Goal: Task Accomplishment & Management: Manage account settings

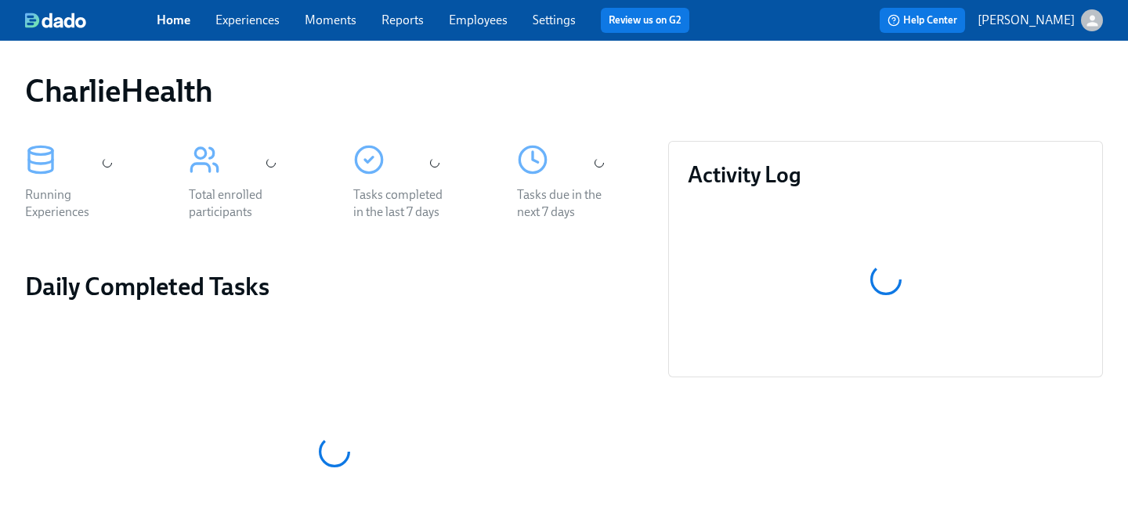
click at [455, 28] on span "Employees" at bounding box center [478, 20] width 59 height 17
click at [471, 27] on span "Employees" at bounding box center [478, 20] width 59 height 17
click at [471, 15] on link "Employees" at bounding box center [478, 20] width 59 height 15
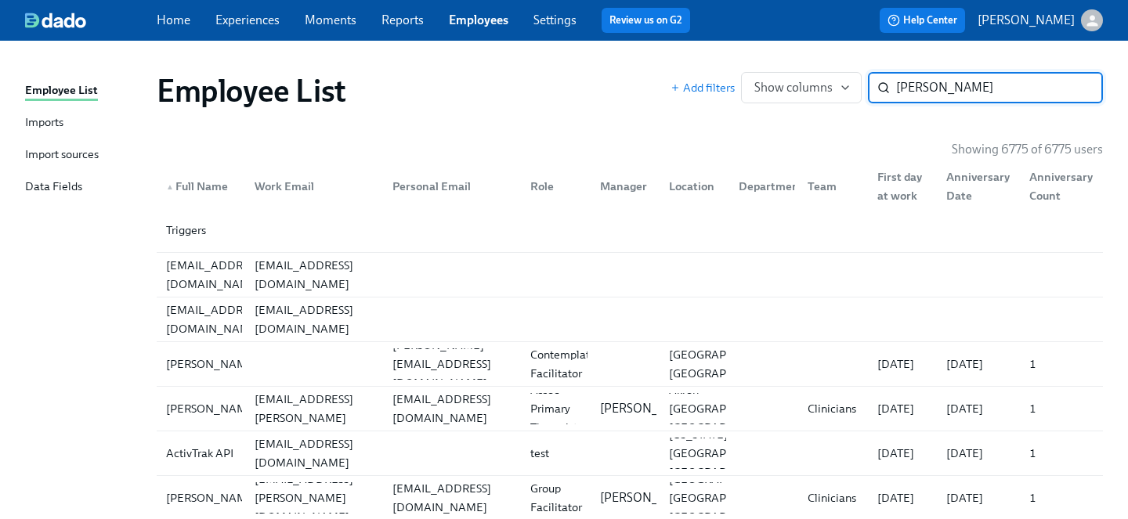
type input "lashley"
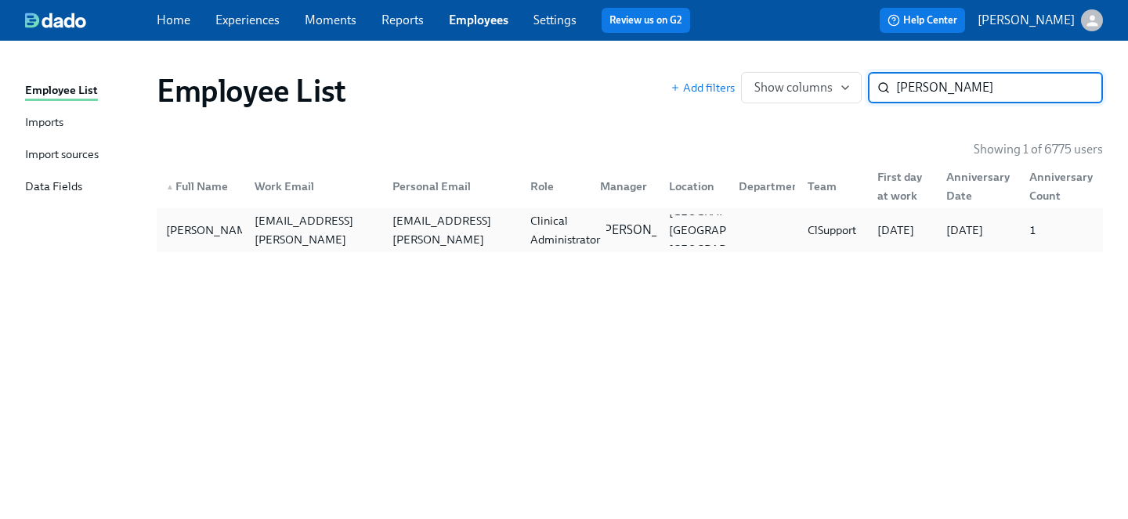
click at [541, 236] on div "Clinical Administrator" at bounding box center [565, 230] width 82 height 38
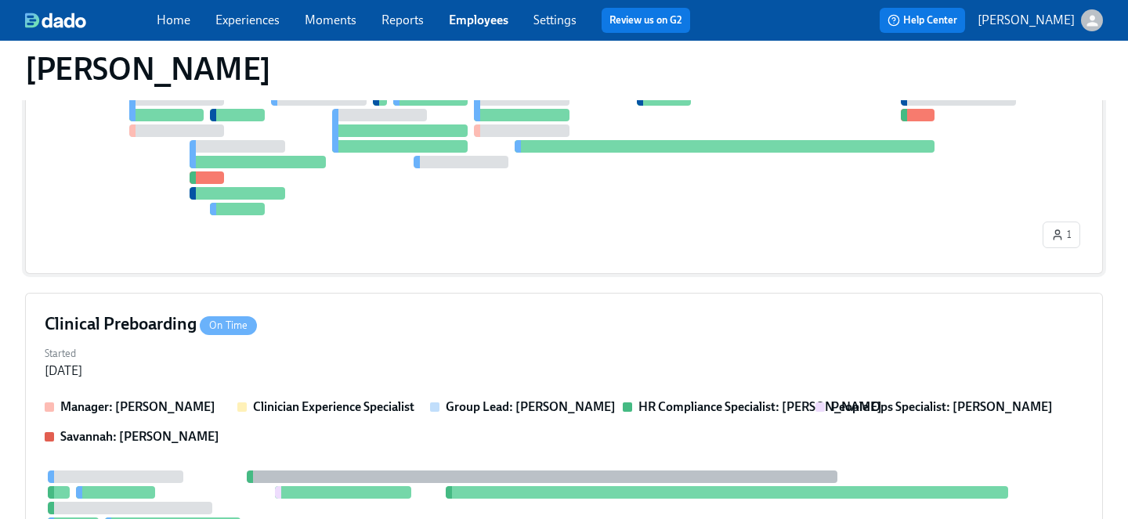
scroll to position [373, 0]
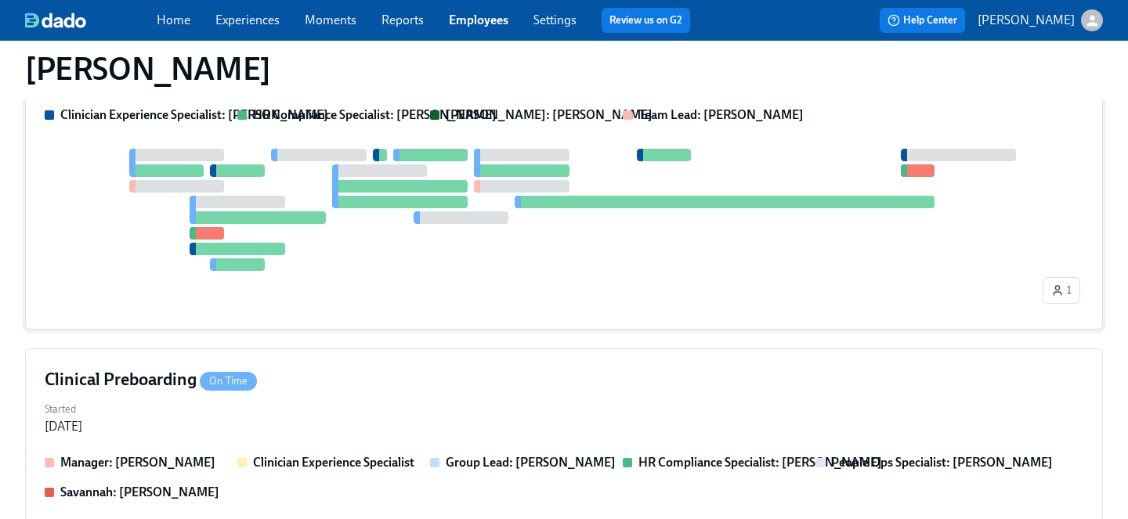
click at [418, 398] on div "Started Jul 23, 2025" at bounding box center [564, 417] width 1039 height 38
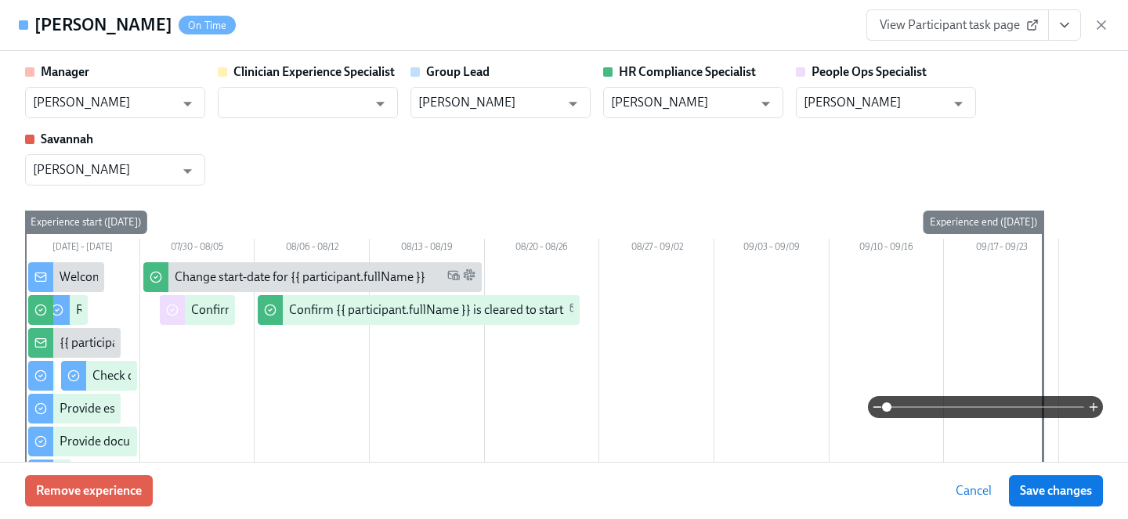
click at [1062, 36] on button "View task page" at bounding box center [1064, 24] width 33 height 31
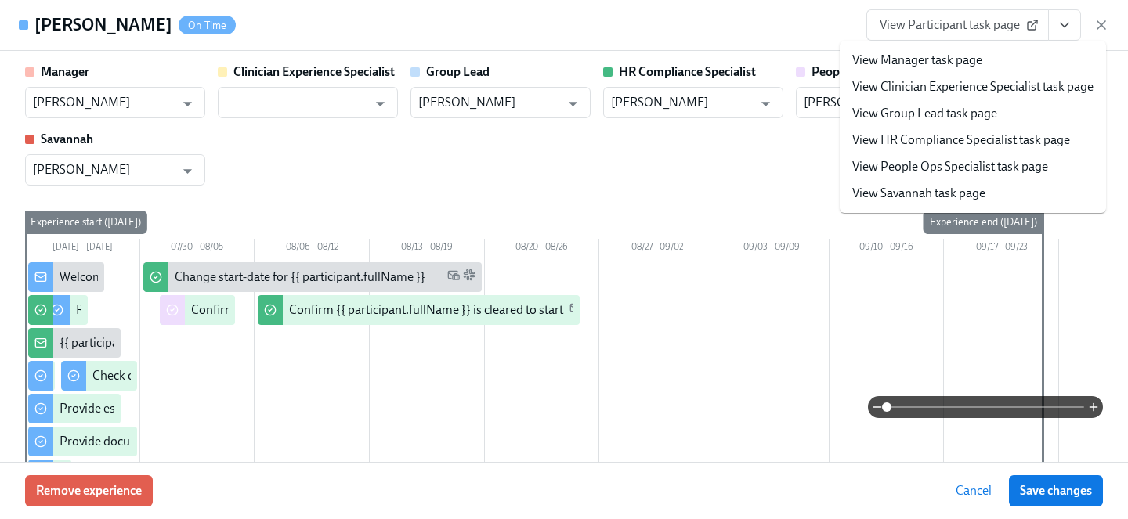
click at [963, 172] on link "View People Ops Specialist task page" at bounding box center [950, 166] width 196 height 17
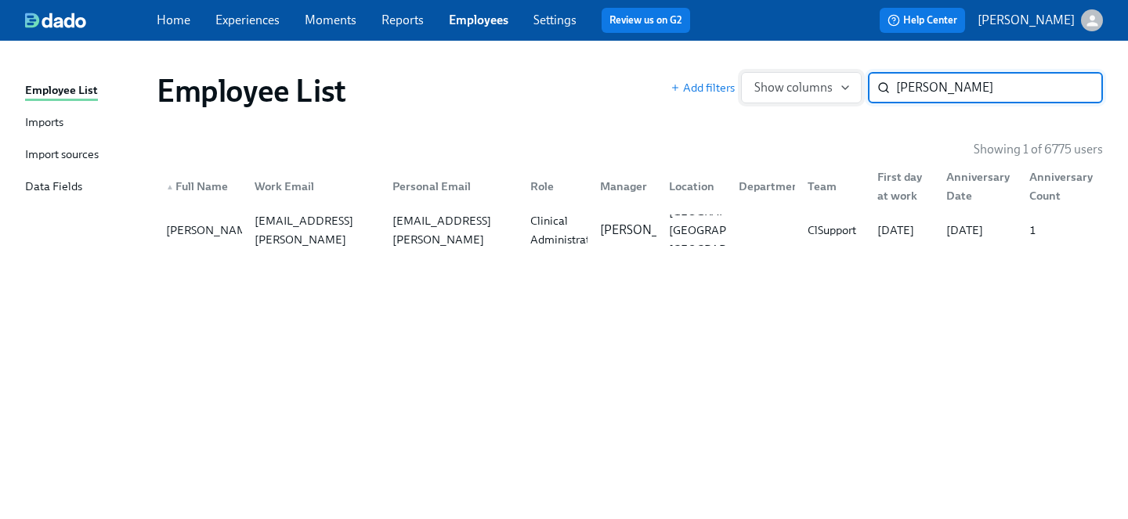
drag, startPoint x: 955, startPoint y: 94, endPoint x: 760, endPoint y: 76, distance: 196.6
click at [760, 76] on div "Add filters Show columns lashley ​" at bounding box center [886, 87] width 432 height 31
type input "norman"
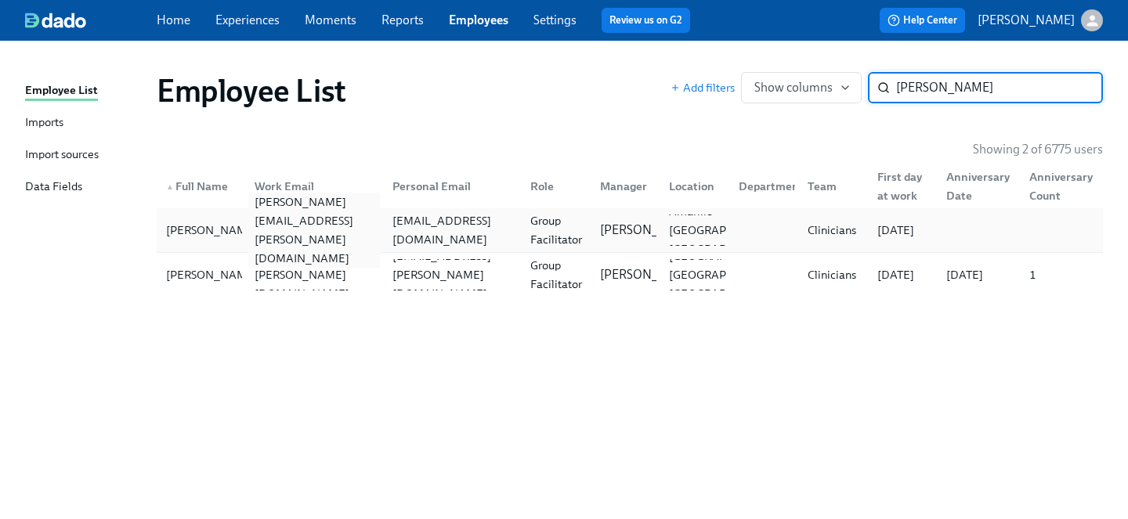
click at [335, 237] on div "jason.norman@charliehealth.com" at bounding box center [314, 230] width 132 height 75
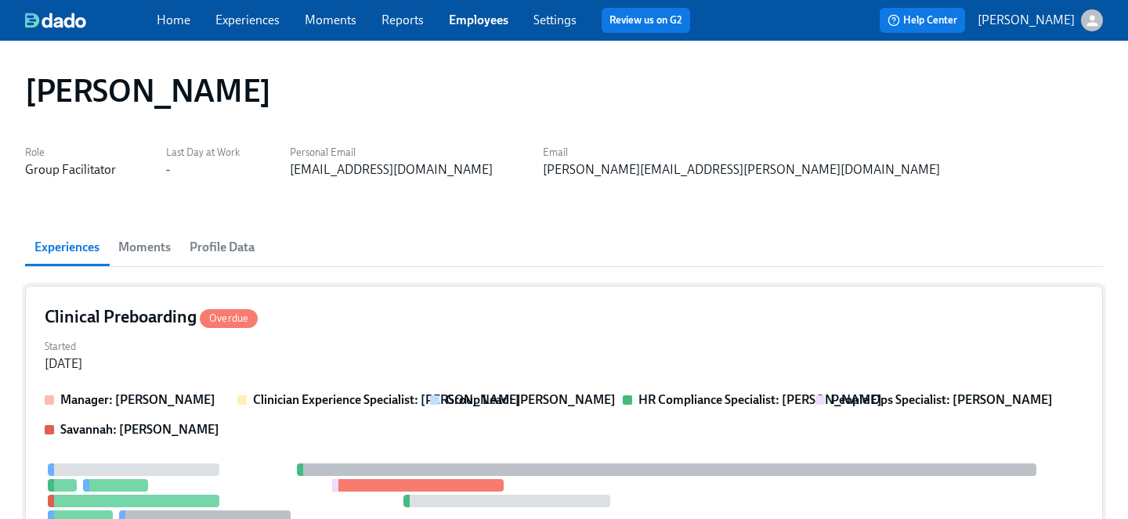
click at [356, 350] on div "Started Aug 27, 2025" at bounding box center [564, 354] width 1039 height 38
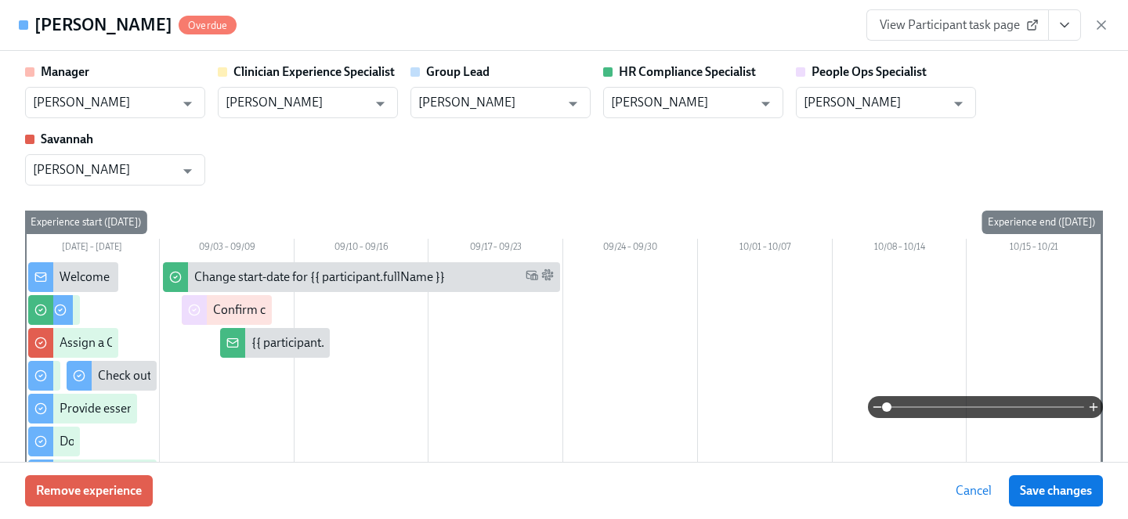
click at [1073, 23] on button "View task page" at bounding box center [1064, 24] width 33 height 31
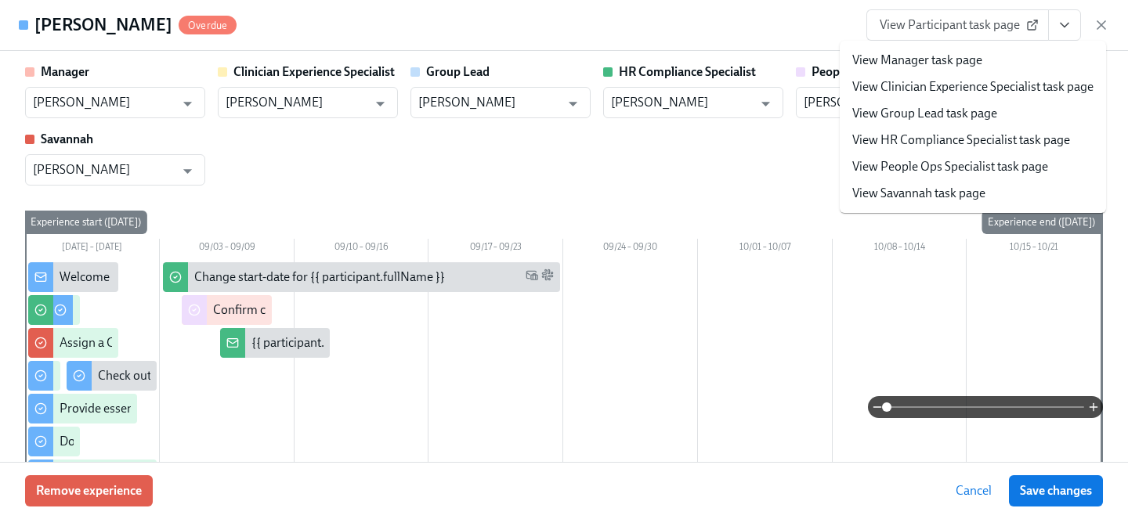
click at [926, 168] on link "View People Ops Specialist task page" at bounding box center [950, 166] width 196 height 17
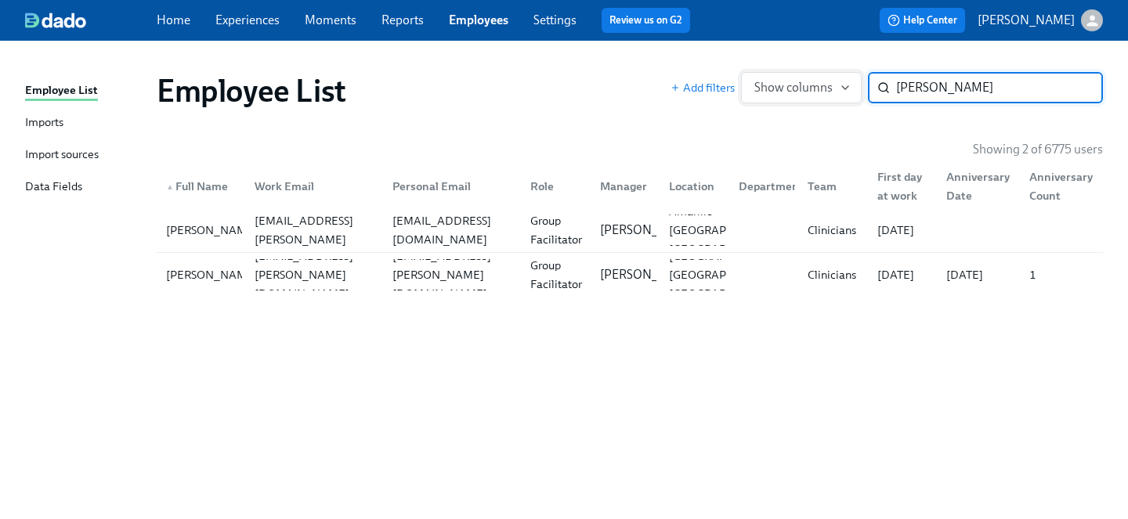
drag, startPoint x: 963, startPoint y: 81, endPoint x: 801, endPoint y: 78, distance: 161.4
click at [801, 78] on div "Add filters Show columns norman ​" at bounding box center [886, 87] width 432 height 31
type input "nichols"
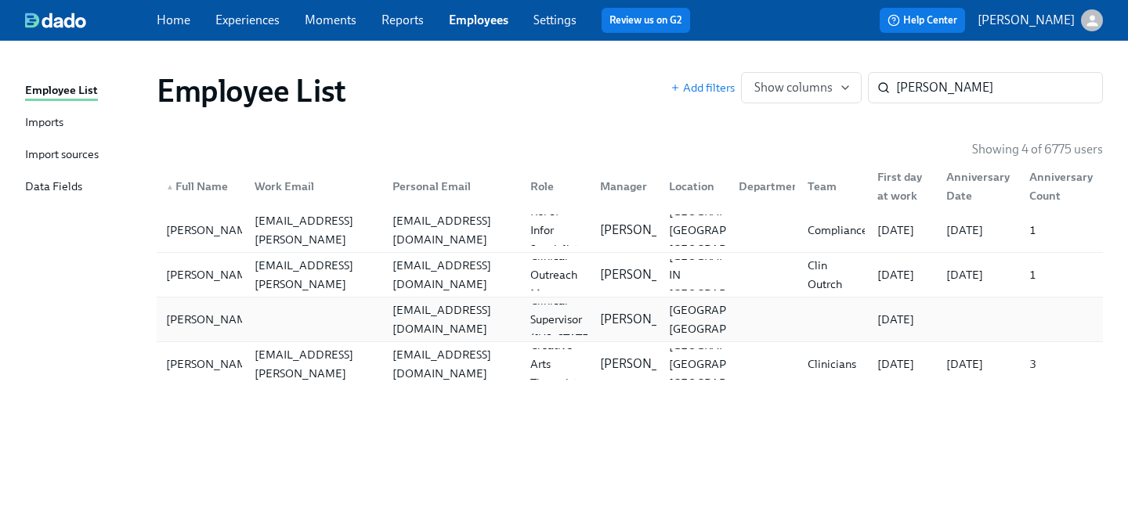
click at [284, 316] on div at bounding box center [311, 319] width 138 height 31
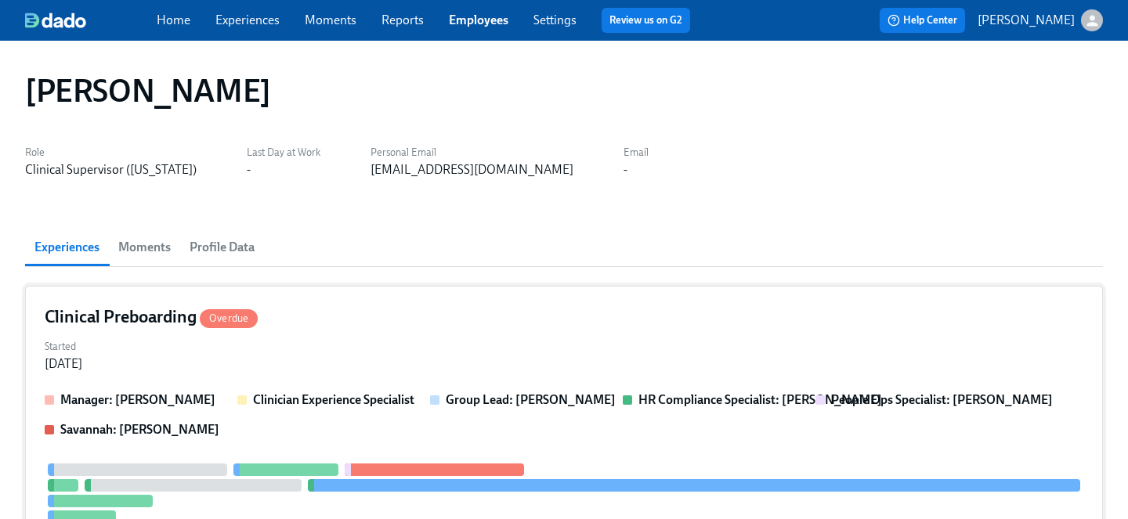
click at [324, 317] on div "Clinical Preboarding Overdue" at bounding box center [564, 316] width 1039 height 23
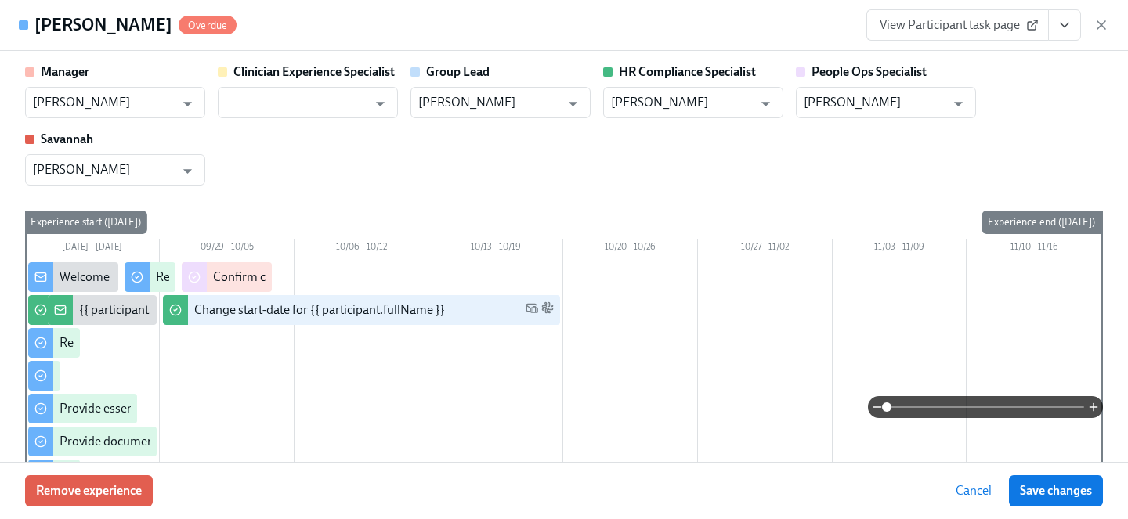
click at [1067, 33] on button "View task page" at bounding box center [1064, 24] width 33 height 31
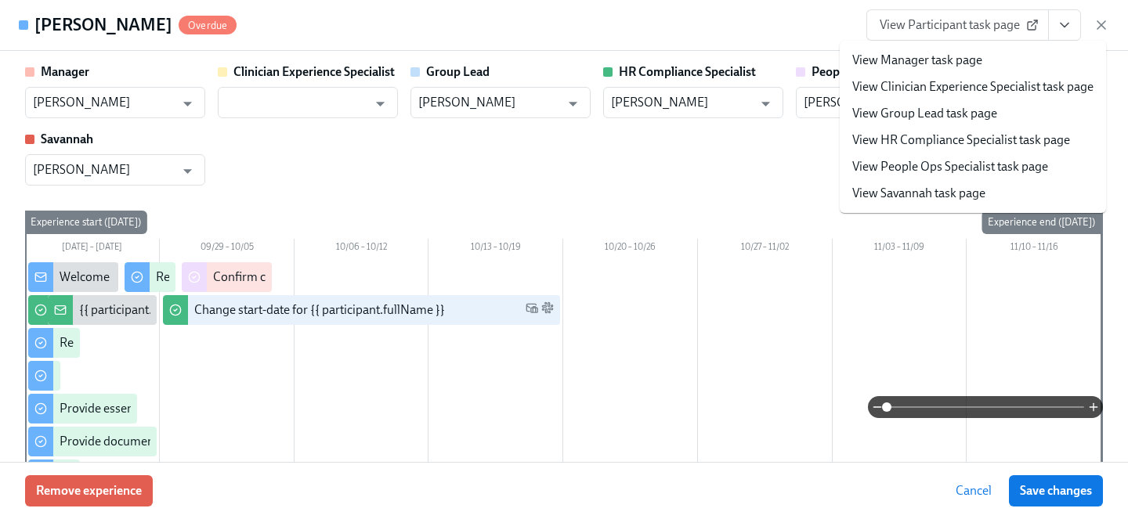
click at [983, 165] on link "View People Ops Specialist task page" at bounding box center [950, 166] width 196 height 17
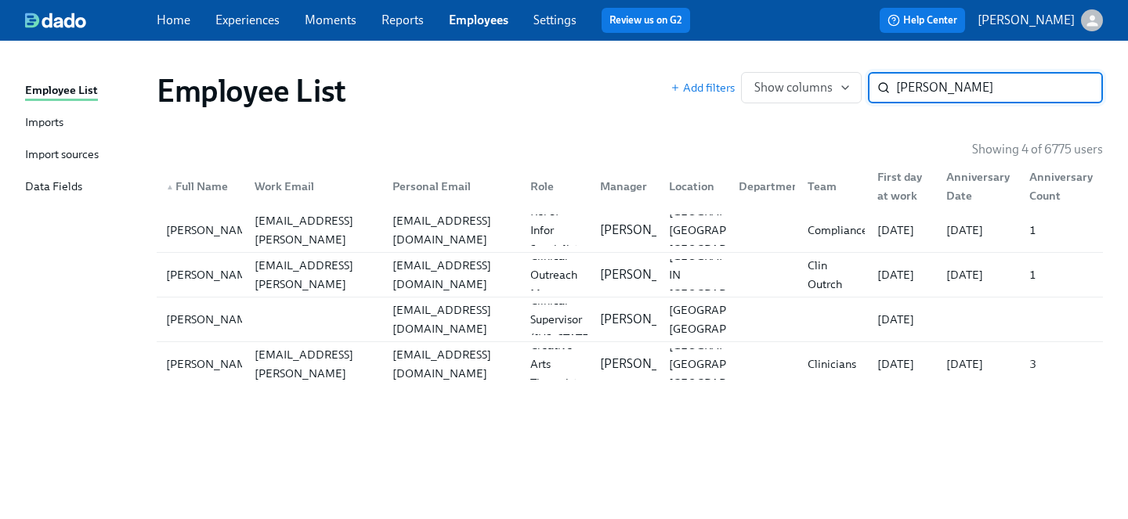
drag, startPoint x: 941, startPoint y: 91, endPoint x: 779, endPoint y: 65, distance: 164.2
click at [779, 65] on div "Employee List Add filters Show columns nichols ​" at bounding box center [629, 91] width 971 height 63
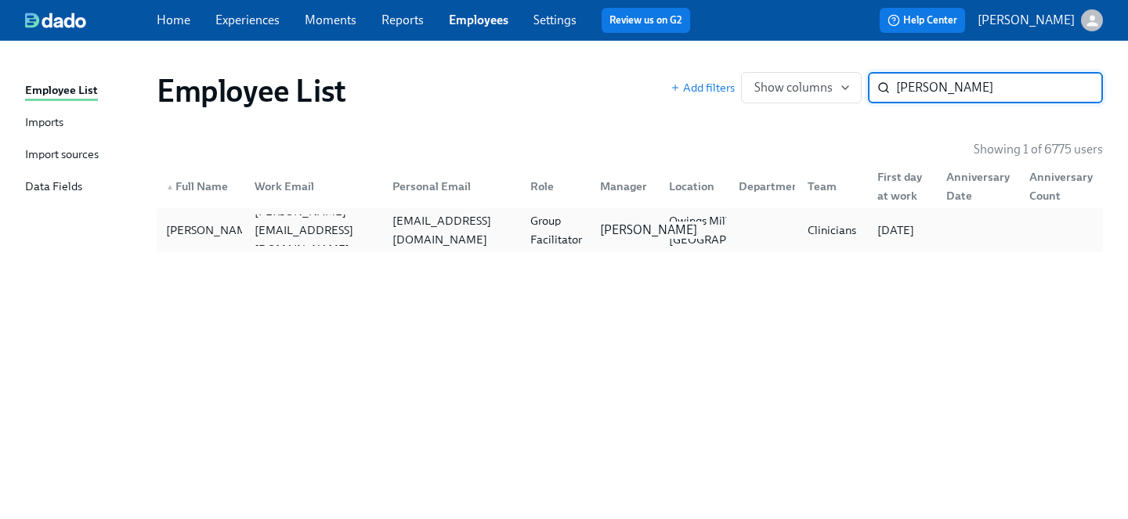
type input "angela omo"
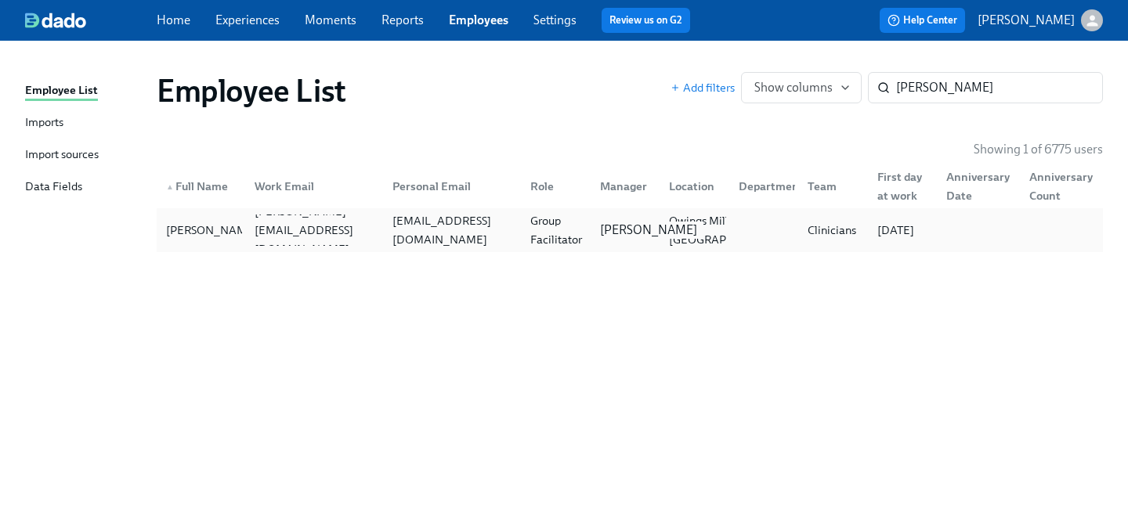
click at [620, 222] on p "Itoro Udoeyop" at bounding box center [648, 230] width 97 height 17
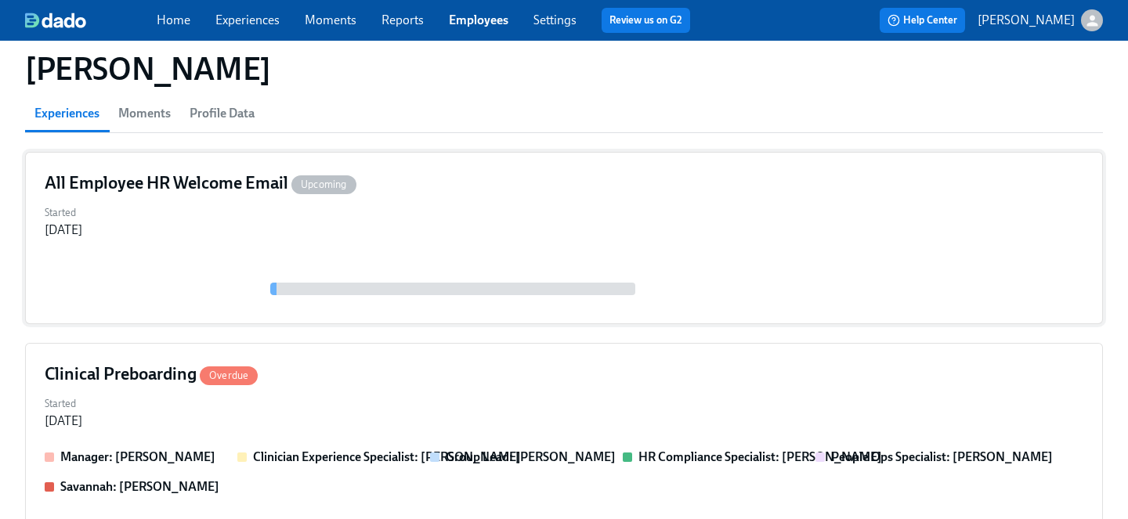
scroll to position [132, 0]
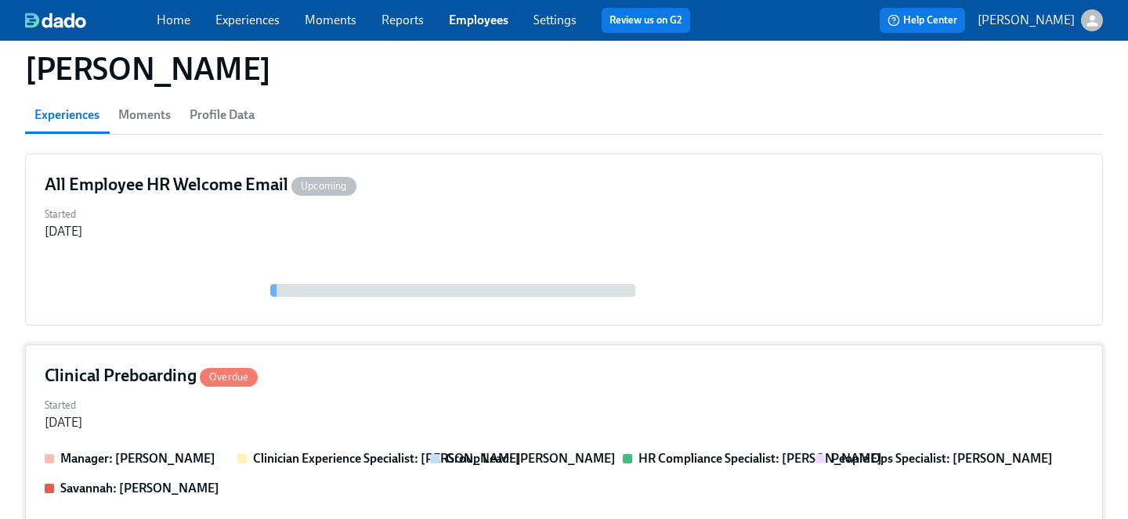
click at [437, 401] on div "Started Sep 30, 2025" at bounding box center [564, 413] width 1039 height 38
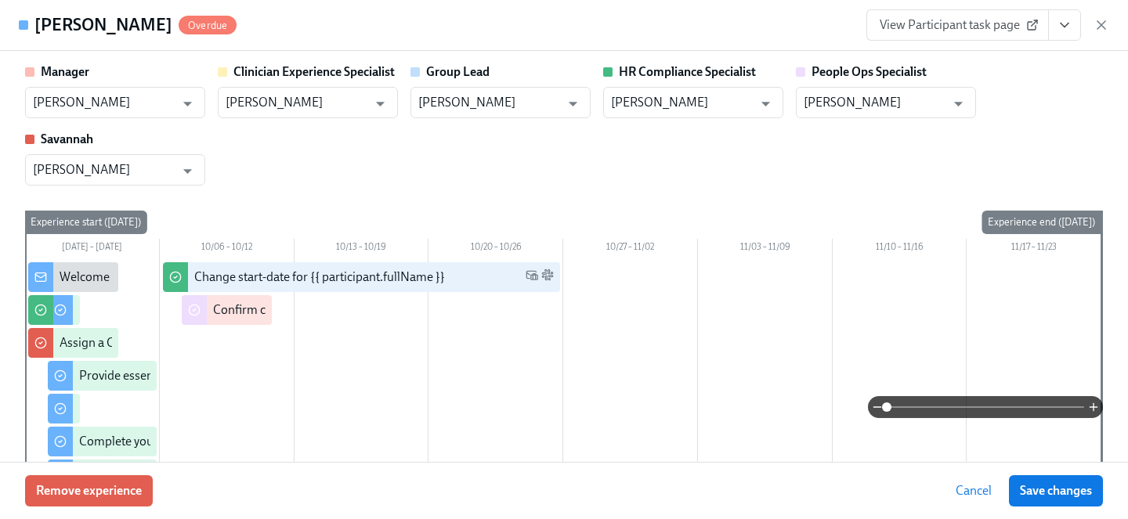
drag, startPoint x: 1066, startPoint y: 32, endPoint x: 1055, endPoint y: 37, distance: 11.9
click at [1066, 32] on icon "View task page" at bounding box center [1065, 25] width 16 height 16
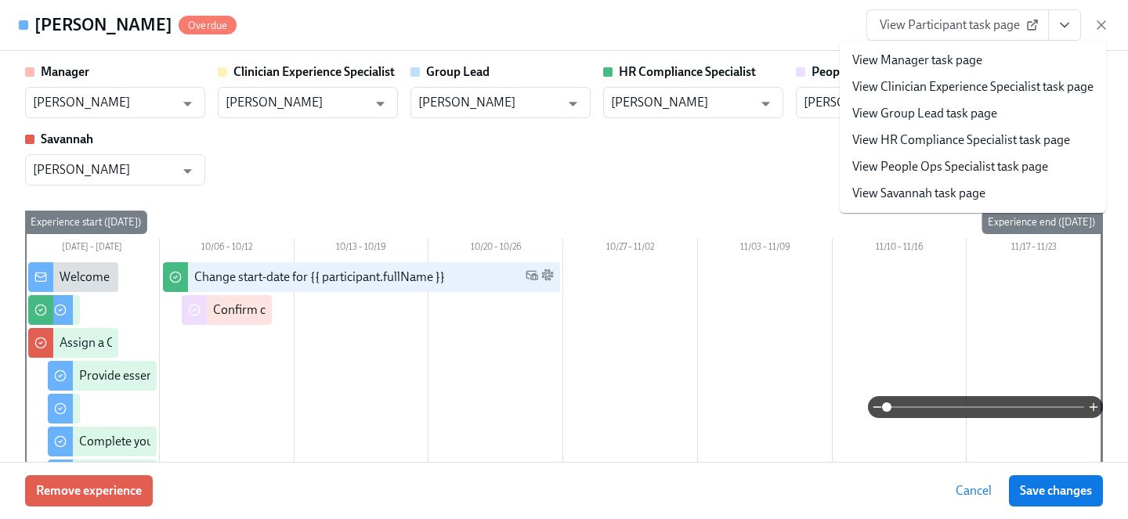
click at [900, 177] on li "View People Ops Specialist task page" at bounding box center [973, 167] width 266 height 27
click at [893, 165] on link "View People Ops Specialist task page" at bounding box center [950, 166] width 196 height 17
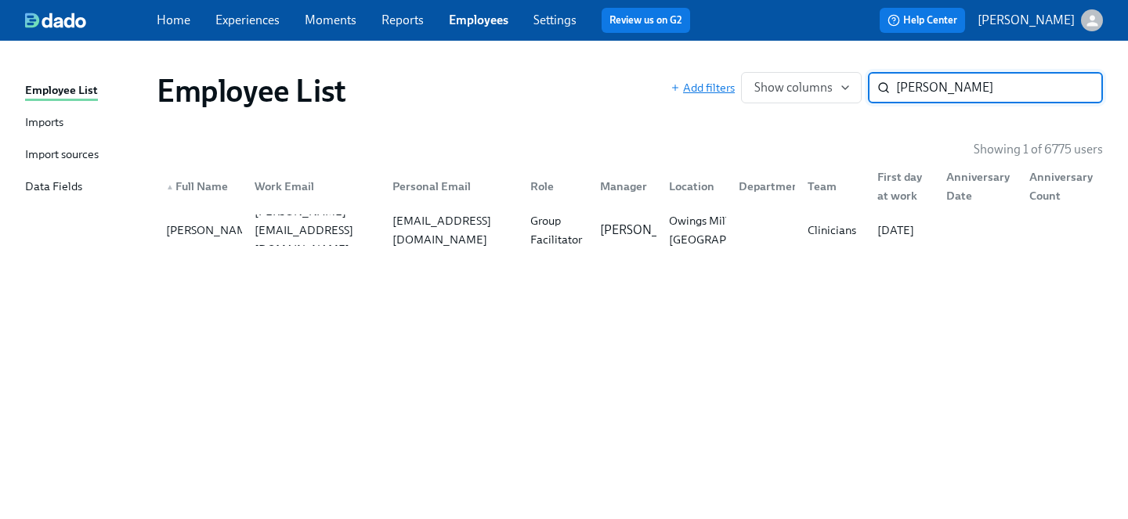
drag, startPoint x: 977, startPoint y: 91, endPoint x: 724, endPoint y: 85, distance: 253.0
click at [724, 85] on div "Add filters Show columns angela omo ​" at bounding box center [886, 87] width 432 height 31
type input "sarah tutt"
click at [383, 219] on div "scribblearttherapyco@gmail.com" at bounding box center [449, 230] width 138 height 31
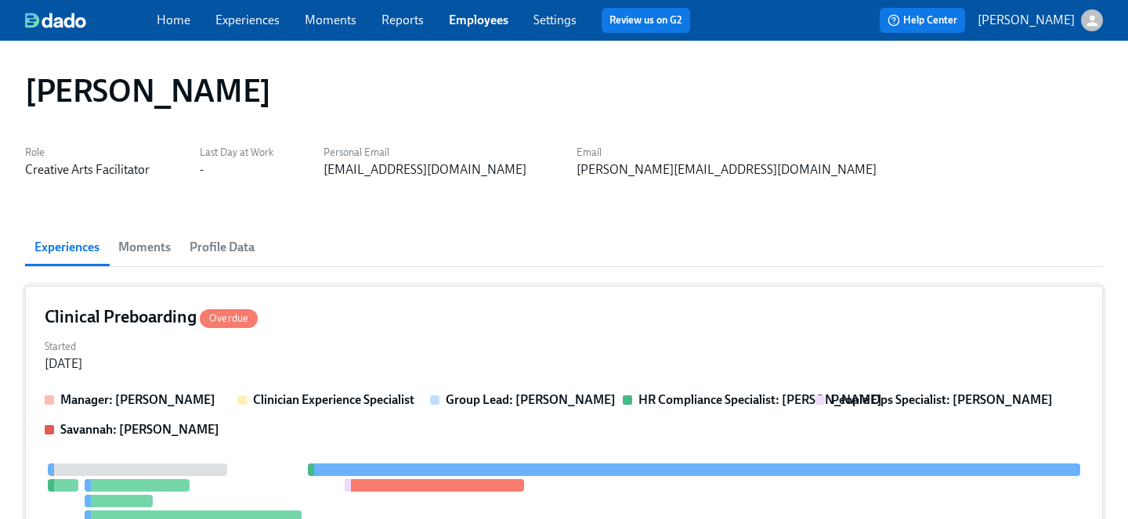
click at [382, 345] on div "Started Sep 30, 2025" at bounding box center [564, 354] width 1039 height 38
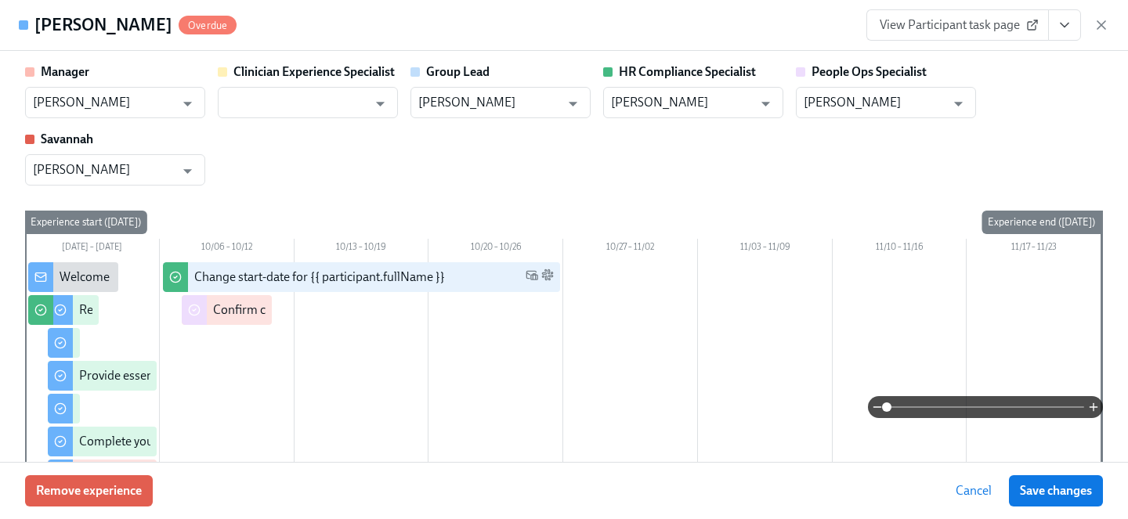
click at [1071, 30] on icon "View task page" at bounding box center [1065, 25] width 16 height 16
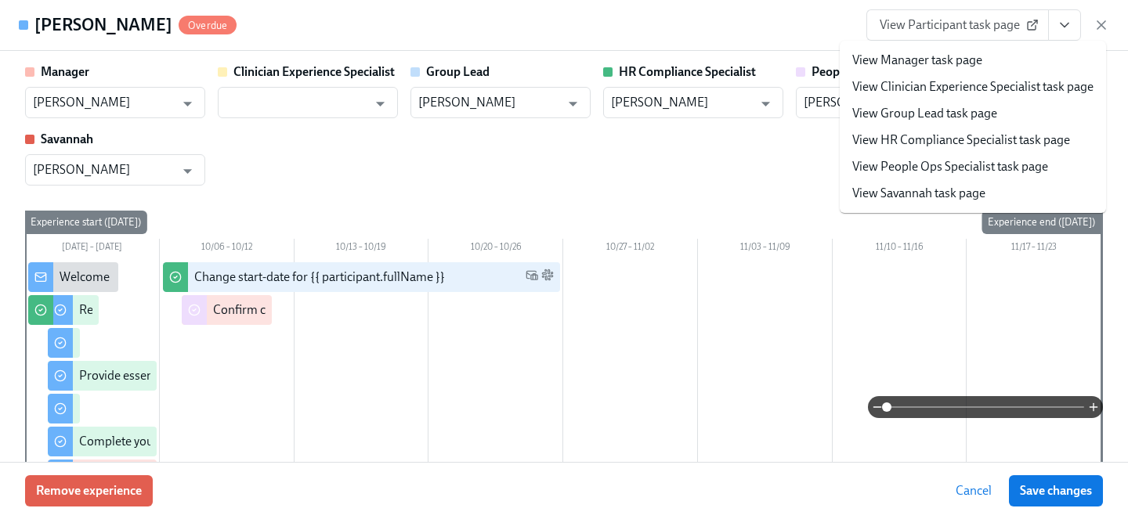
click at [978, 161] on link "View People Ops Specialist task page" at bounding box center [950, 166] width 196 height 17
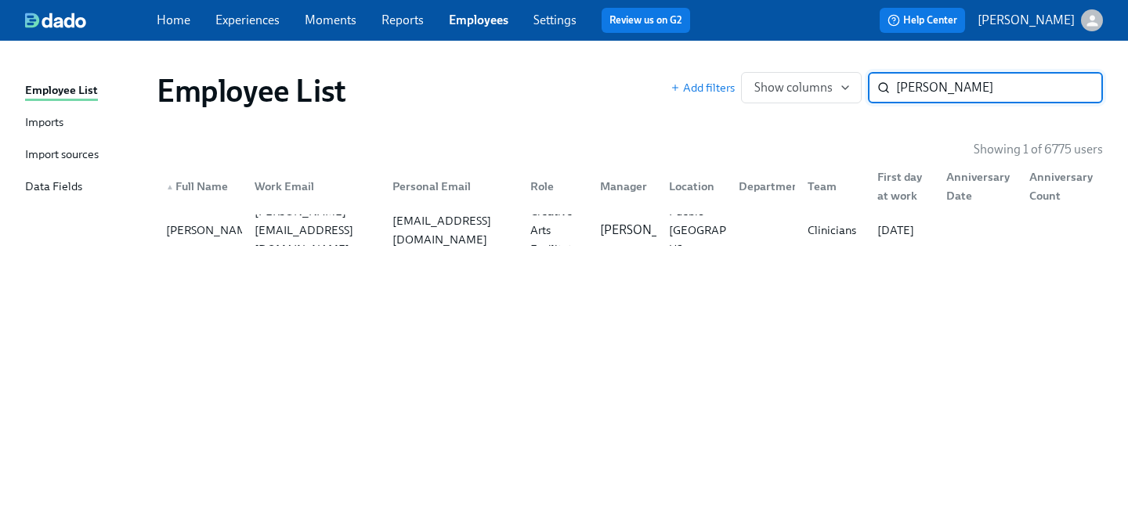
drag, startPoint x: 952, startPoint y: 92, endPoint x: 836, endPoint y: 70, distance: 118.0
click at [836, 70] on div "Employee List Add filters Show columns sarah tutt ​" at bounding box center [629, 91] width 971 height 63
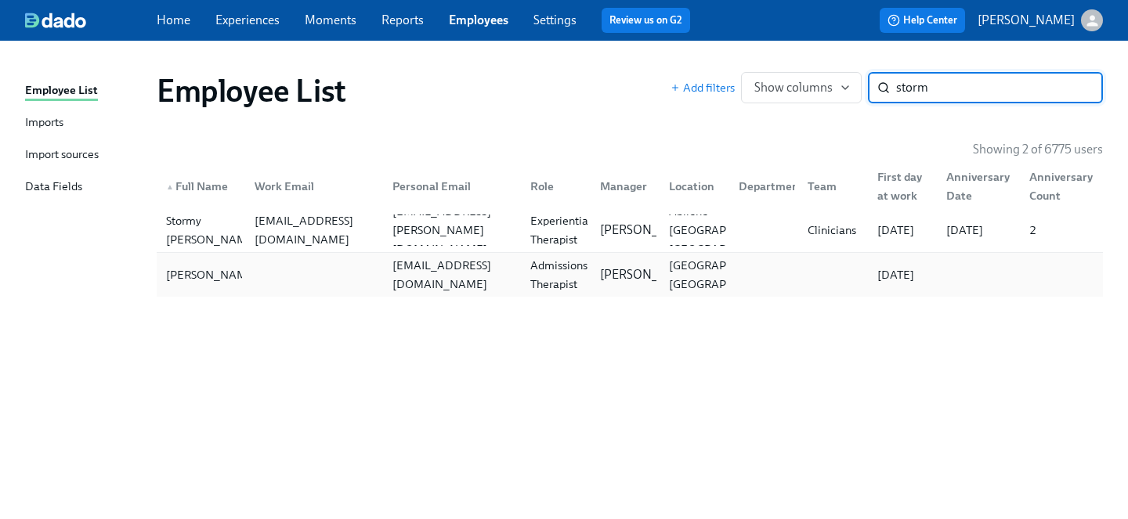
type input "storm"
click at [333, 266] on div at bounding box center [311, 274] width 138 height 31
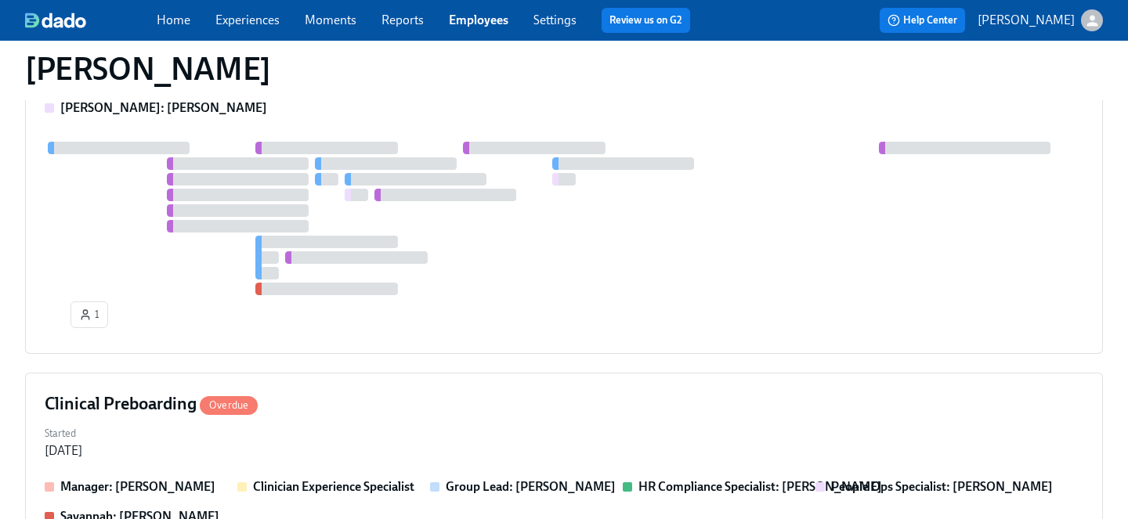
scroll to position [521, 0]
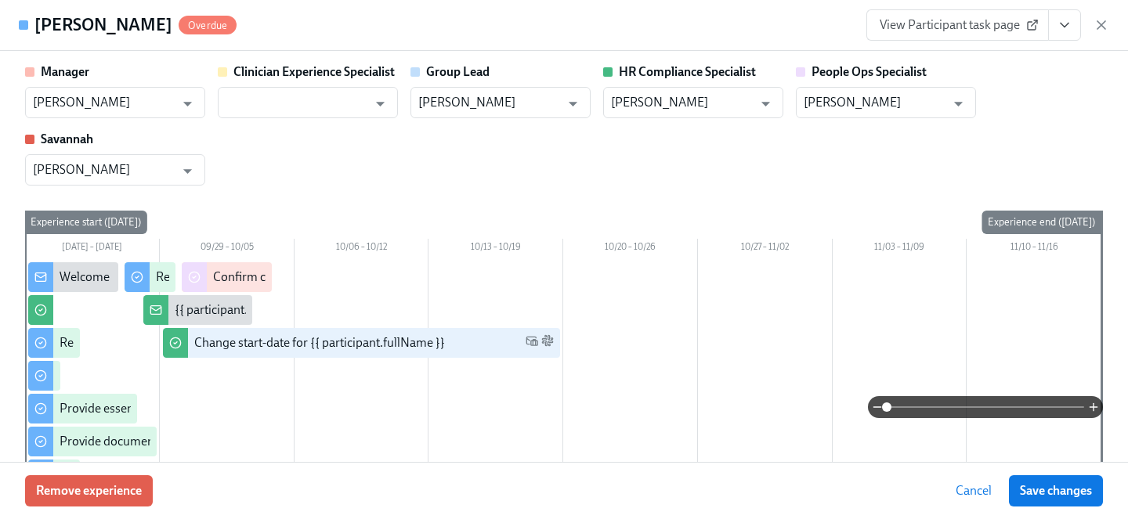
click at [1067, 34] on button "View task page" at bounding box center [1064, 24] width 33 height 31
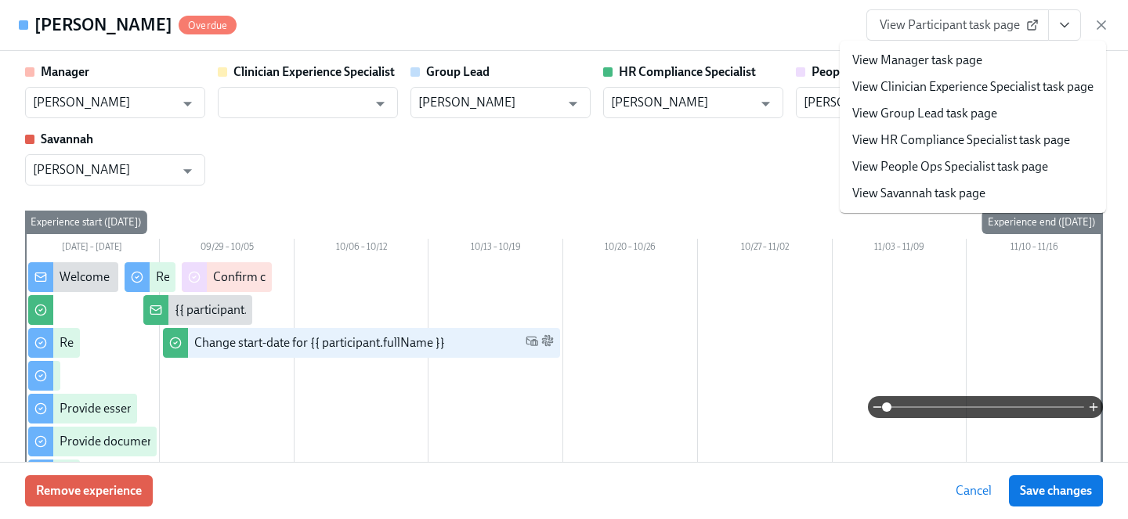
click at [935, 172] on link "View People Ops Specialist task page" at bounding box center [950, 166] width 196 height 17
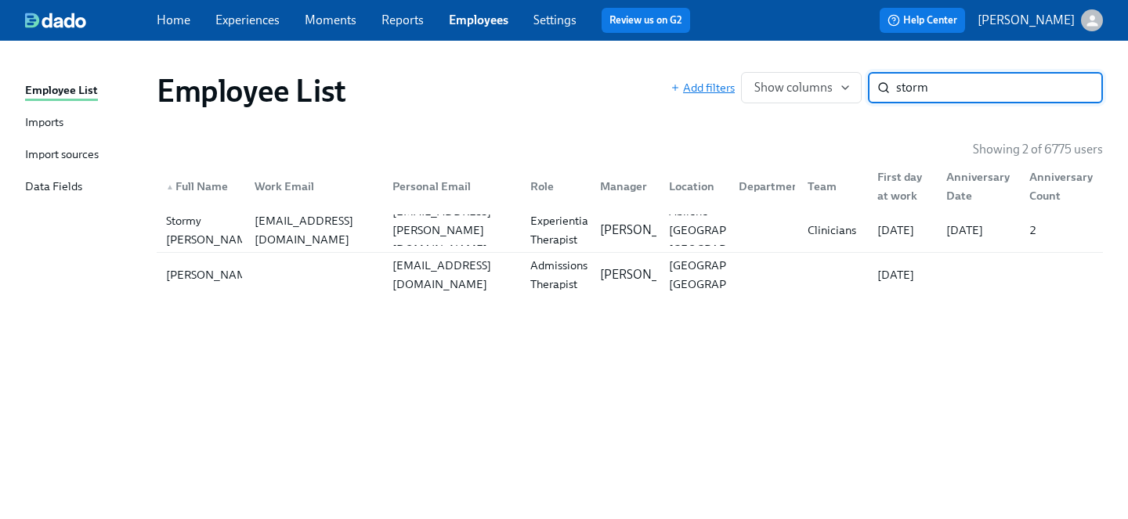
drag, startPoint x: 948, startPoint y: 94, endPoint x: 706, endPoint y: 85, distance: 243.0
click at [706, 85] on div "Add filters Show columns storm ​" at bounding box center [886, 87] width 432 height 31
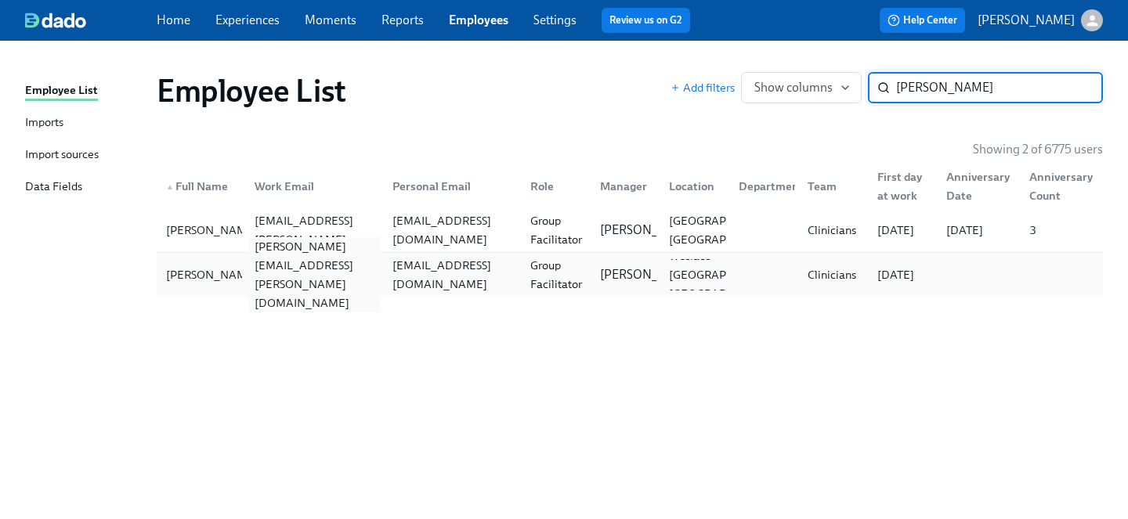
type input "janelle"
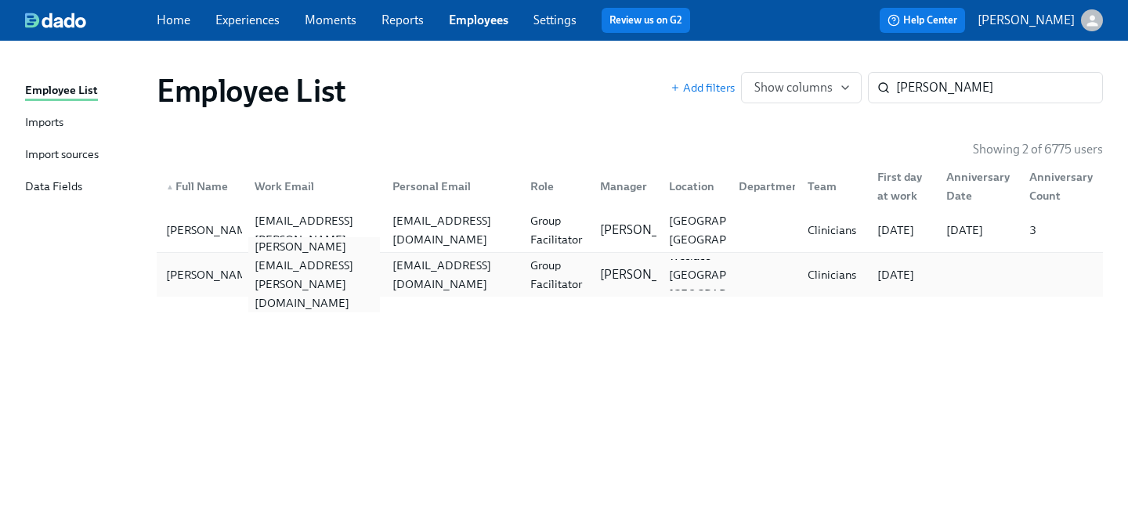
click at [329, 268] on div "janelle.medellin@charliehealth.com" at bounding box center [314, 274] width 132 height 75
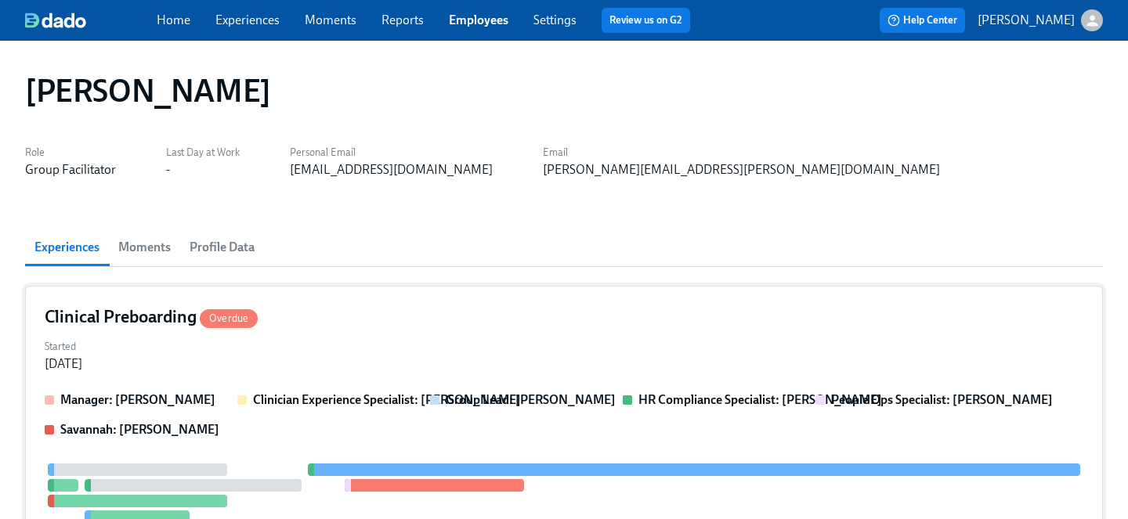
click at [357, 349] on div "Started Sep 30, 2025" at bounding box center [564, 354] width 1039 height 38
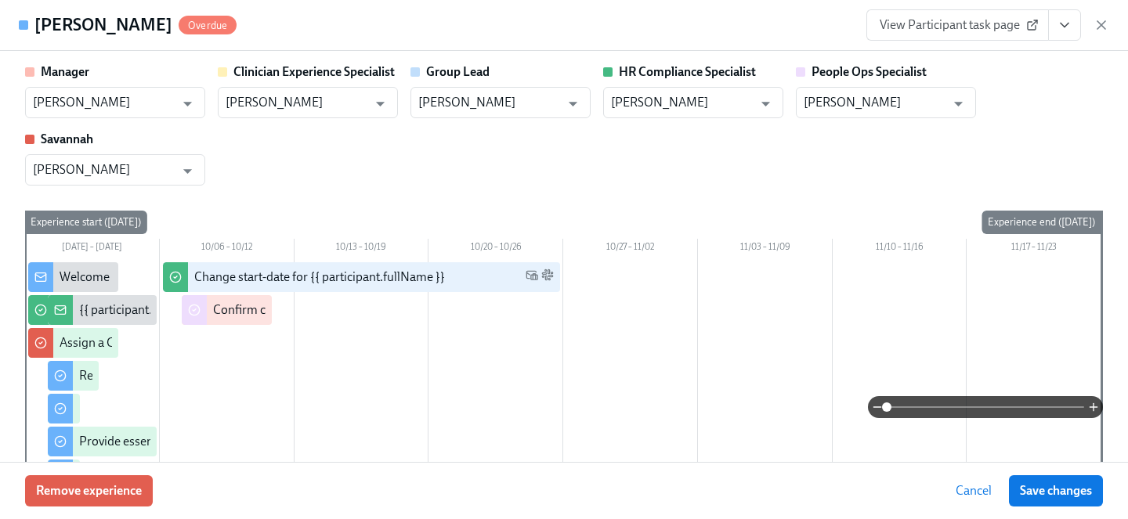
click at [1060, 25] on icon "View task page" at bounding box center [1065, 25] width 16 height 16
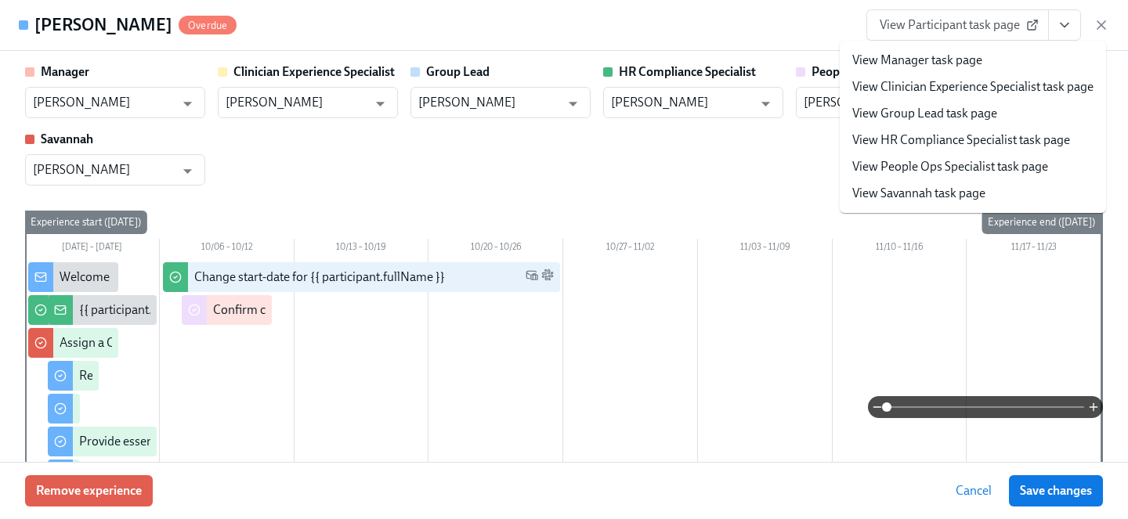
click at [949, 172] on link "View People Ops Specialist task page" at bounding box center [950, 166] width 196 height 17
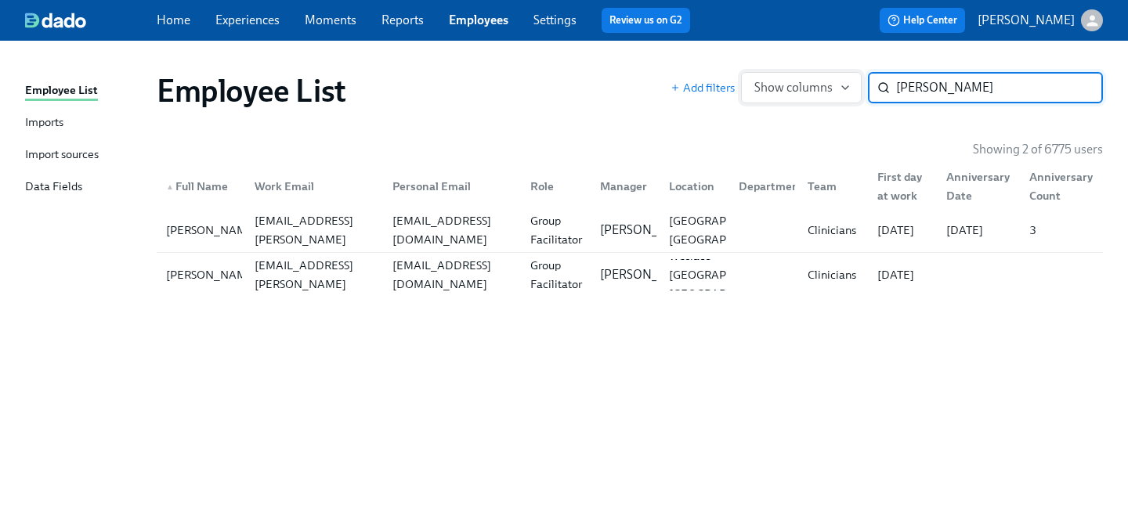
drag, startPoint x: 950, startPoint y: 89, endPoint x: 839, endPoint y: 84, distance: 111.3
click at [839, 84] on div "Add filters Show columns janelle ​" at bounding box center [886, 87] width 432 height 31
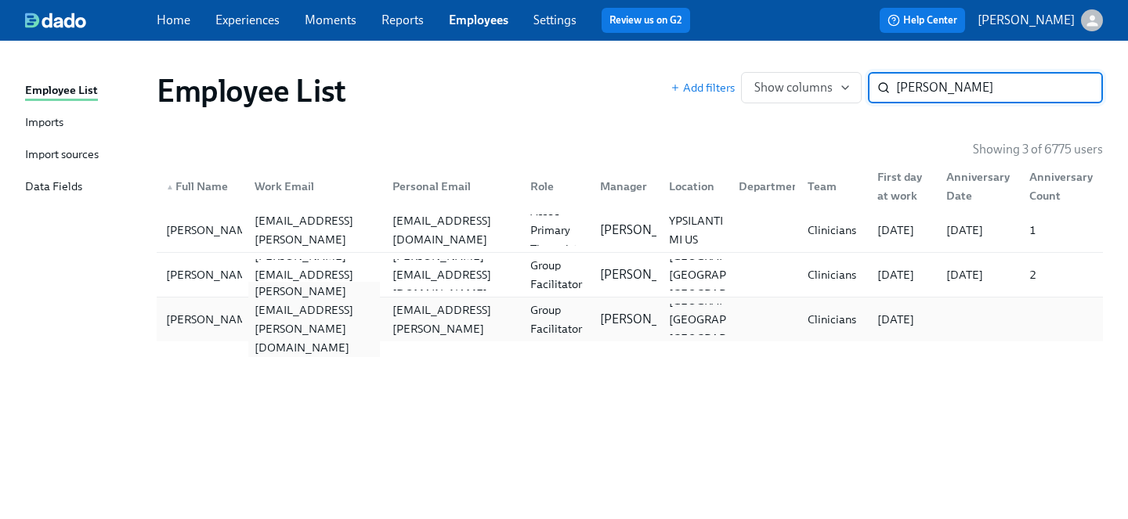
type input "nichole"
click at [262, 314] on div "nichole.jones@charliehealth.com" at bounding box center [314, 319] width 132 height 75
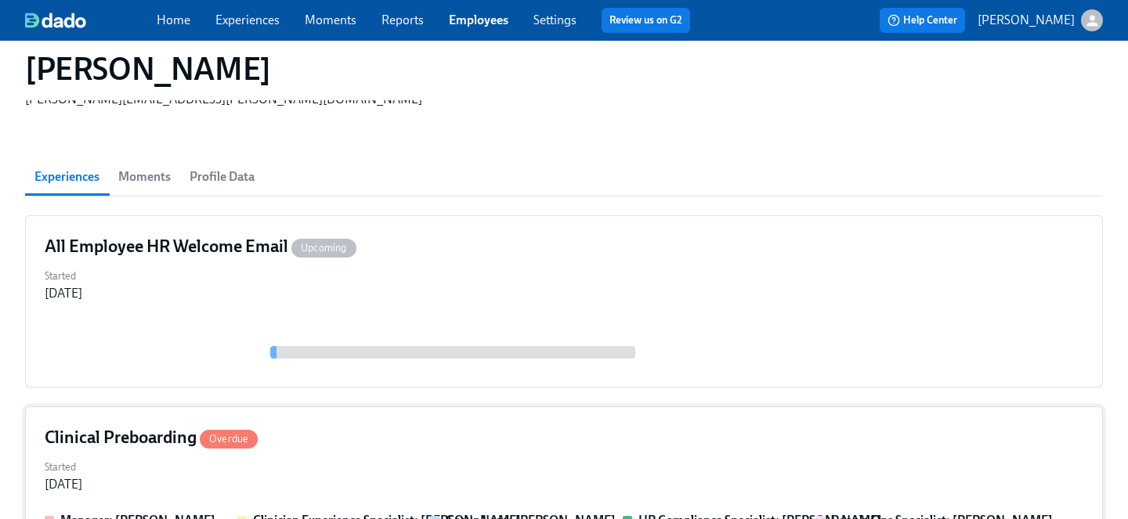
scroll to position [173, 0]
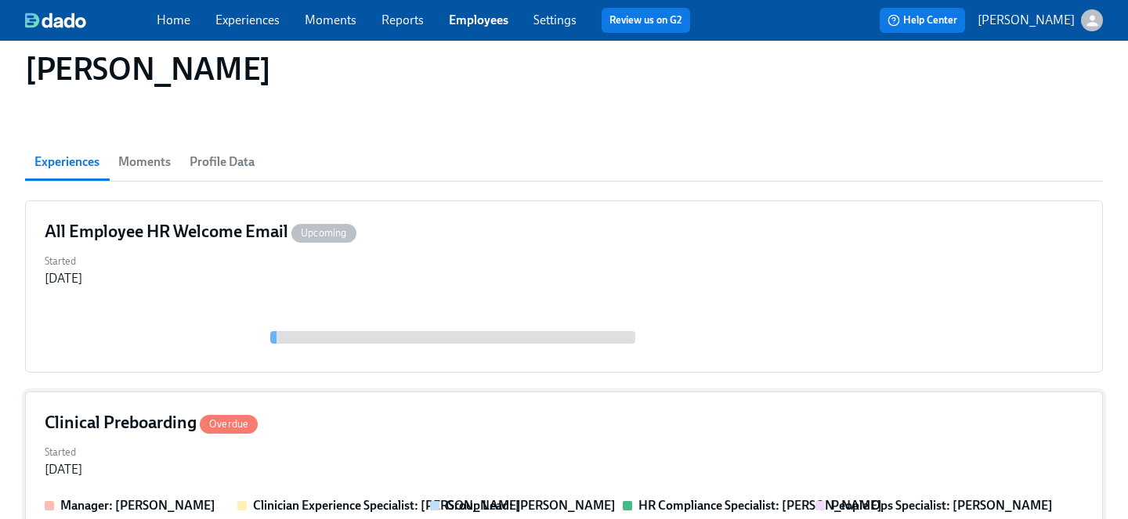
click at [362, 441] on div "Started Sep 30, 2025" at bounding box center [564, 460] width 1039 height 38
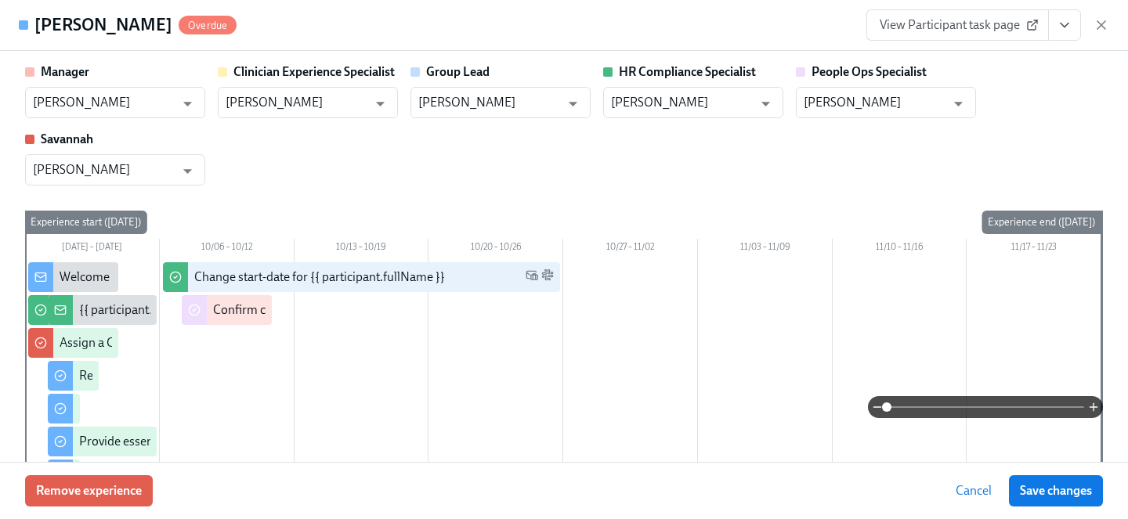
click at [1061, 33] on button "View task page" at bounding box center [1064, 24] width 33 height 31
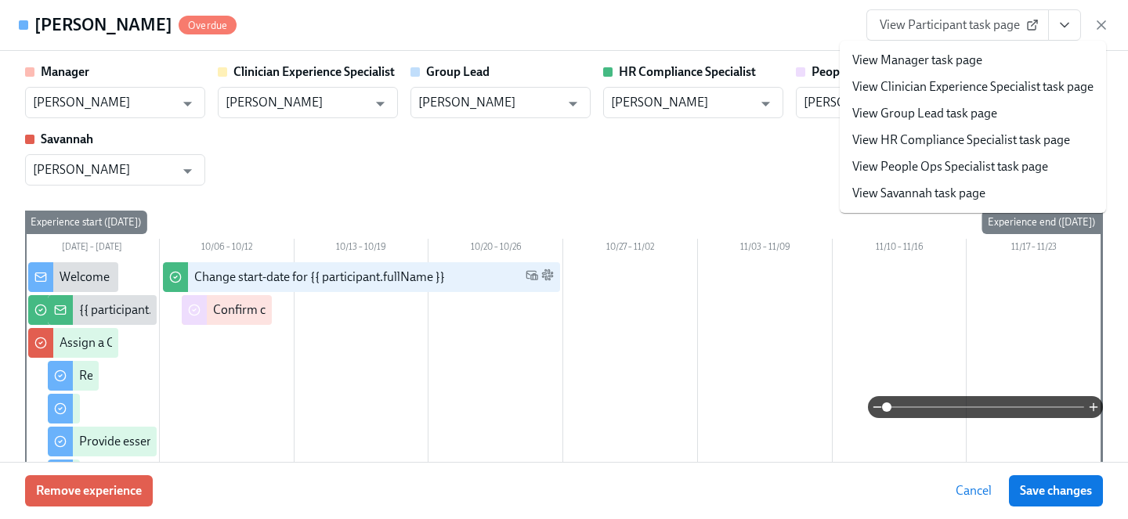
click at [955, 168] on link "View People Ops Specialist task page" at bounding box center [950, 166] width 196 height 17
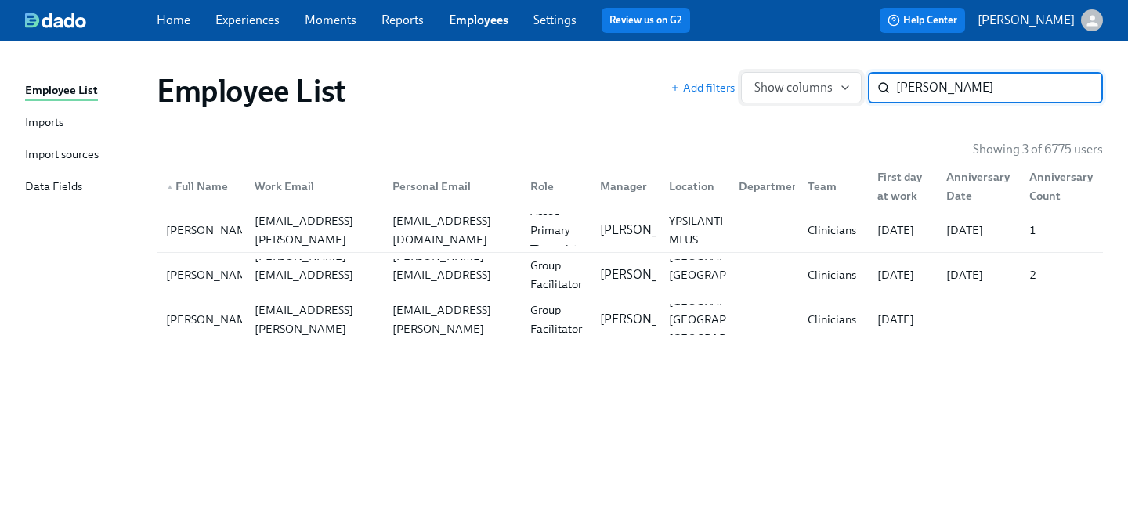
drag, startPoint x: 961, startPoint y: 83, endPoint x: 832, endPoint y: 74, distance: 129.5
click at [832, 74] on div "Add filters Show columns nichole ​" at bounding box center [886, 87] width 432 height 31
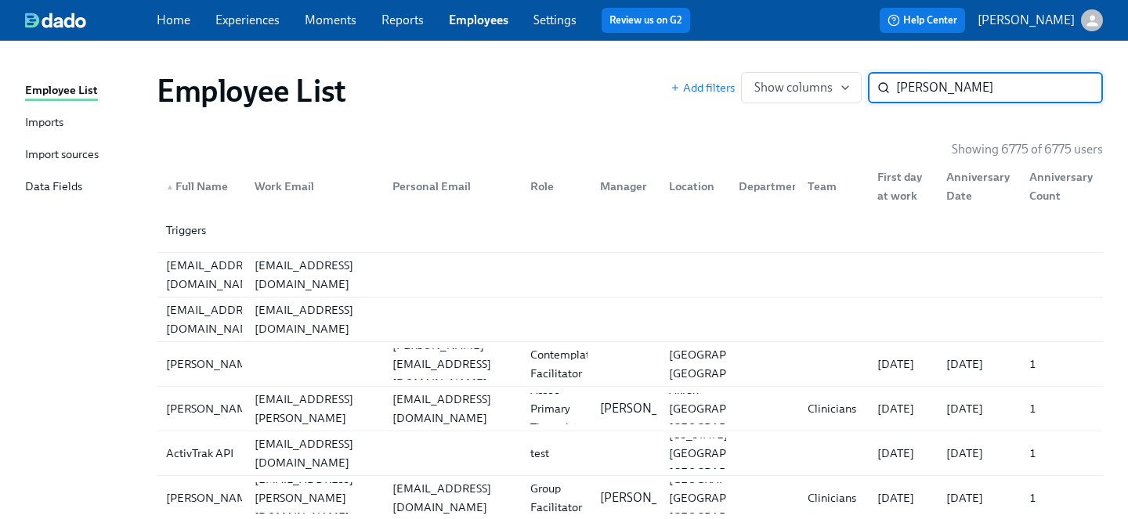
type input "vanessa"
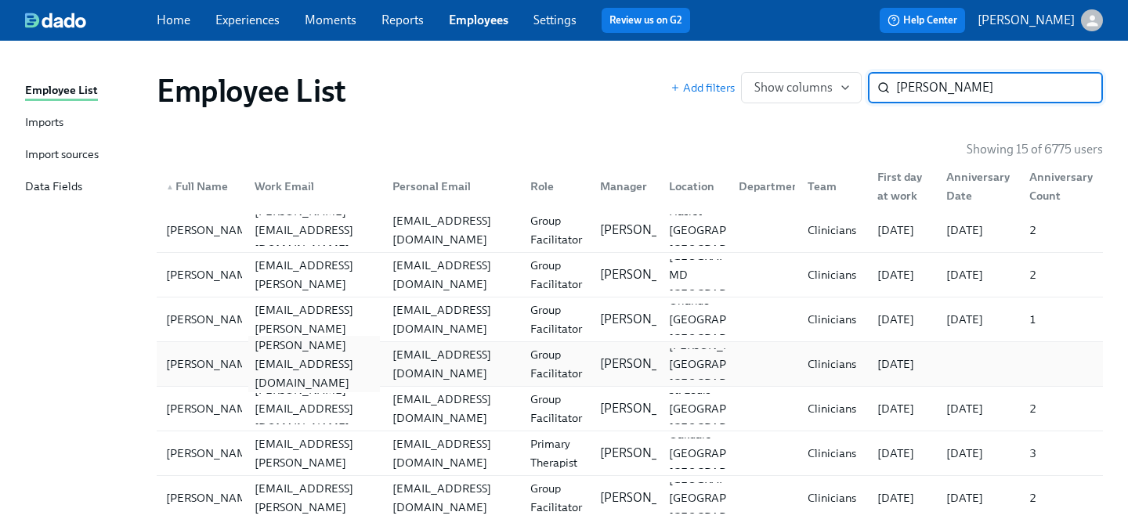
click at [316, 369] on div "vanessa.calvofowlkes@charliehealth.com" at bounding box center [314, 364] width 132 height 56
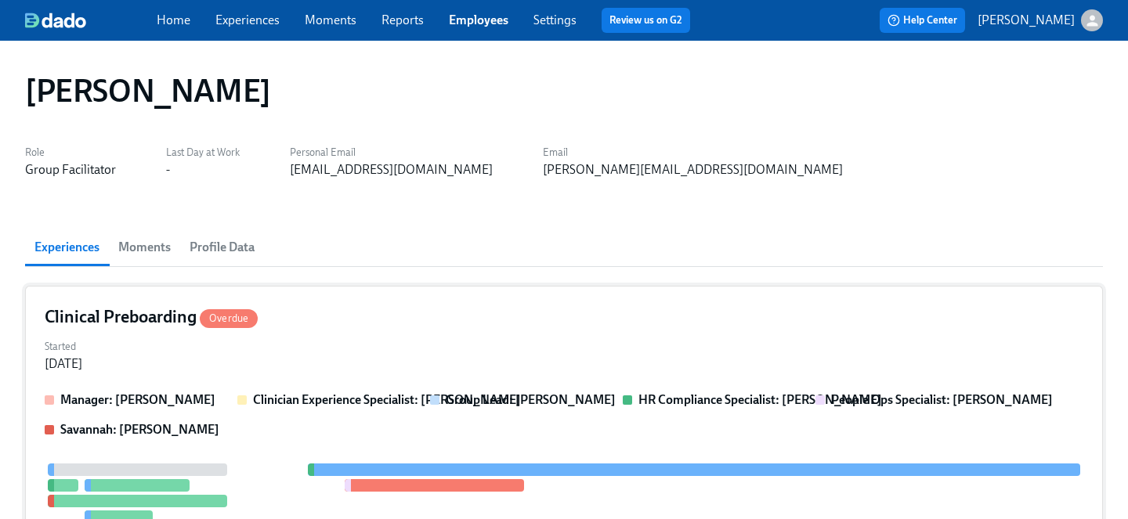
click at [560, 309] on div "Clinical Preboarding Overdue" at bounding box center [564, 316] width 1039 height 23
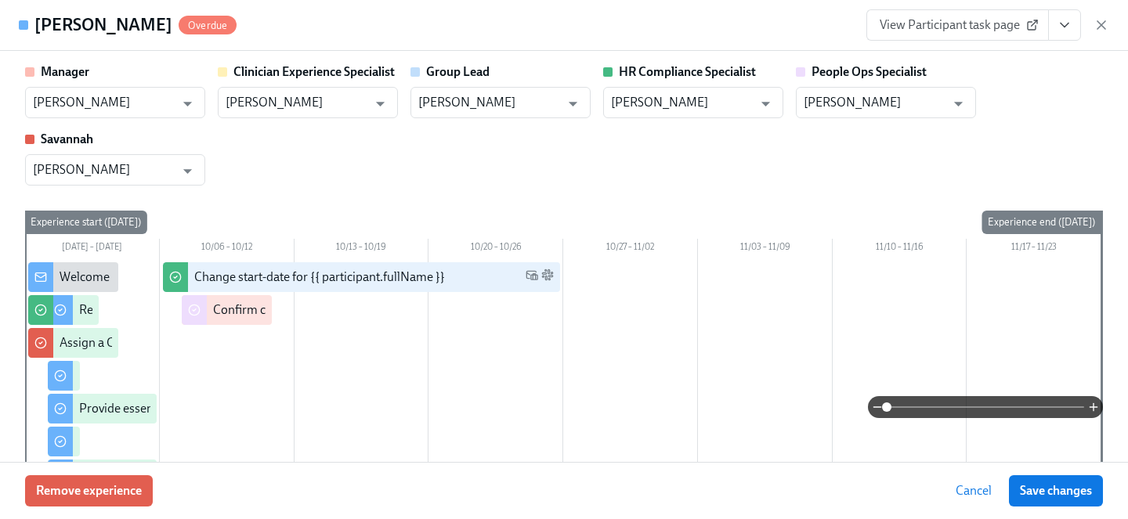
click at [1064, 36] on button "View task page" at bounding box center [1064, 24] width 33 height 31
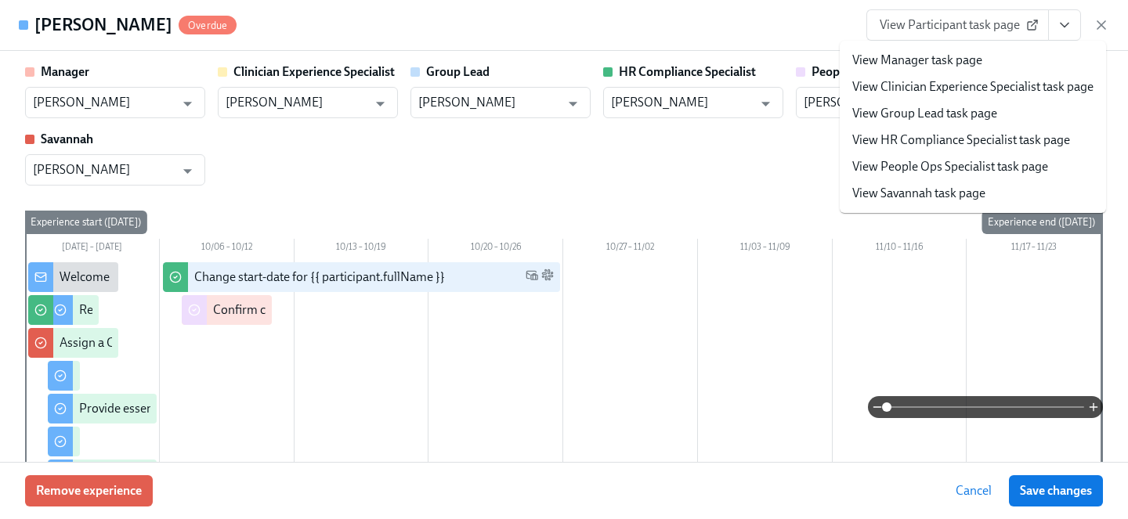
click at [930, 163] on link "View People Ops Specialist task page" at bounding box center [950, 166] width 196 height 17
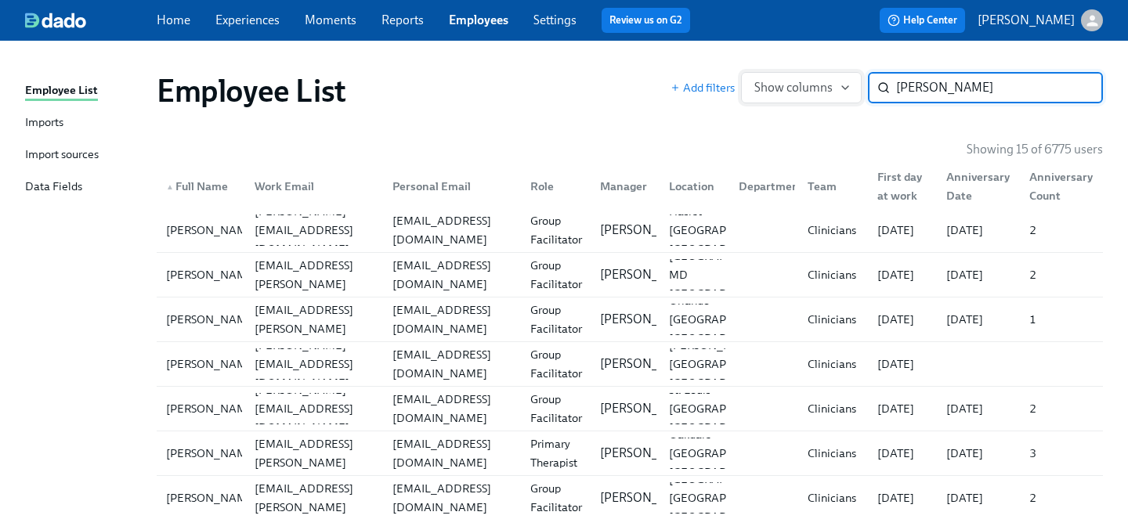
drag, startPoint x: 955, startPoint y: 87, endPoint x: 822, endPoint y: 77, distance: 134.3
click at [822, 77] on div "Add filters Show columns vanessa ​" at bounding box center [886, 87] width 432 height 31
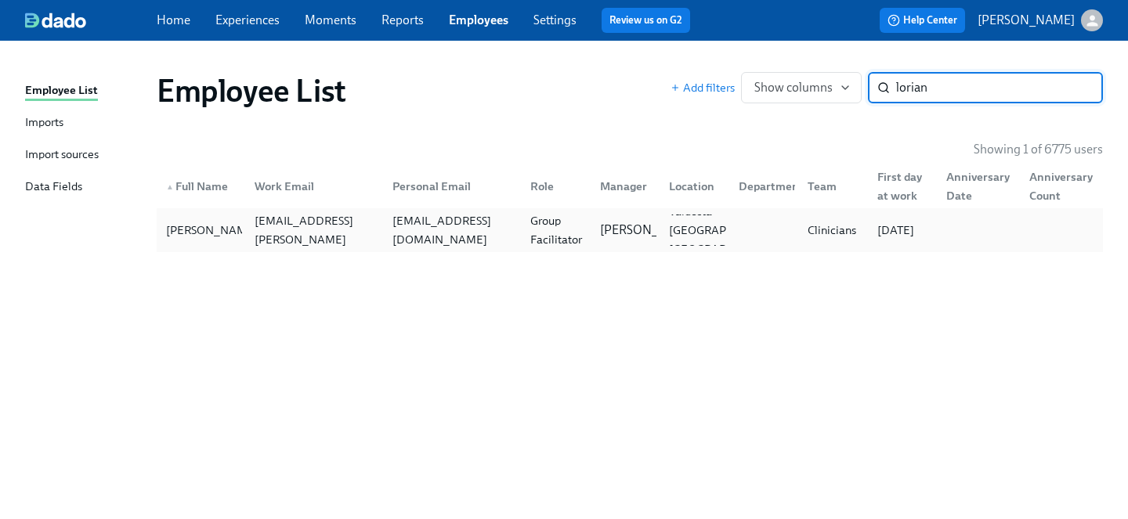
type input "lorian"
click at [512, 226] on div "loriannbmerritt@gmail.com" at bounding box center [452, 230] width 132 height 38
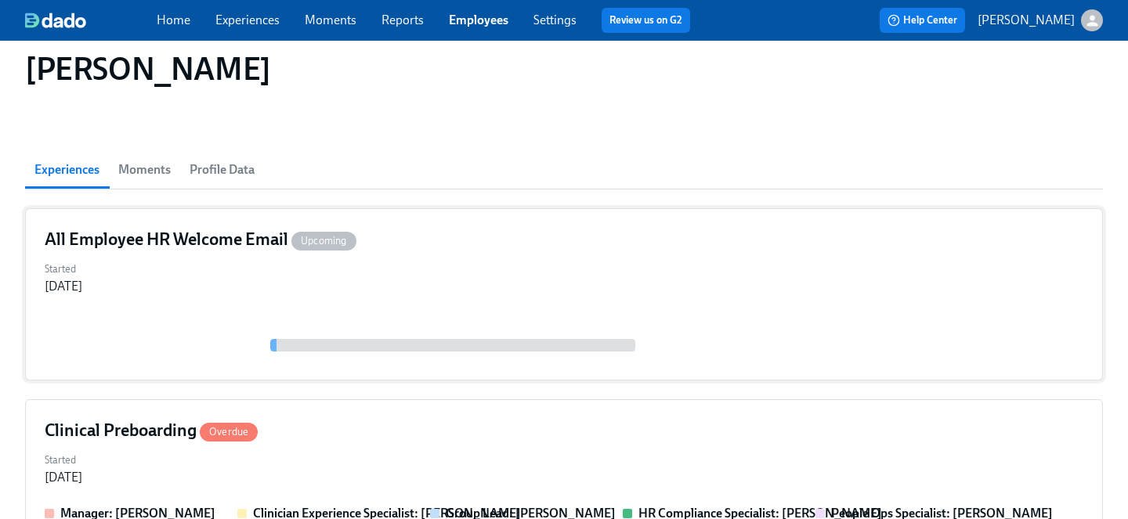
scroll to position [89, 0]
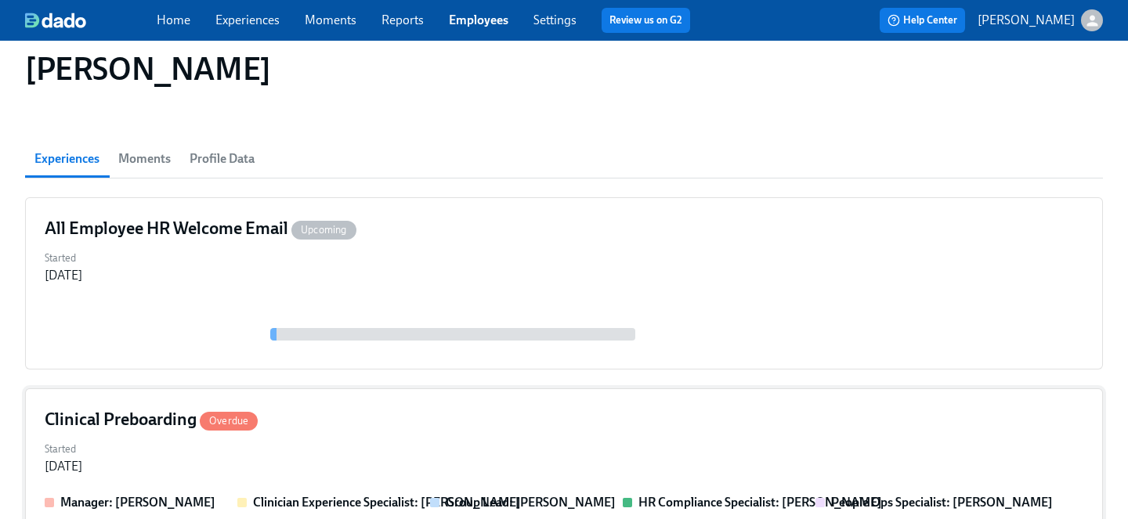
click at [422, 427] on div "Clinical Preboarding Overdue" at bounding box center [564, 419] width 1039 height 23
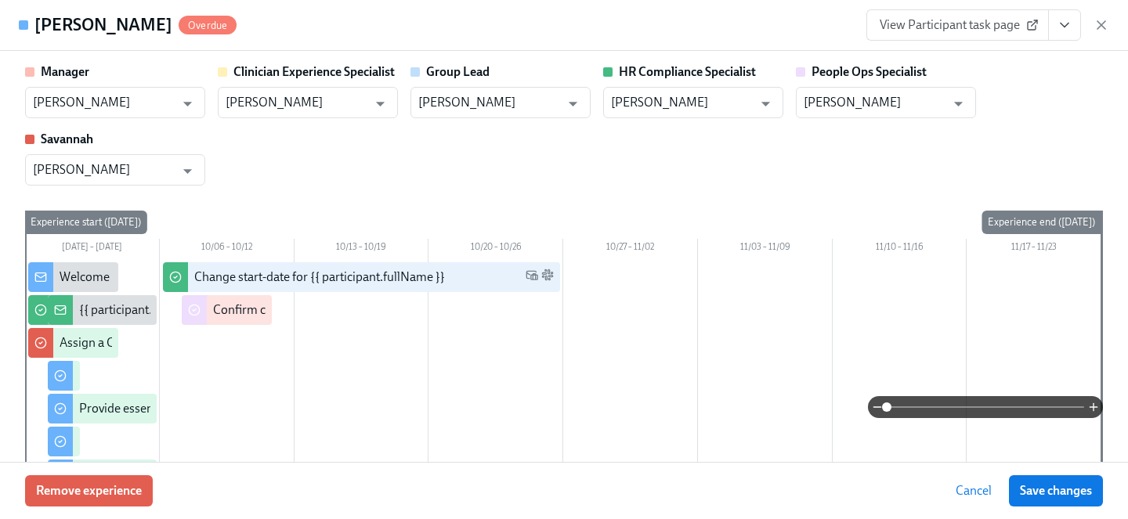
click at [1064, 31] on icon "View task page" at bounding box center [1065, 25] width 16 height 16
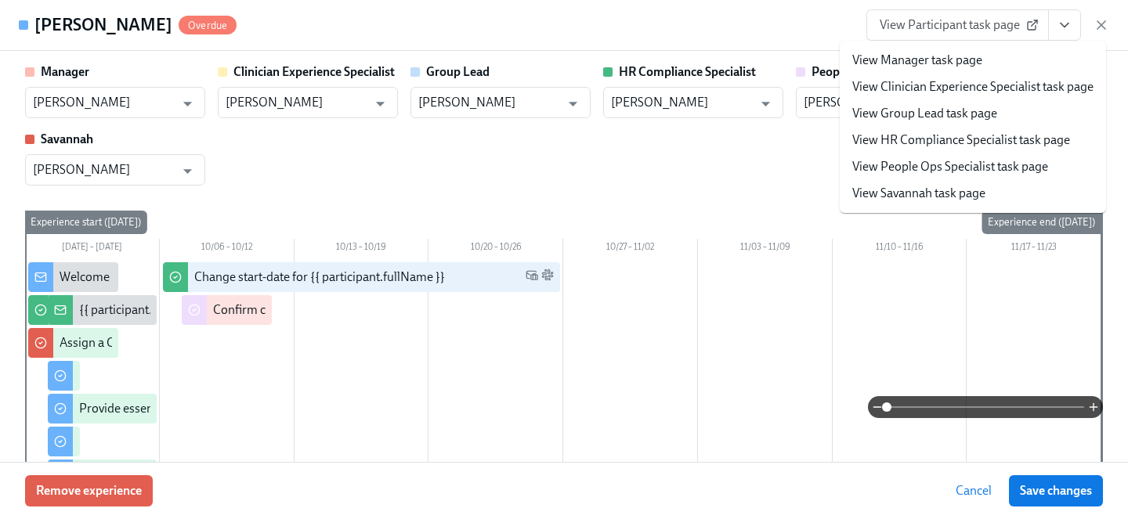
click at [934, 169] on link "View People Ops Specialist task page" at bounding box center [950, 166] width 196 height 17
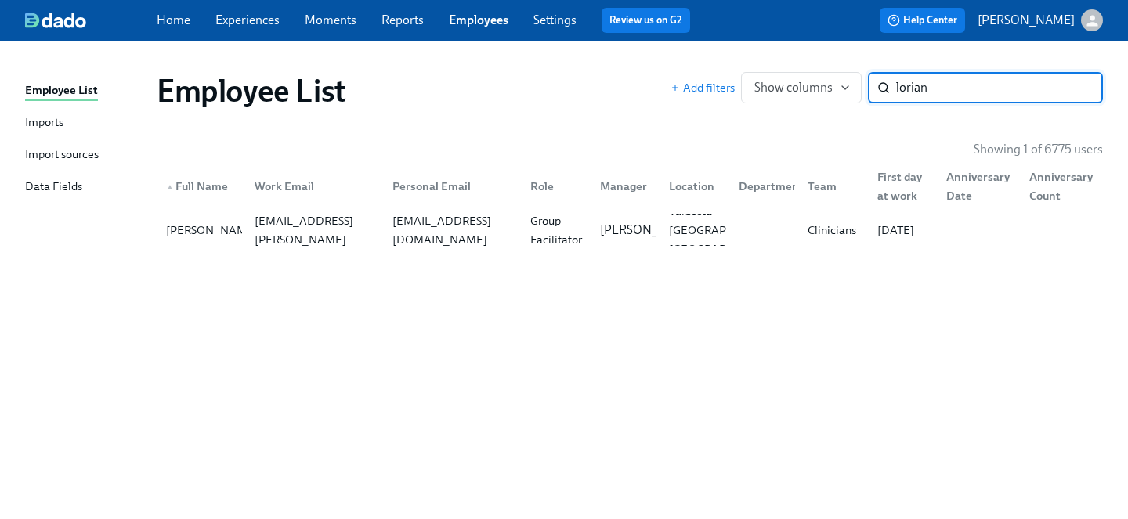
drag, startPoint x: 945, startPoint y: 94, endPoint x: 705, endPoint y: 70, distance: 241.7
click at [705, 70] on div "Employee List Add filters Show columns lorian ​" at bounding box center [629, 91] width 971 height 63
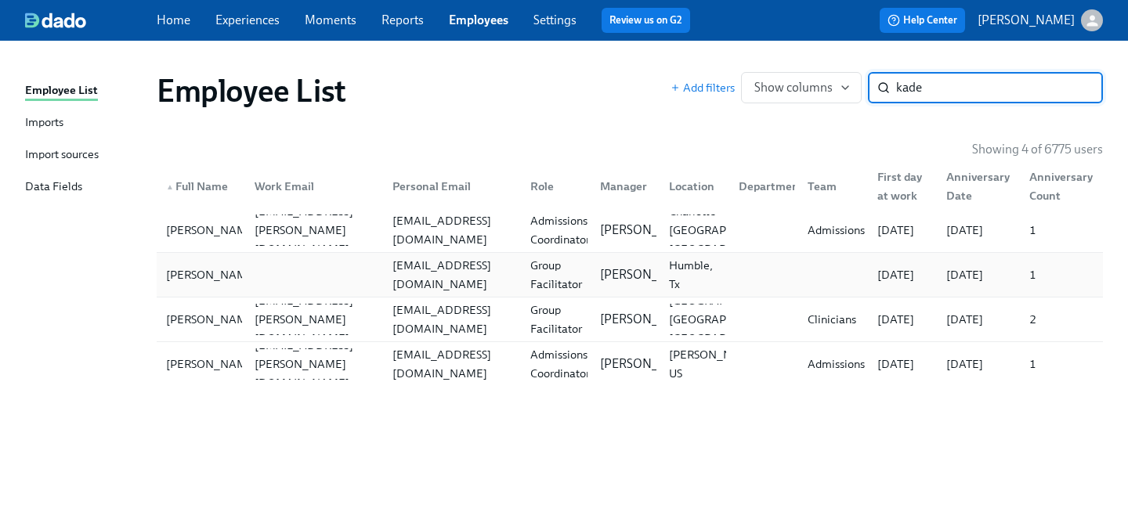
type input "kade"
click at [268, 273] on div at bounding box center [311, 274] width 138 height 31
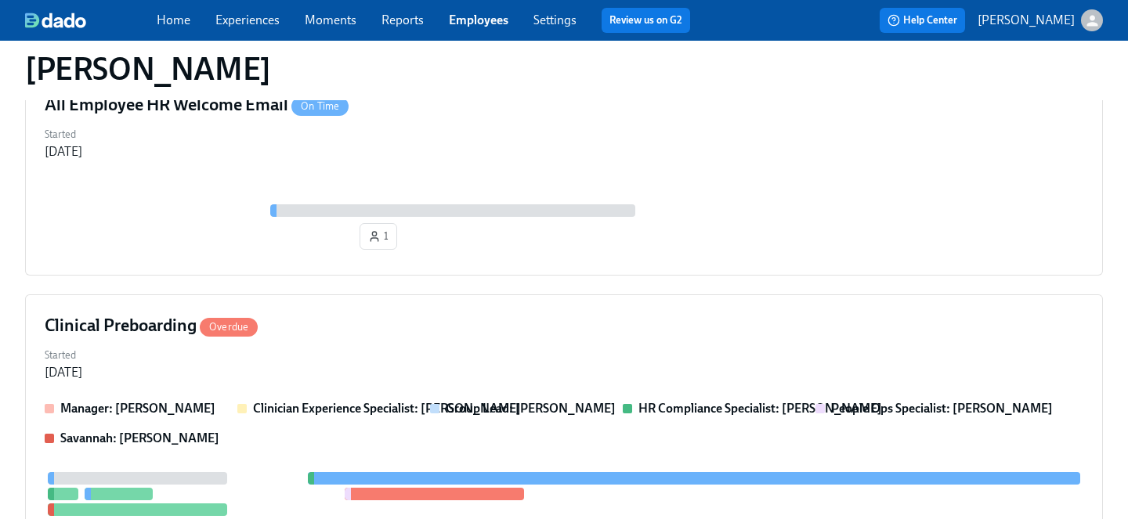
scroll to position [265, 0]
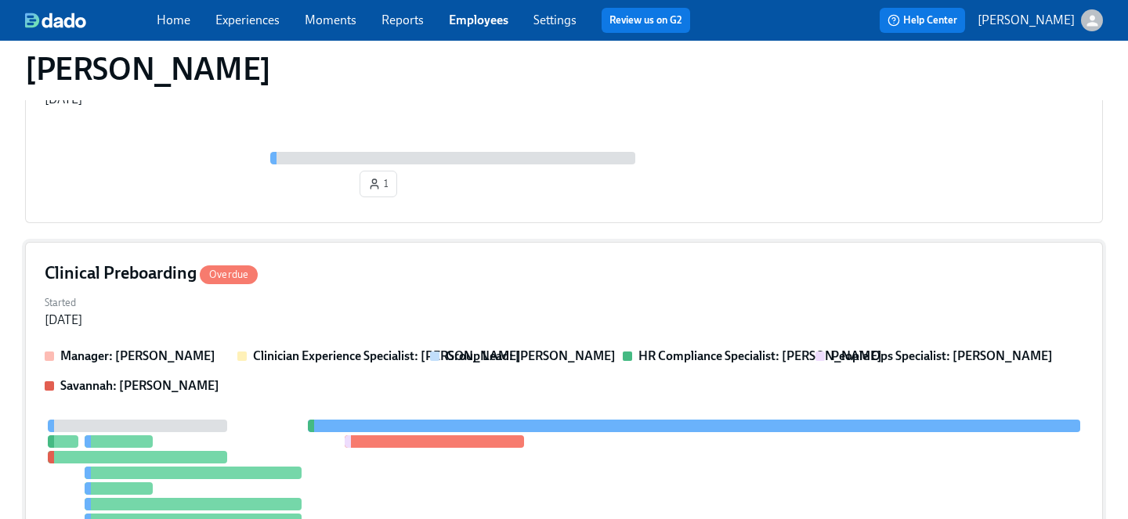
click at [303, 306] on div "Started Sep 30, 2025" at bounding box center [564, 310] width 1039 height 38
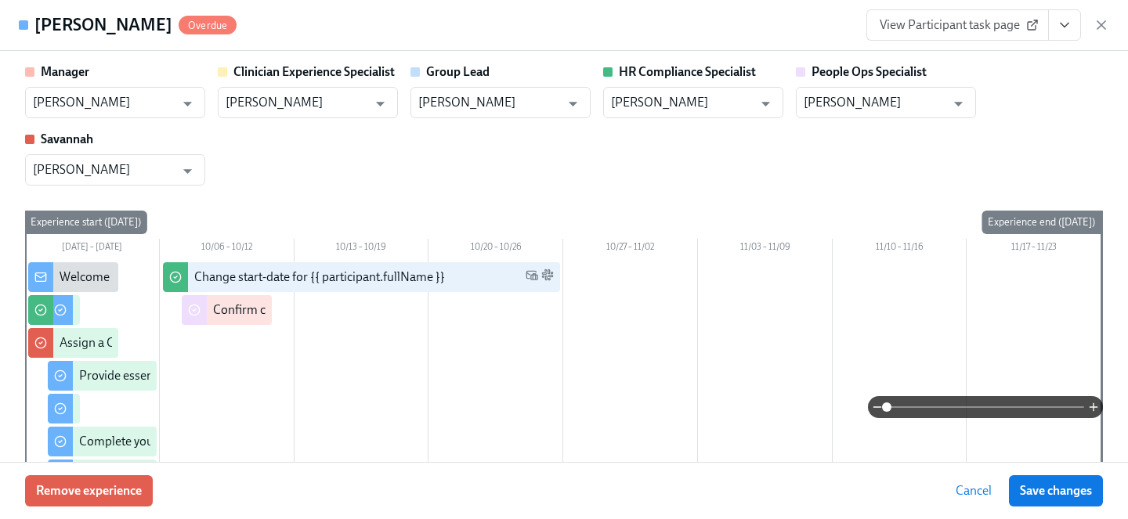
click at [1055, 24] on button "View task page" at bounding box center [1064, 24] width 33 height 31
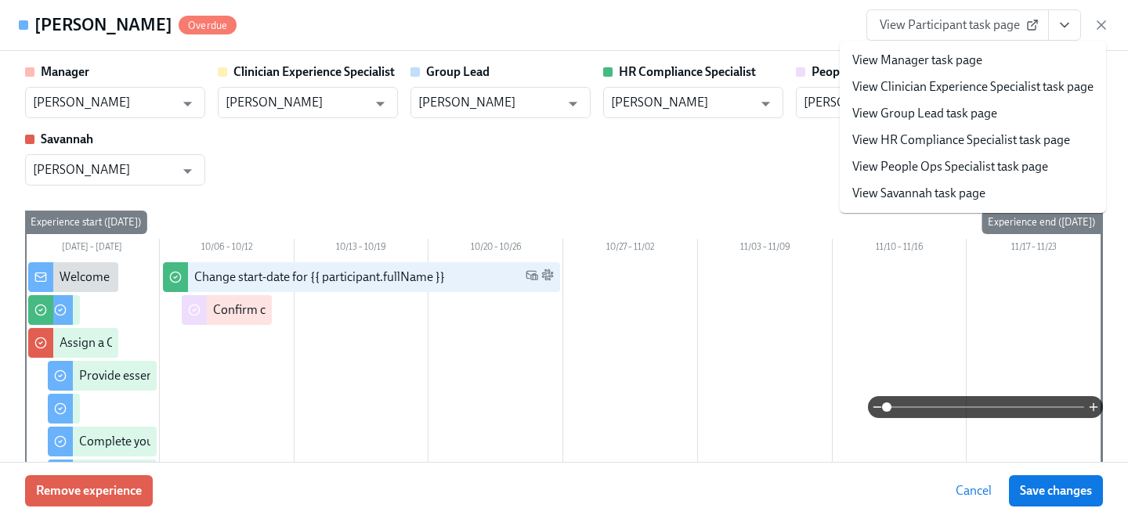
click at [936, 171] on link "View People Ops Specialist task page" at bounding box center [950, 166] width 196 height 17
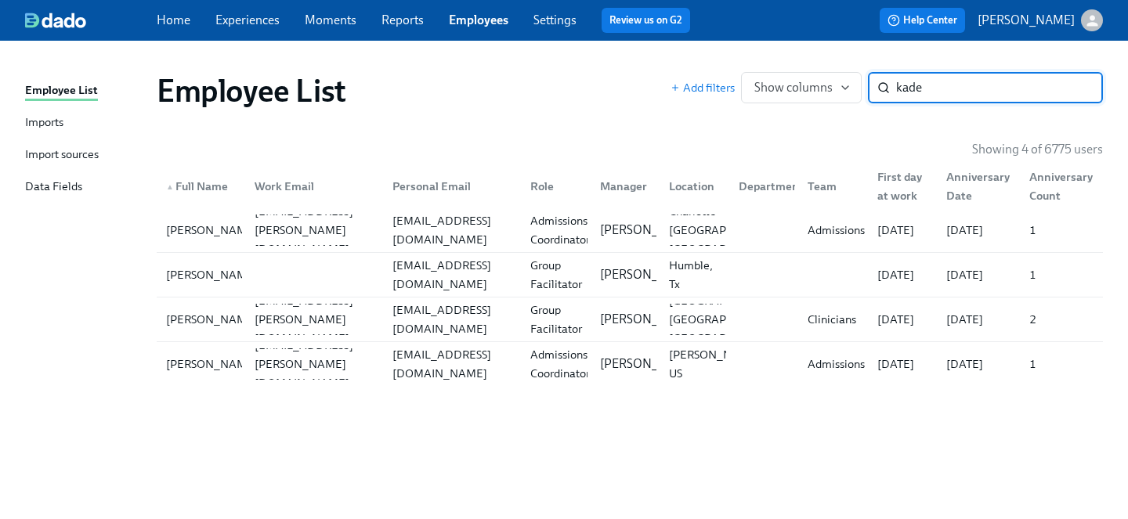
drag, startPoint x: 929, startPoint y: 89, endPoint x: 825, endPoint y: 70, distance: 105.8
click at [825, 70] on div "Employee List Add filters Show columns kade ​" at bounding box center [629, 91] width 971 height 63
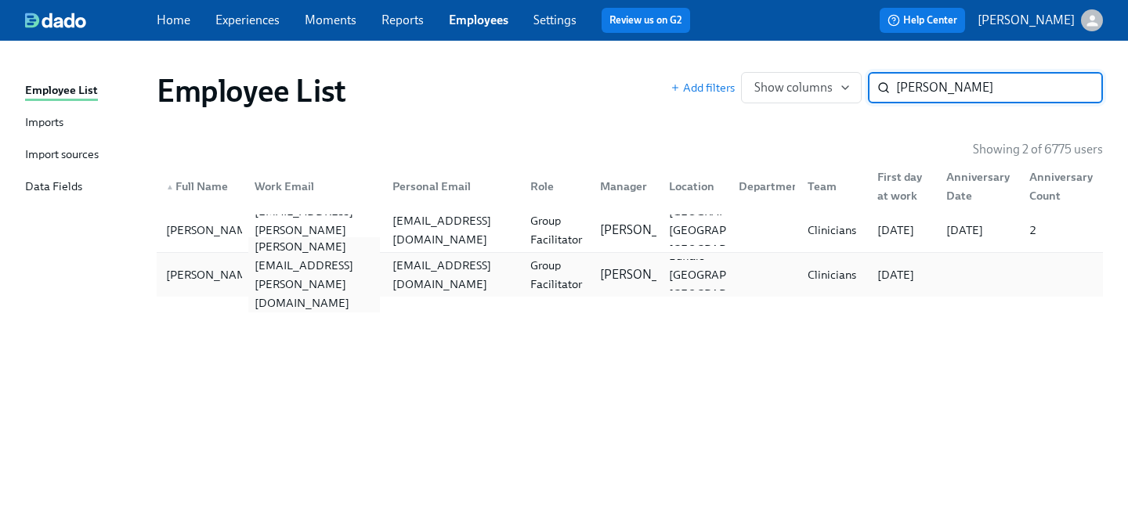
type input "newkirk"
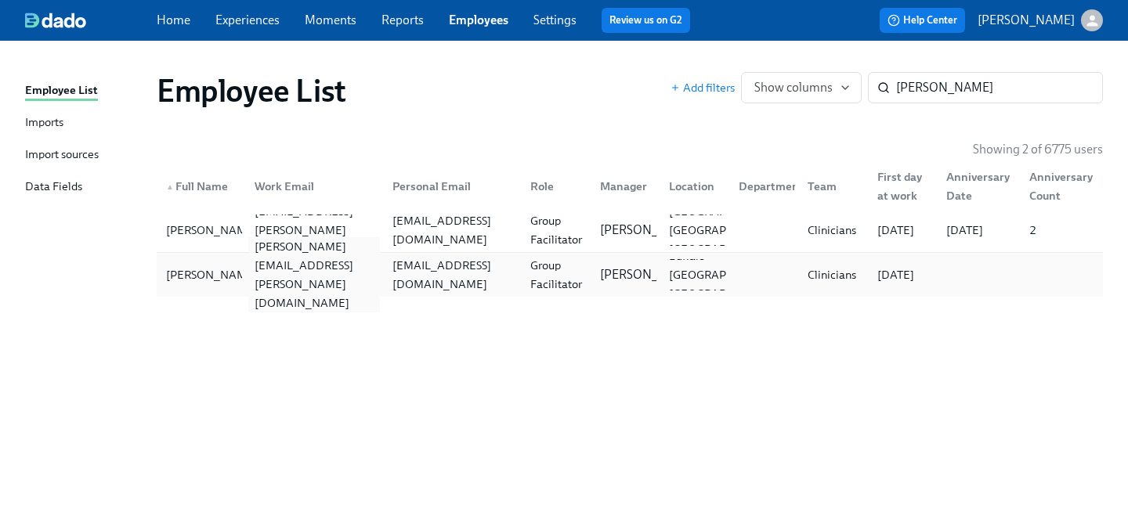
click at [266, 289] on div "tonja.newkirk@charliehealth.com" at bounding box center [311, 274] width 138 height 31
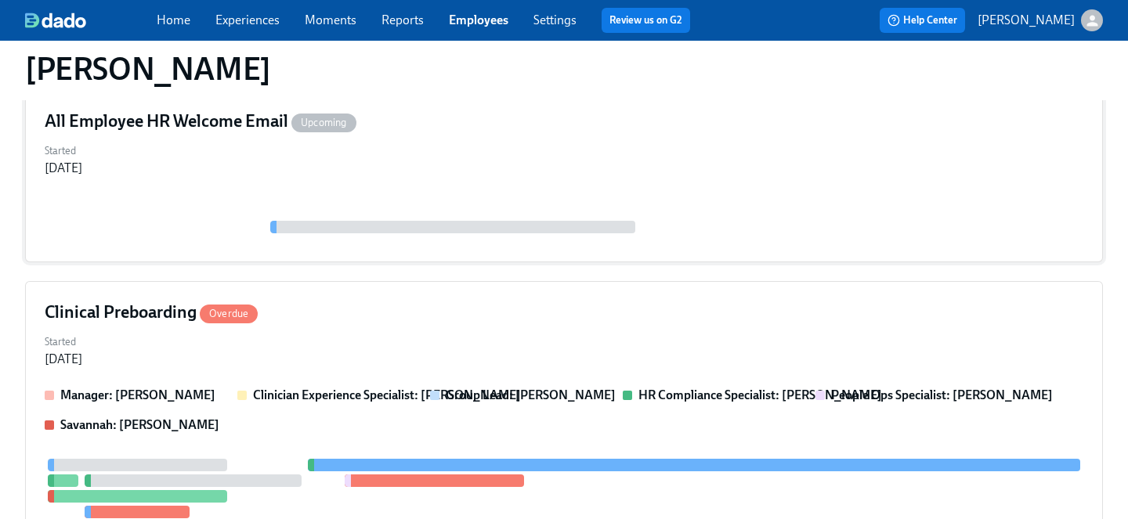
scroll to position [208, 0]
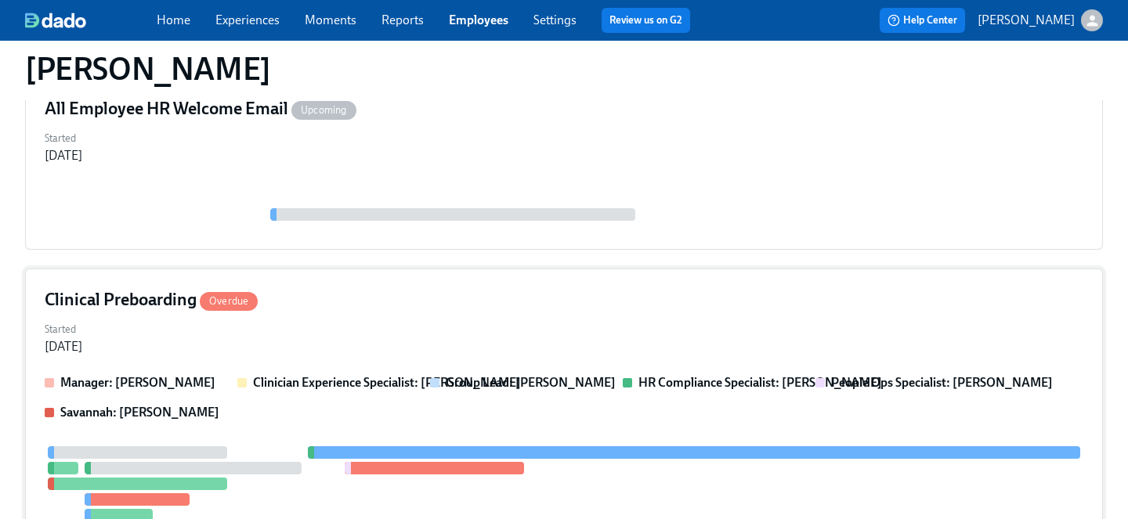
click at [294, 352] on div "Started Sep 30, 2025" at bounding box center [564, 337] width 1039 height 38
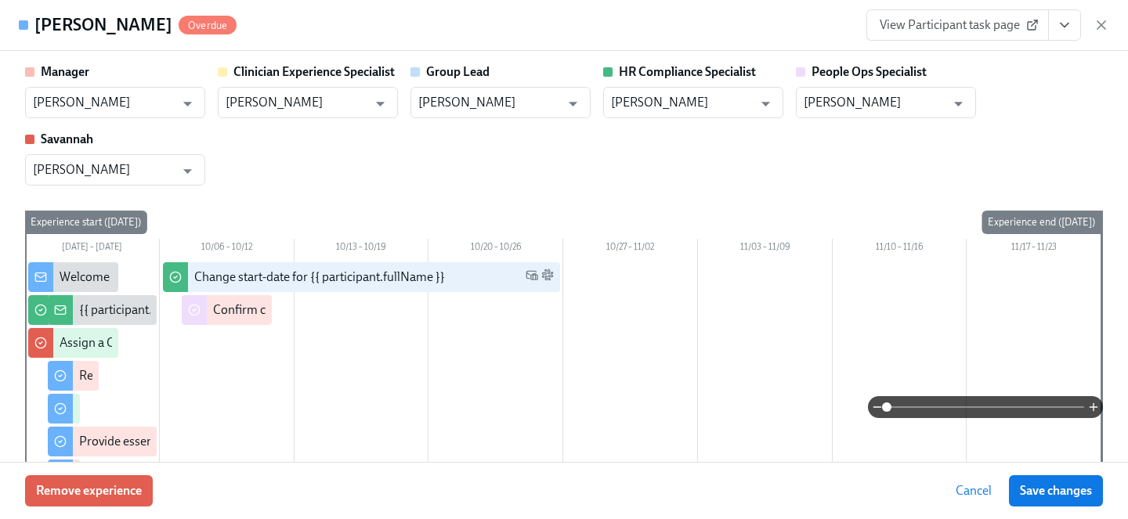
drag, startPoint x: 1067, startPoint y: 26, endPoint x: 1064, endPoint y: 40, distance: 14.6
click at [1067, 26] on icon "View task page" at bounding box center [1065, 25] width 16 height 16
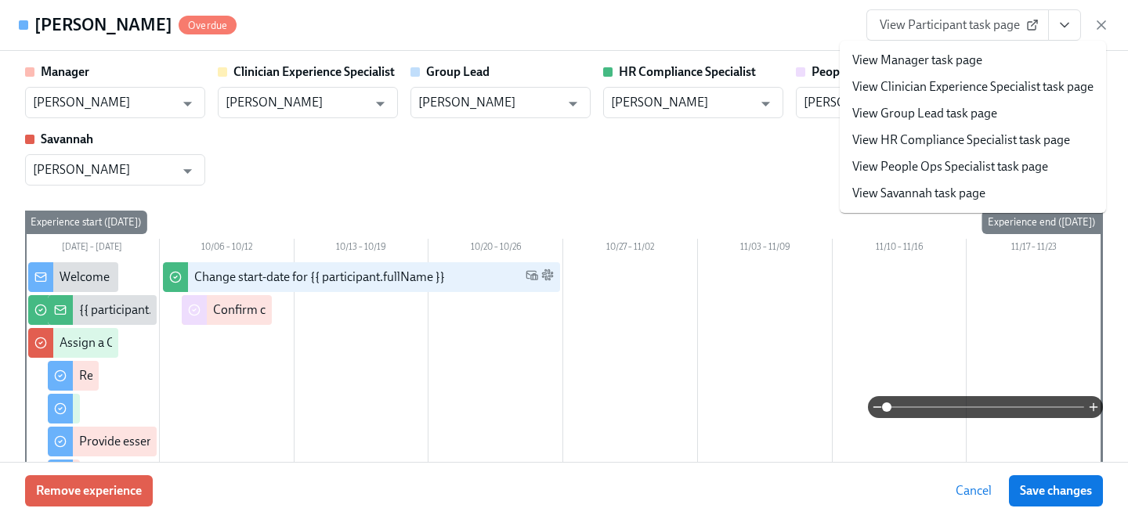
click at [945, 171] on link "View People Ops Specialist task page" at bounding box center [950, 166] width 196 height 17
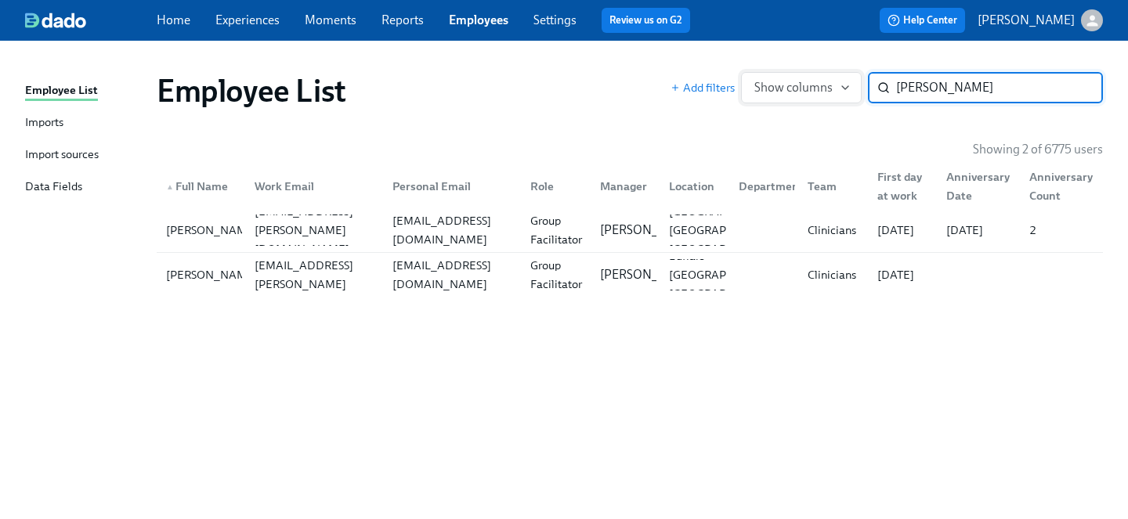
drag, startPoint x: 947, startPoint y: 89, endPoint x: 743, endPoint y: 72, distance: 204.3
click at [743, 72] on div "Add filters Show columns newkirk ​" at bounding box center [886, 87] width 432 height 31
type input "dalton"
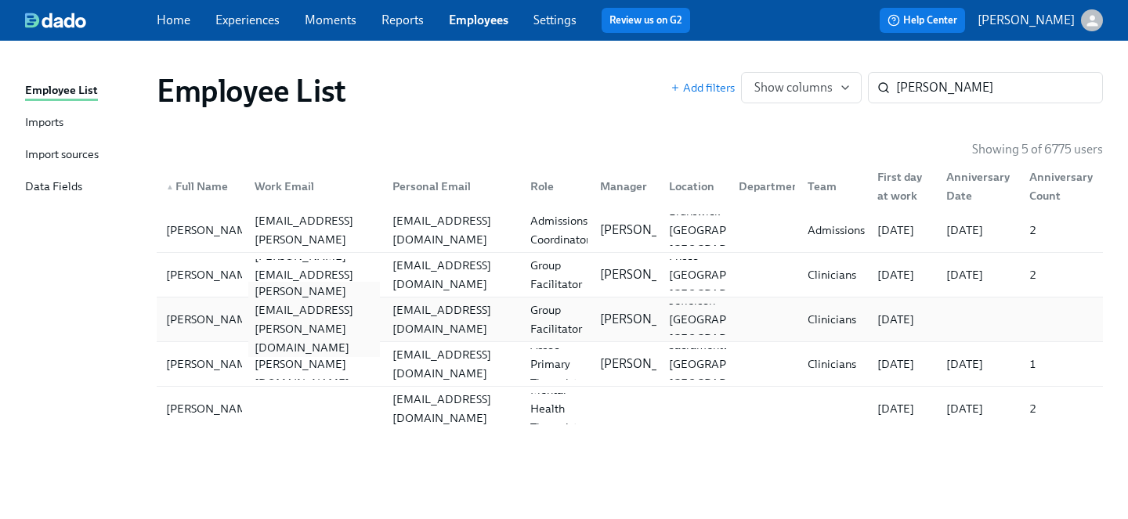
click at [331, 312] on div "jennifer.dalton@charliehealth.com" at bounding box center [314, 319] width 132 height 75
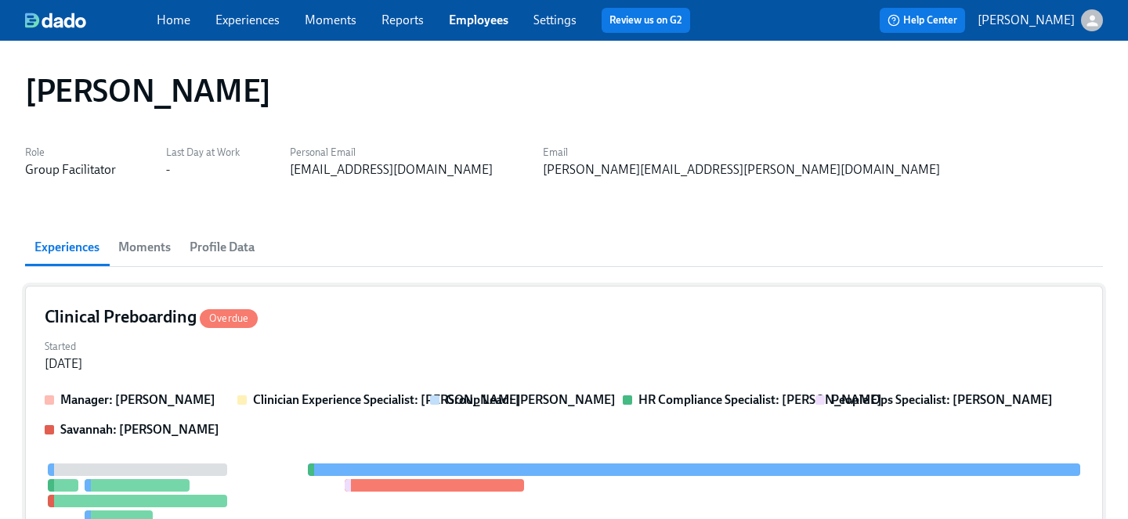
click at [378, 336] on div "Started Sep 30, 2025" at bounding box center [564, 354] width 1039 height 38
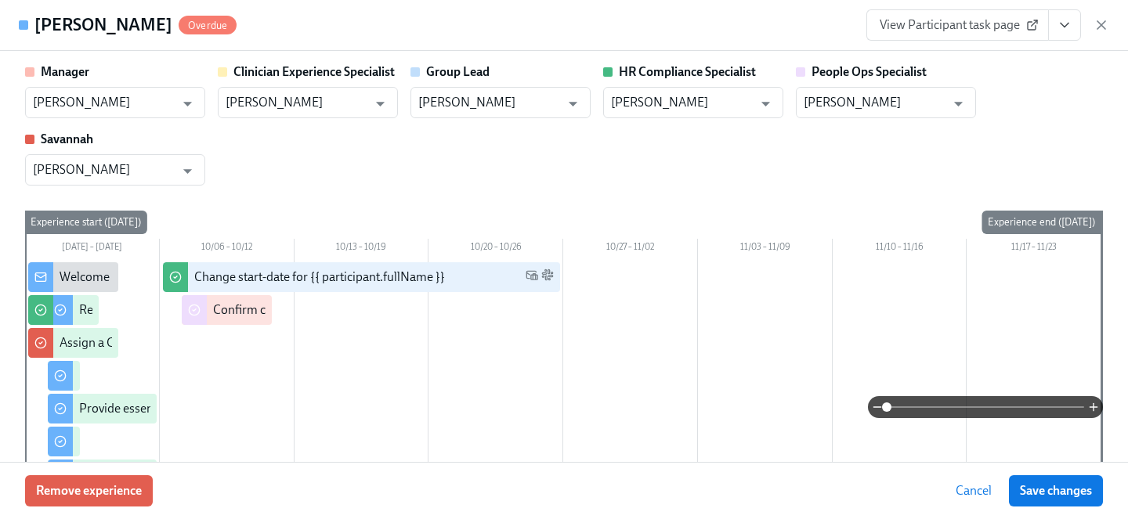
click at [1067, 29] on icon "View task page" at bounding box center [1065, 25] width 16 height 16
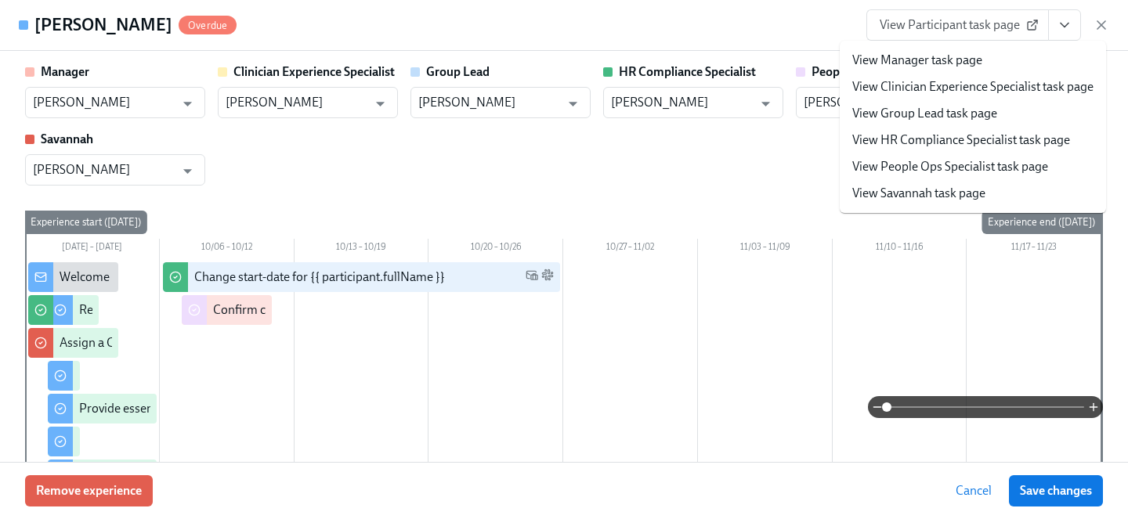
click at [917, 163] on link "View People Ops Specialist task page" at bounding box center [950, 166] width 196 height 17
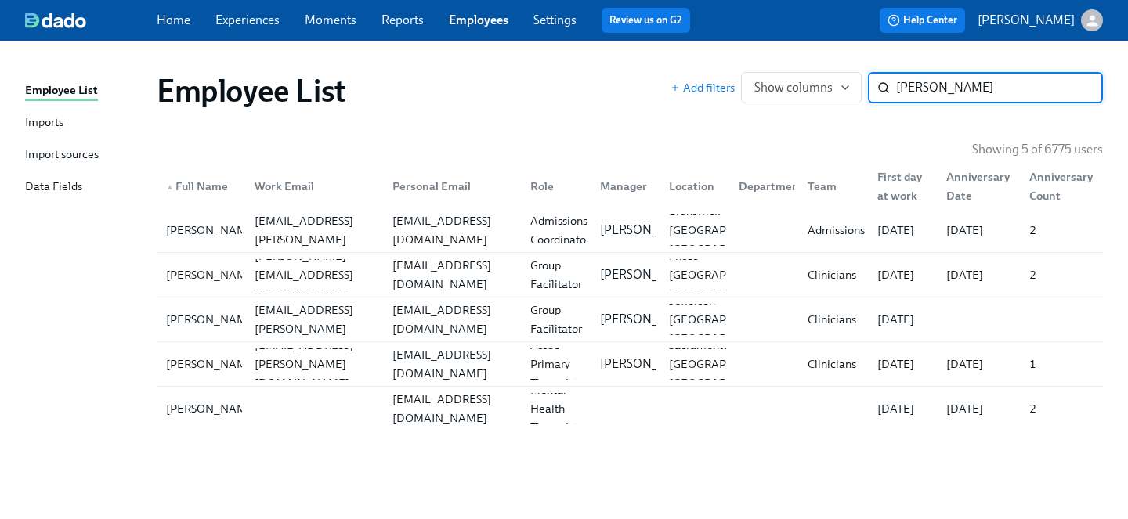
drag, startPoint x: 952, startPoint y: 84, endPoint x: 783, endPoint y: 60, distance: 170.8
click at [783, 60] on div "Employee List Add filters Show columns dalton ​" at bounding box center [629, 91] width 971 height 63
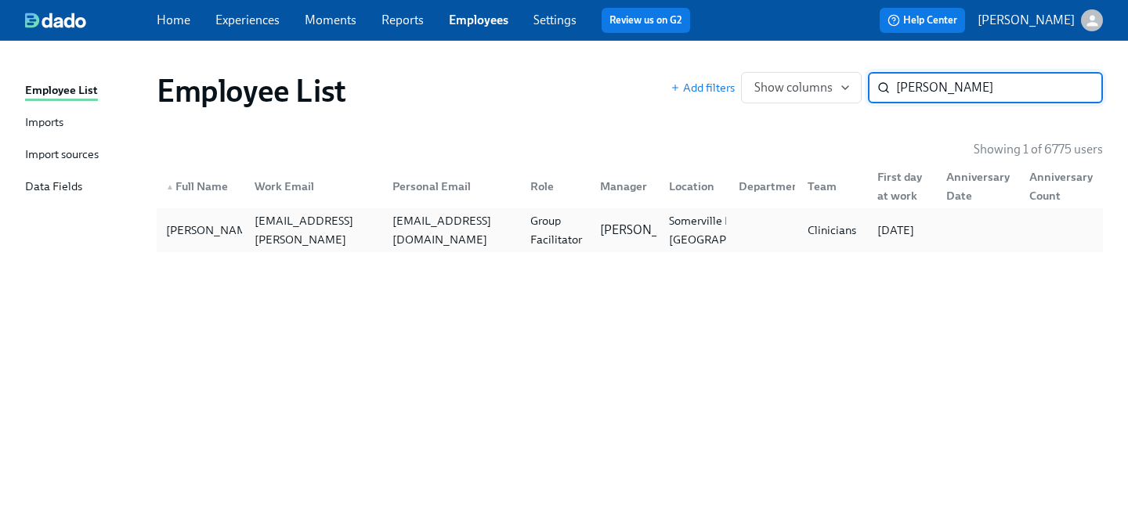
type input "alexis jon"
click at [381, 224] on div "dralexisphd@gmail.com" at bounding box center [449, 230] width 138 height 31
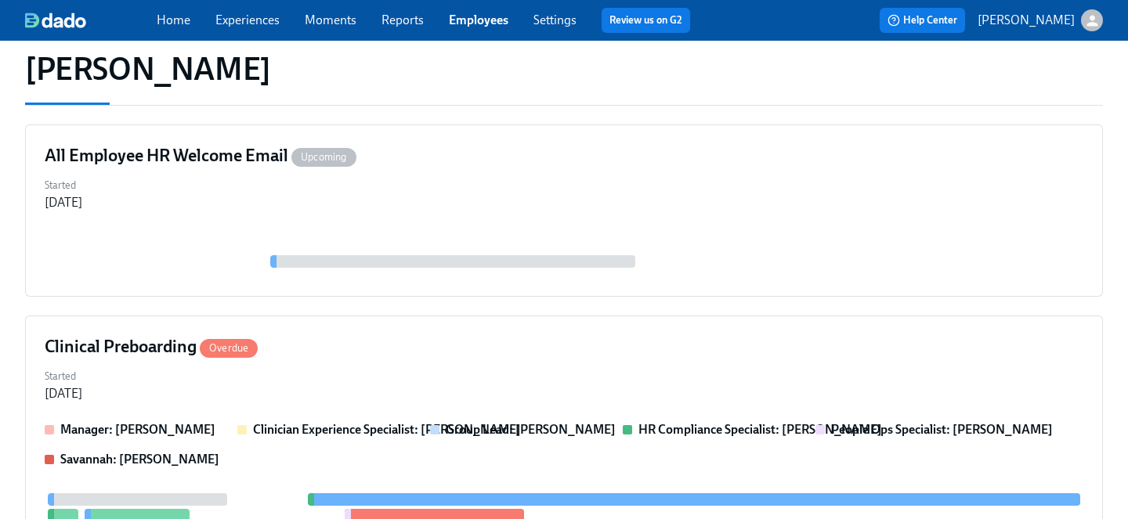
scroll to position [202, 0]
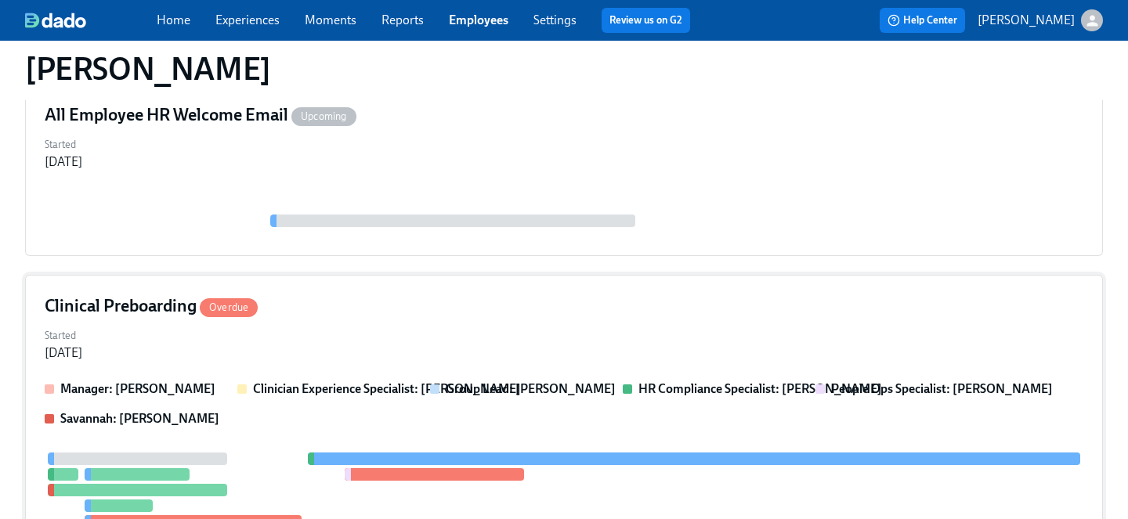
click at [503, 324] on div "Started Sep 30, 2025" at bounding box center [564, 343] width 1039 height 38
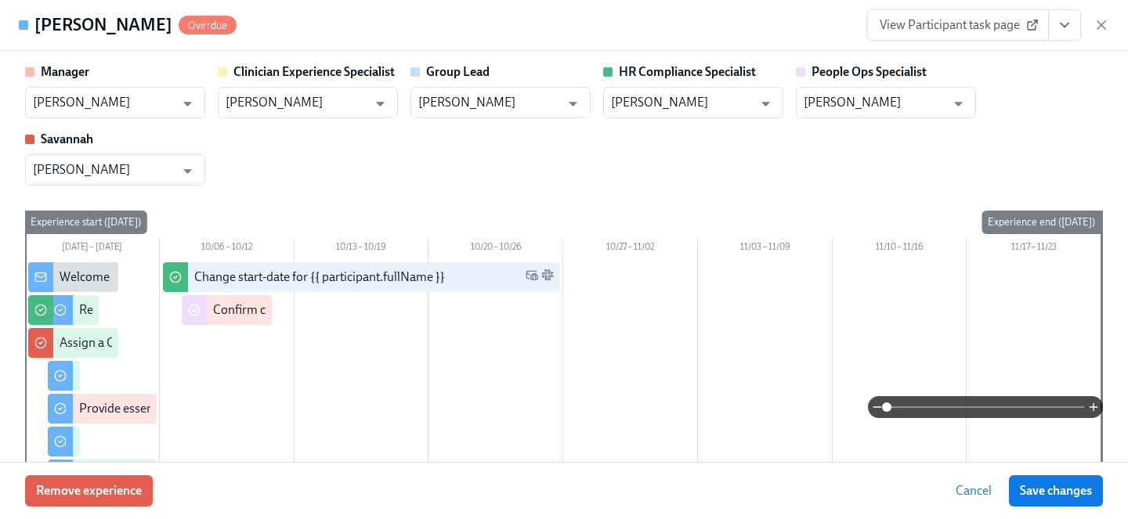
click at [1058, 29] on icon "View task page" at bounding box center [1065, 25] width 16 height 16
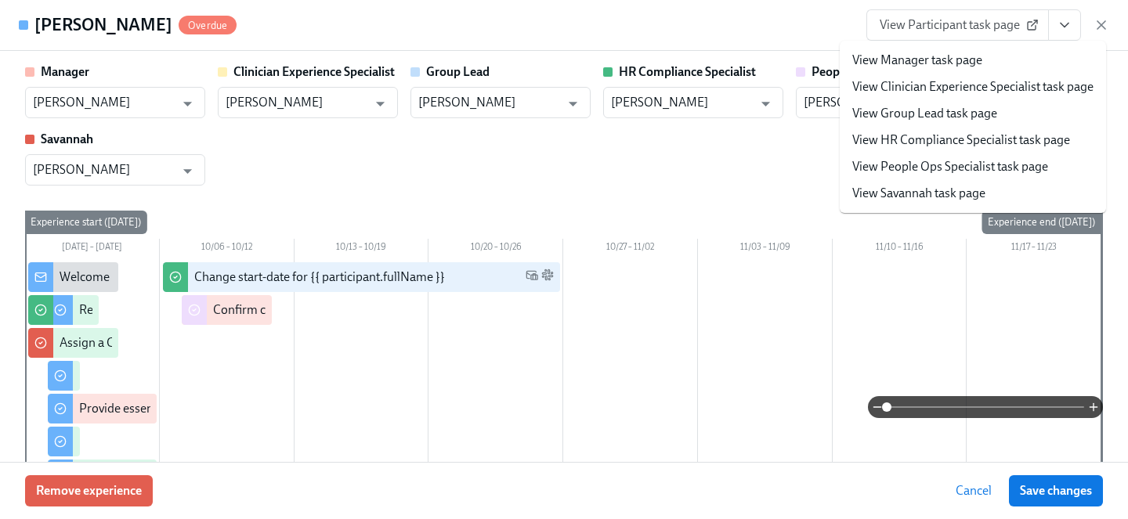
click at [922, 168] on link "View People Ops Specialist task page" at bounding box center [950, 166] width 196 height 17
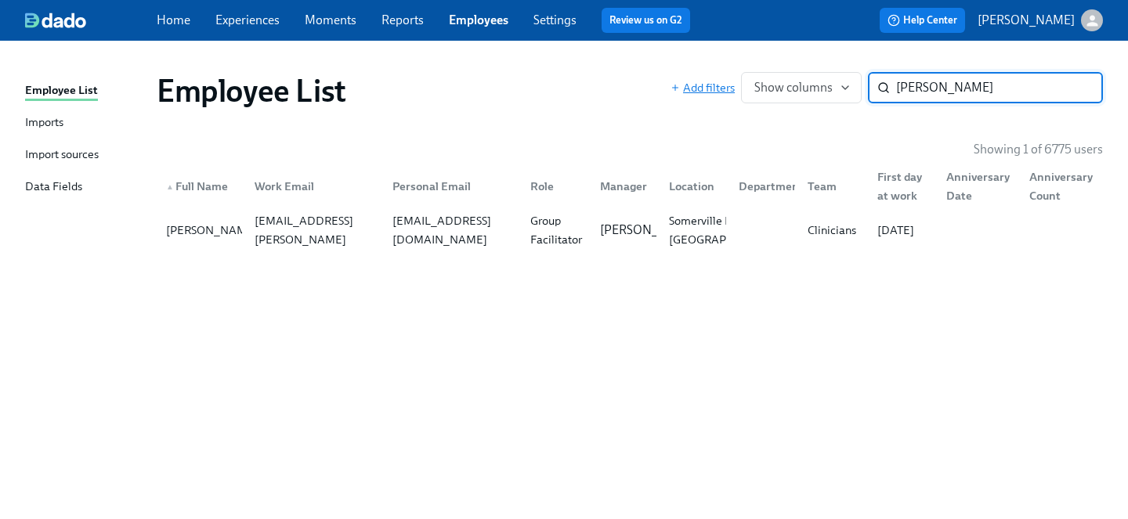
drag, startPoint x: 956, startPoint y: 85, endPoint x: 722, endPoint y: 83, distance: 234.2
click at [722, 83] on div "Add filters Show columns alexis jon ​" at bounding box center [886, 87] width 432 height 31
type input "barbara d"
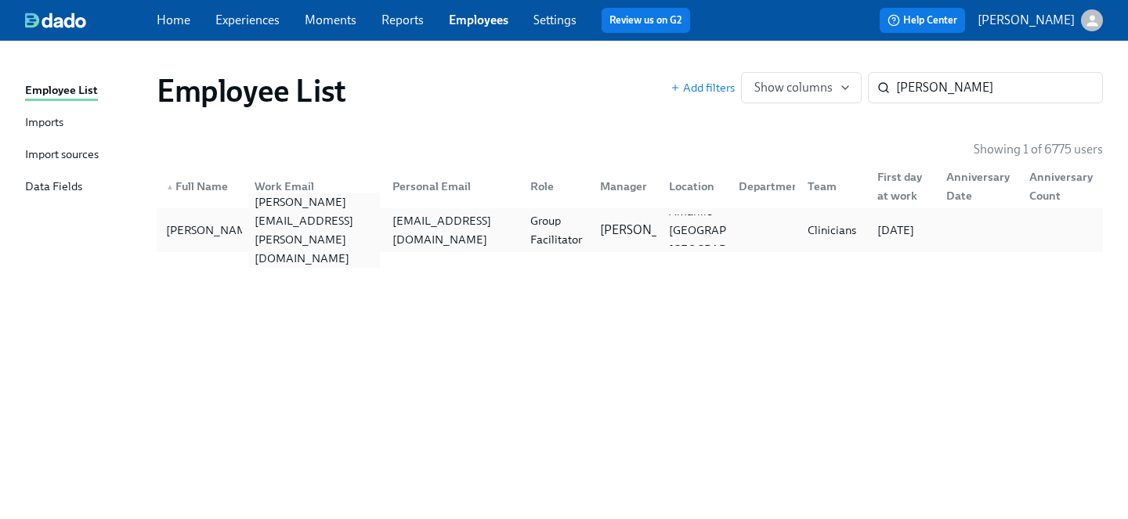
click at [339, 230] on div "barbara.dsouza@charliehealth.com" at bounding box center [314, 230] width 132 height 75
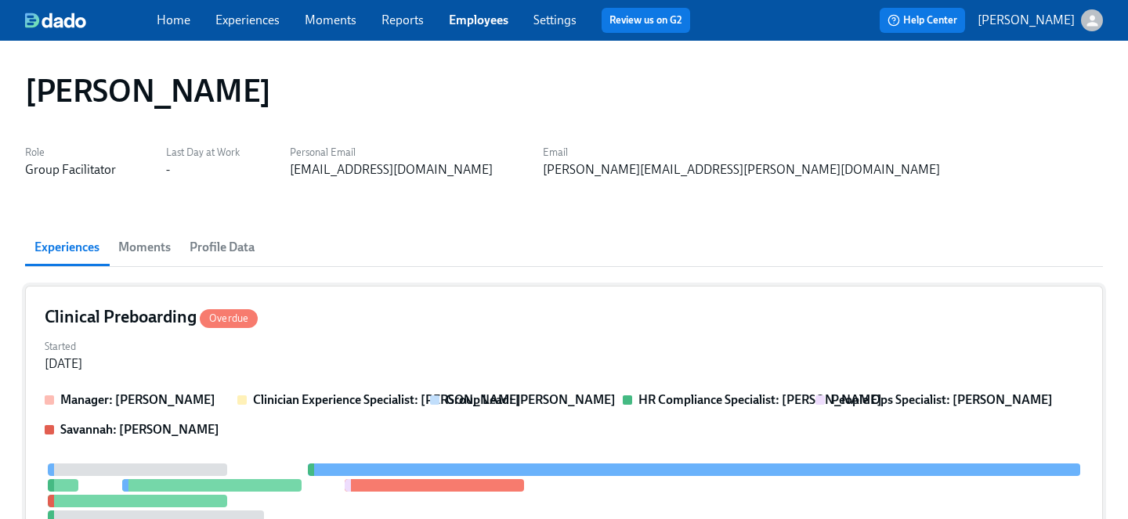
click at [410, 353] on div "Started Sep 30, 2025" at bounding box center [564, 354] width 1039 height 38
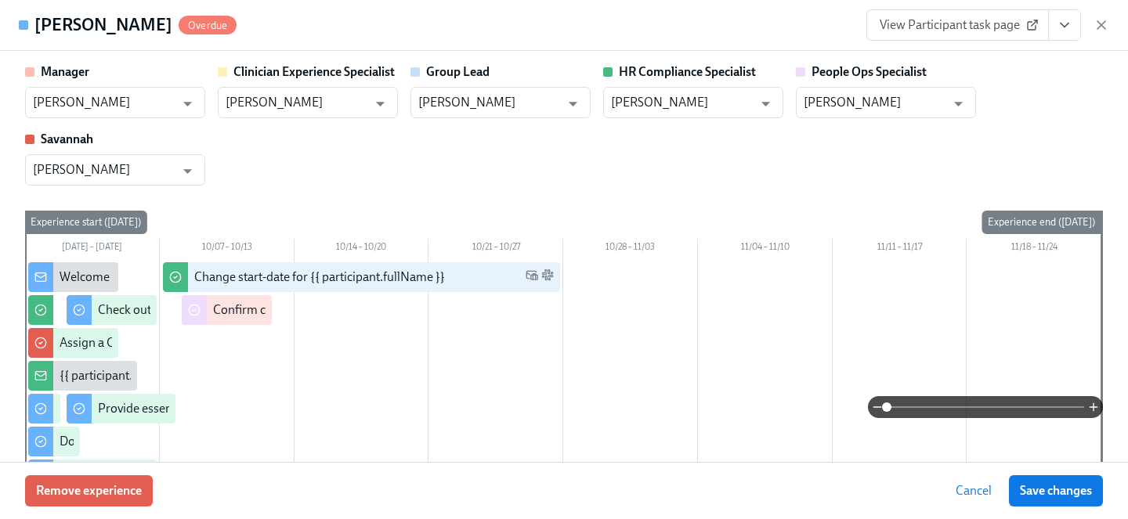
click at [1067, 31] on icon "View task page" at bounding box center [1065, 25] width 16 height 16
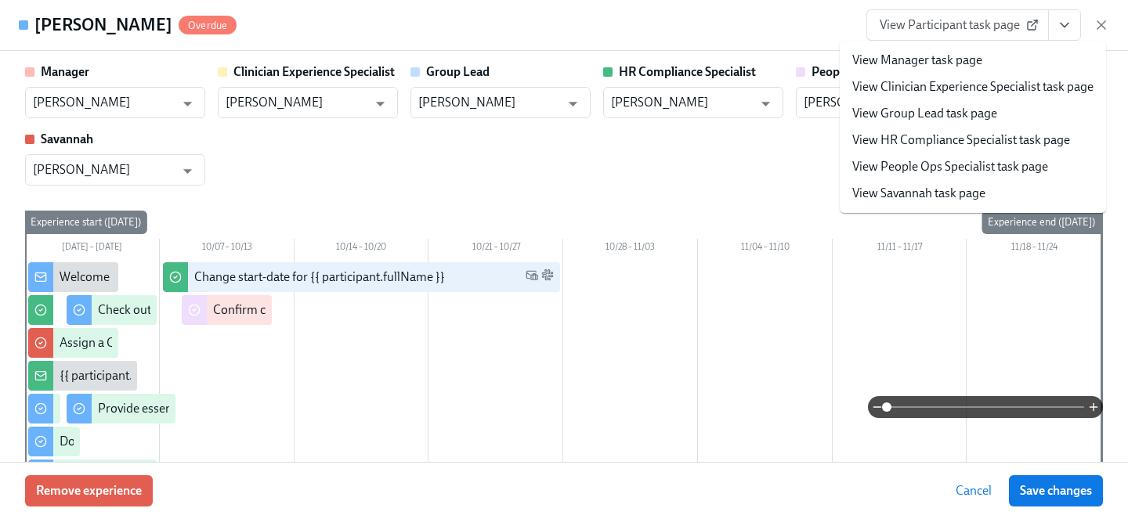
click at [954, 163] on link "View People Ops Specialist task page" at bounding box center [950, 166] width 196 height 17
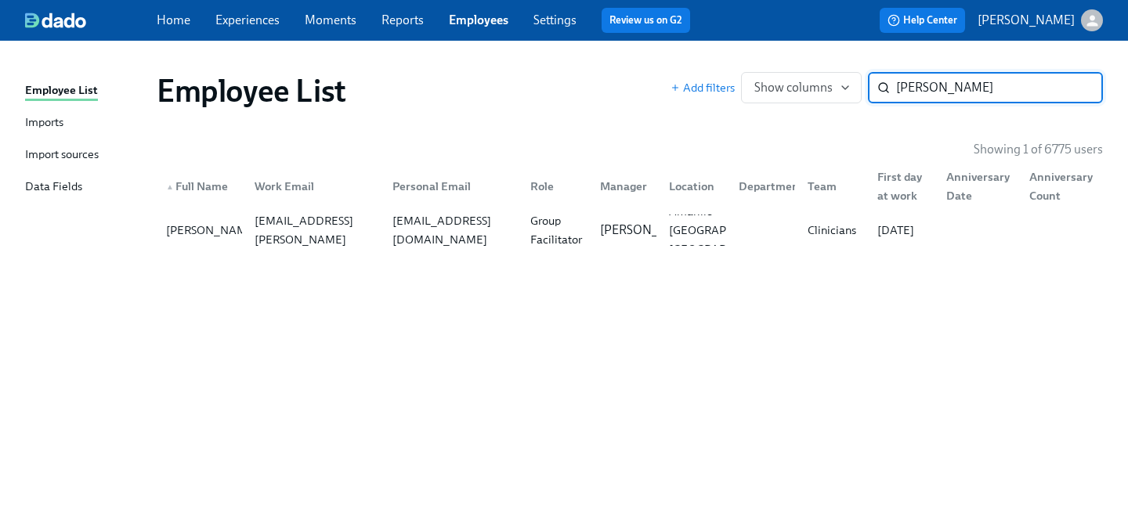
drag, startPoint x: 1001, startPoint y: 85, endPoint x: 786, endPoint y: 66, distance: 216.2
click at [786, 66] on div "Employee List Add filters Show columns barbara d ​" at bounding box center [629, 91] width 971 height 63
type input "lantisha s"
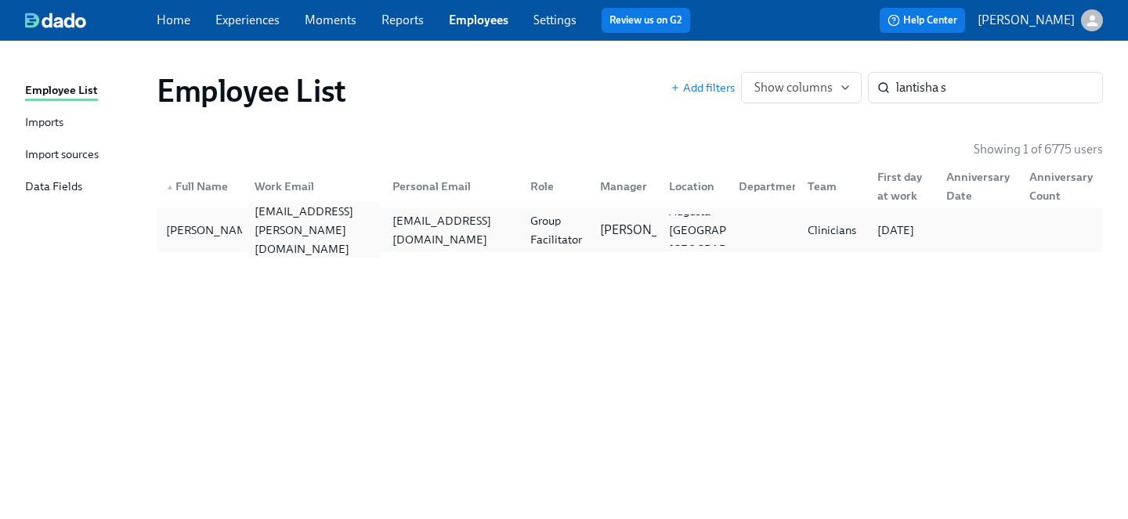
click at [352, 224] on div "lantisha.scott@charliehealth.com" at bounding box center [314, 230] width 132 height 56
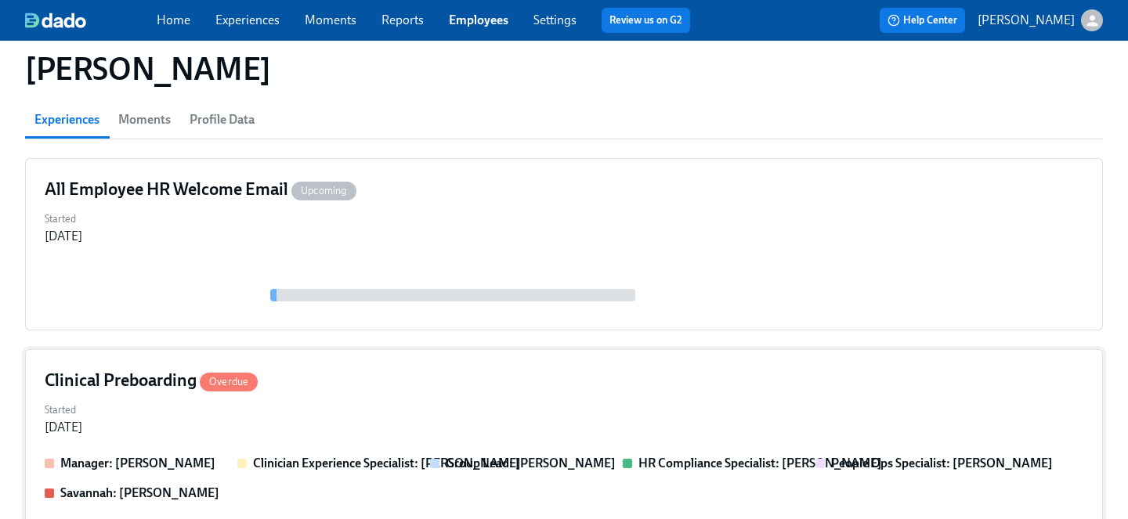
scroll to position [138, 0]
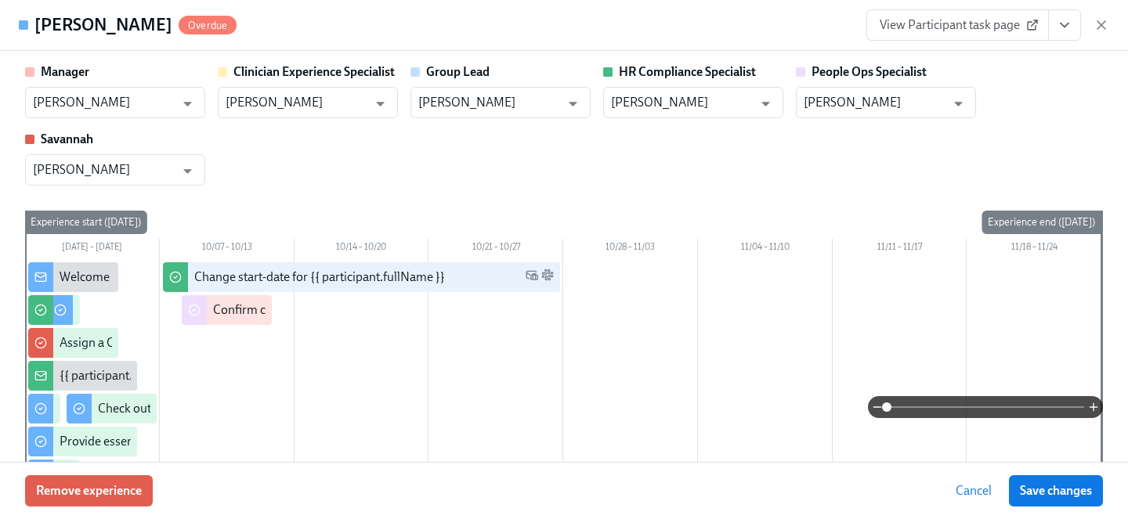
click at [1066, 31] on icon "View task page" at bounding box center [1065, 25] width 16 height 16
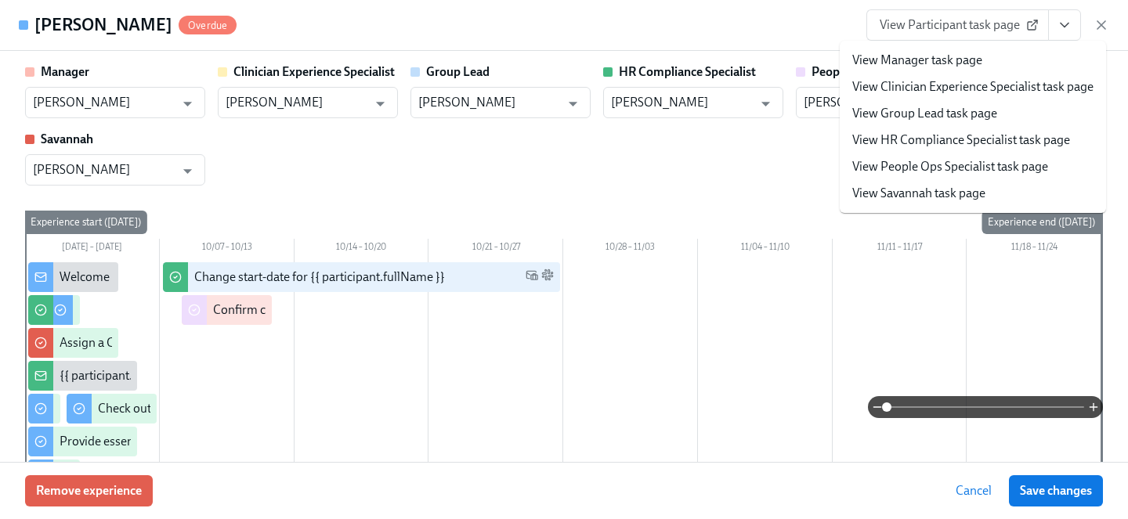
click at [951, 170] on link "View People Ops Specialist task page" at bounding box center [950, 166] width 196 height 17
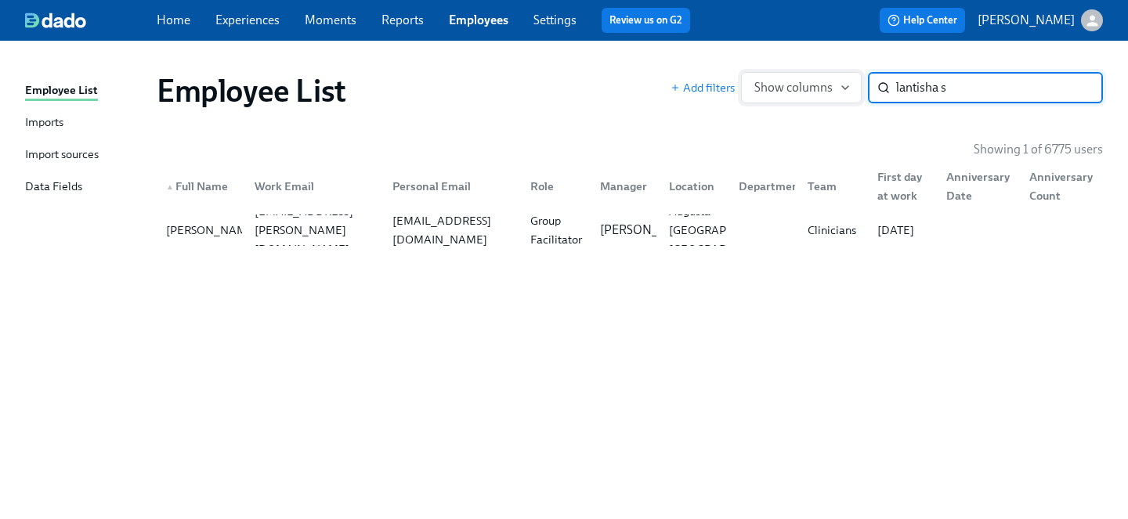
drag, startPoint x: 952, startPoint y: 89, endPoint x: 776, endPoint y: 87, distance: 175.4
click at [776, 87] on div "Add filters Show columns lantisha s ​" at bounding box center [886, 87] width 432 height 31
type input "Shannon Schneider"
click at [609, 228] on p "Alex Couch" at bounding box center [648, 230] width 97 height 17
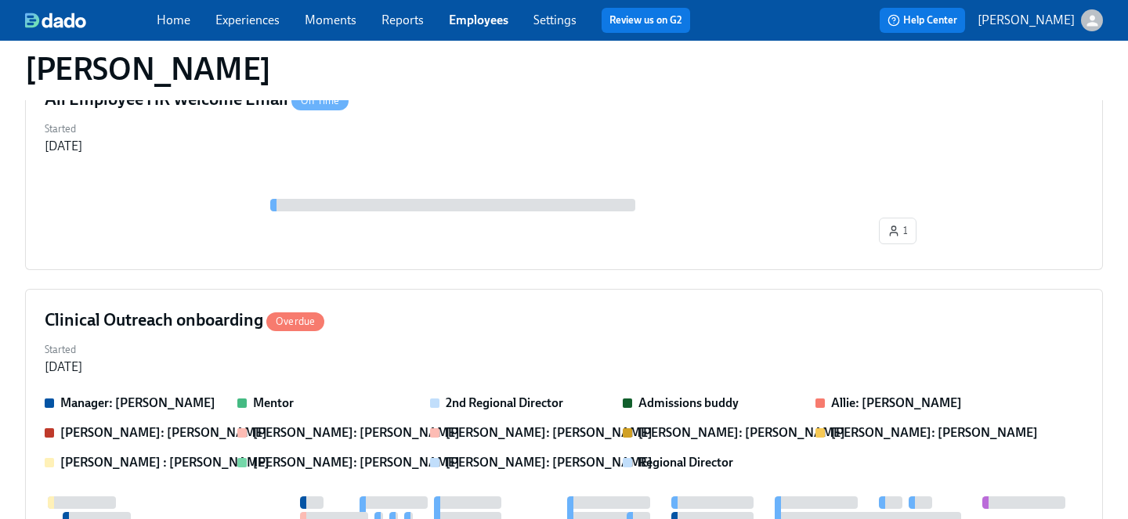
scroll to position [573, 0]
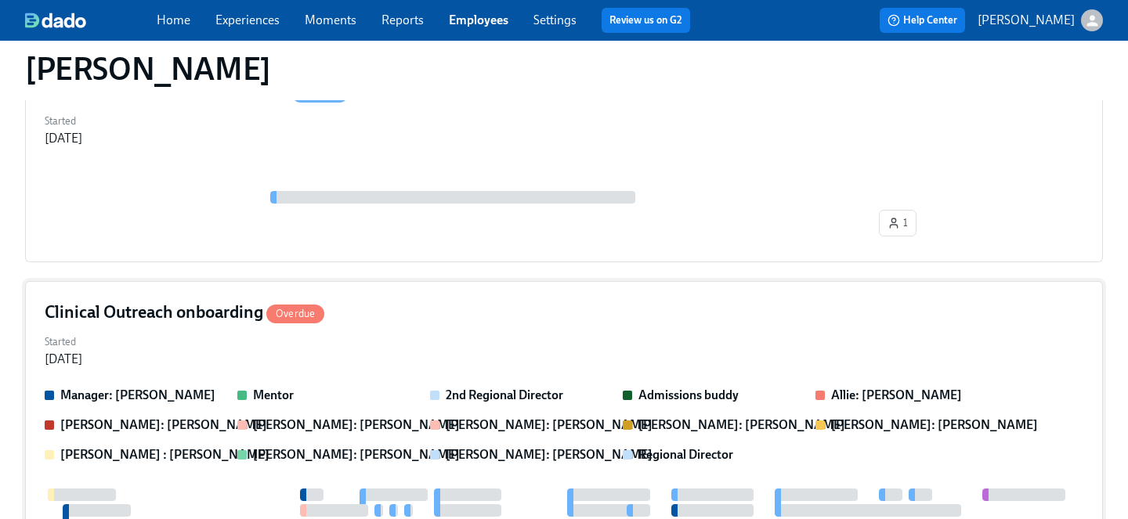
click at [443, 341] on div "Started Sep 29, 2025" at bounding box center [564, 350] width 1039 height 38
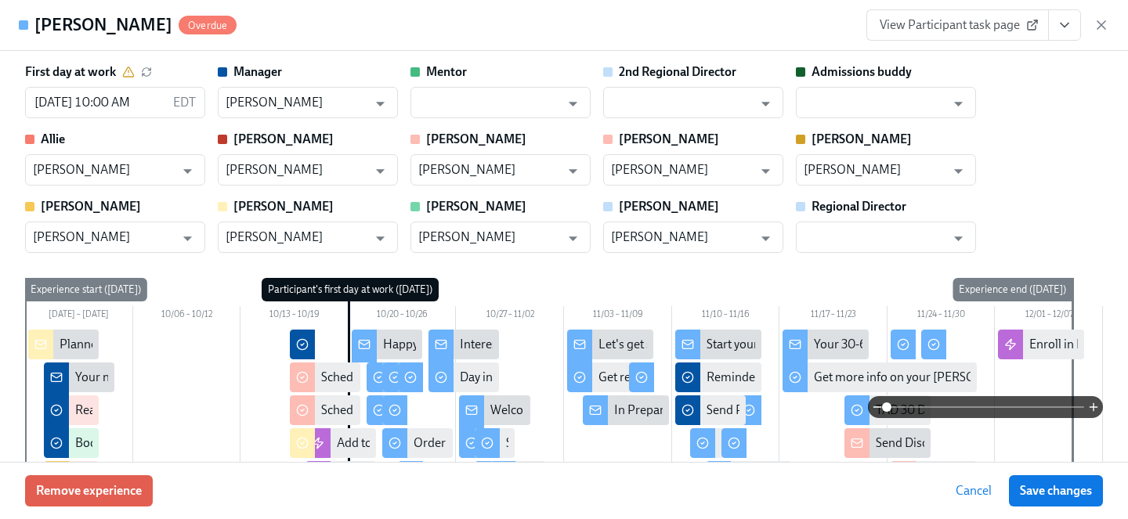
click at [1060, 28] on icon "View task page" at bounding box center [1065, 25] width 16 height 16
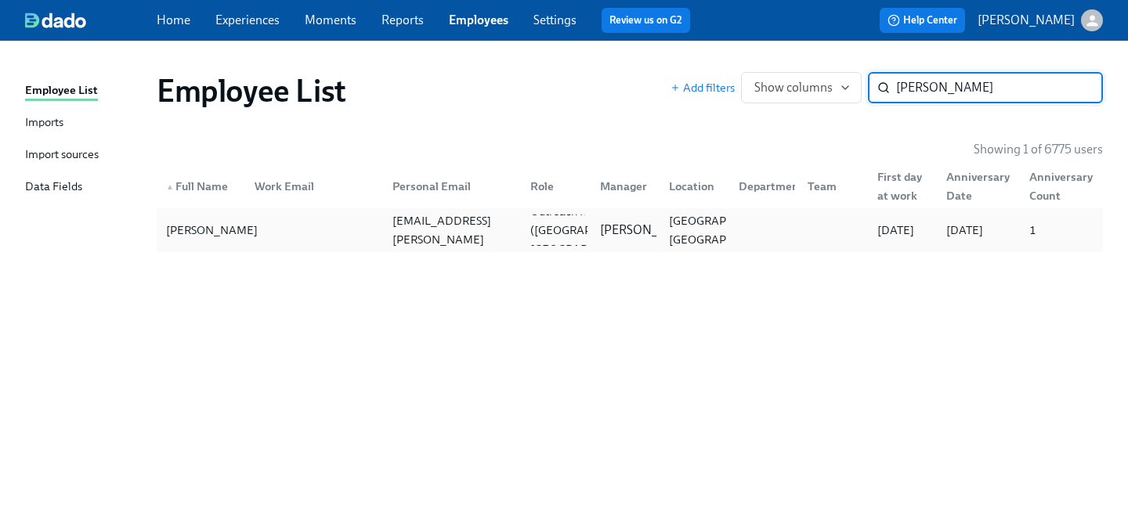
click at [202, 226] on div "Shannon Schneider" at bounding box center [212, 230] width 104 height 19
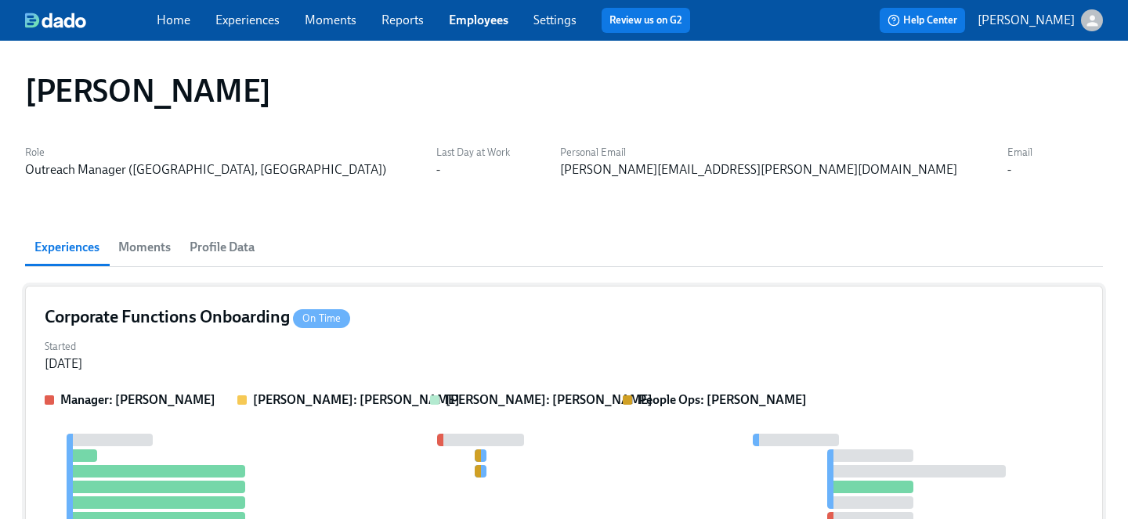
click at [225, 352] on div "Started Sep 25, 2025" at bounding box center [564, 354] width 1039 height 38
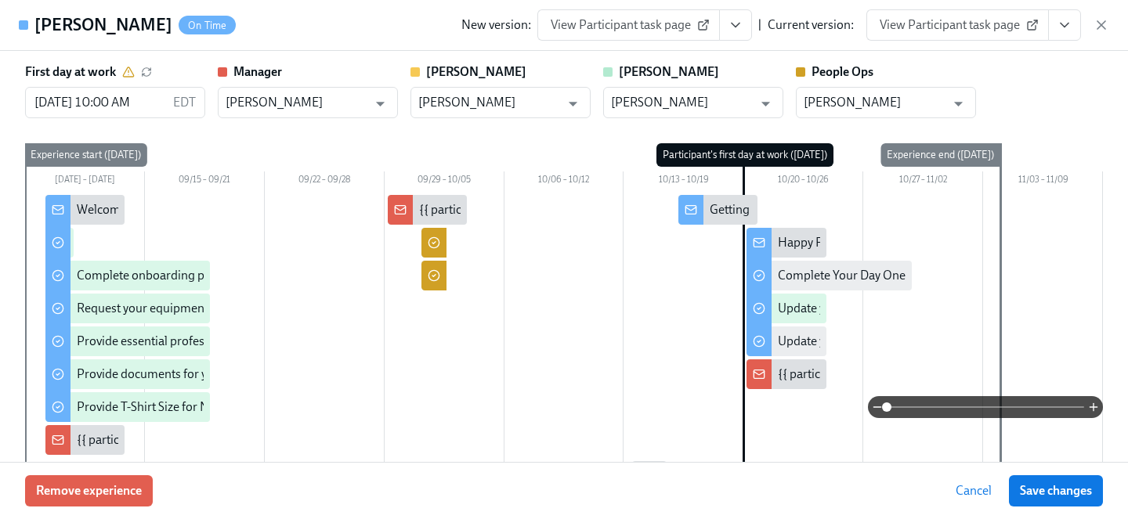
click at [1060, 30] on icon "View task page" at bounding box center [1065, 25] width 16 height 16
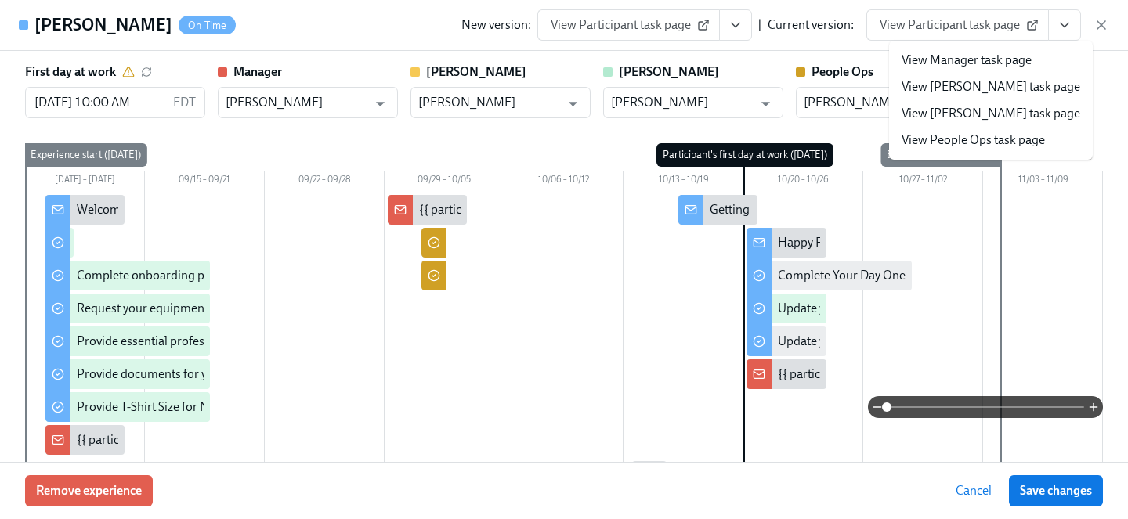
click at [955, 141] on link "View People Ops task page" at bounding box center [972, 140] width 143 height 17
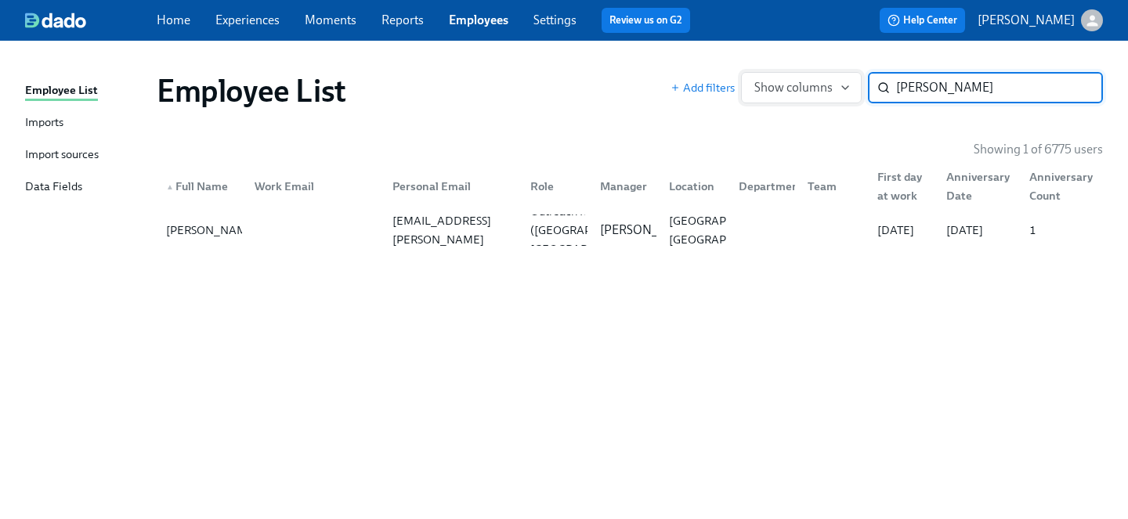
drag, startPoint x: 1014, startPoint y: 92, endPoint x: 825, endPoint y: 92, distance: 189.5
click at [825, 92] on div "Add filters Show columns Shannon Schneider ​" at bounding box center [886, 87] width 432 height 31
type input "dney Sullivan"
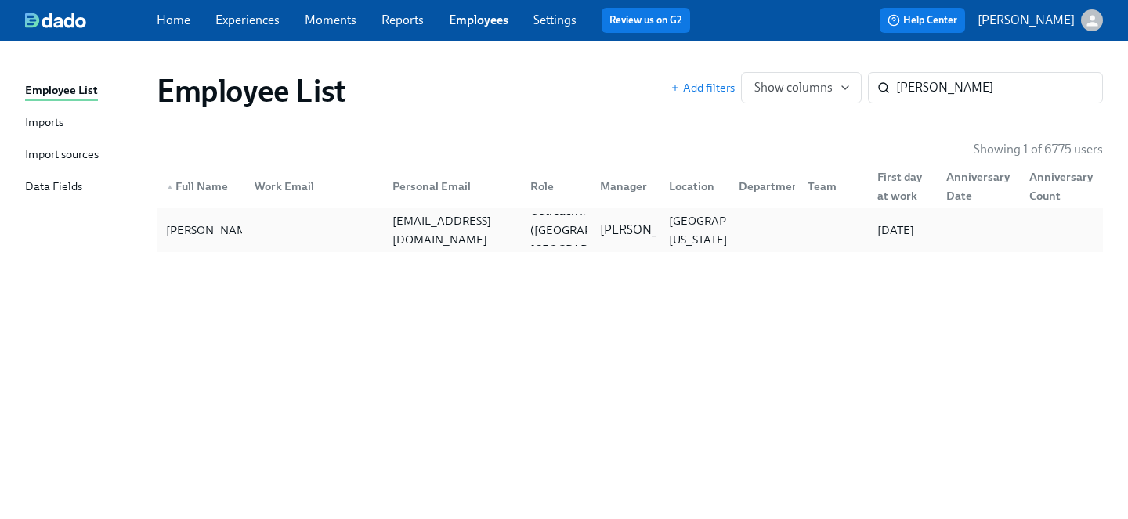
click at [736, 229] on div at bounding box center [761, 230] width 70 height 31
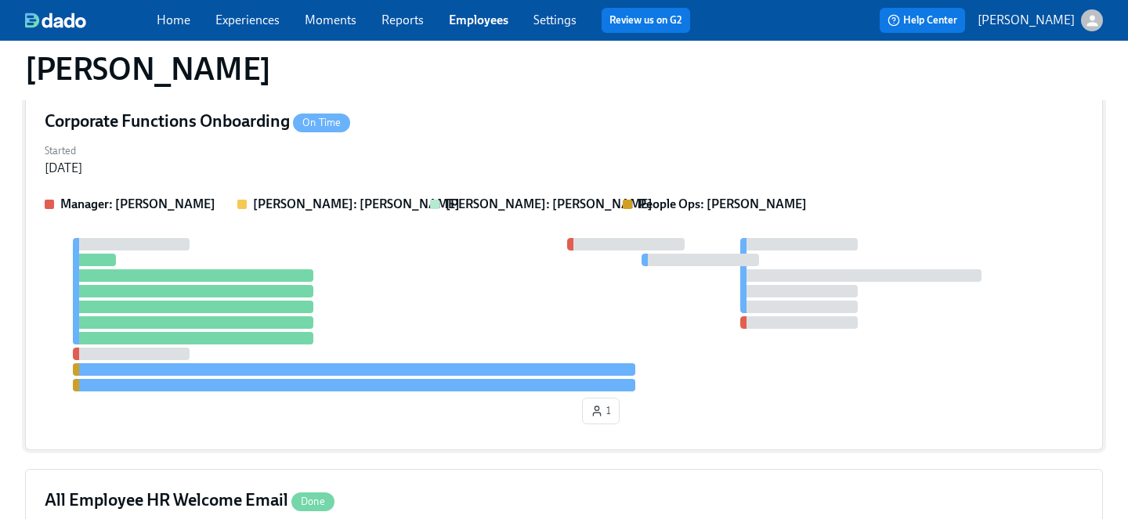
scroll to position [99, 0]
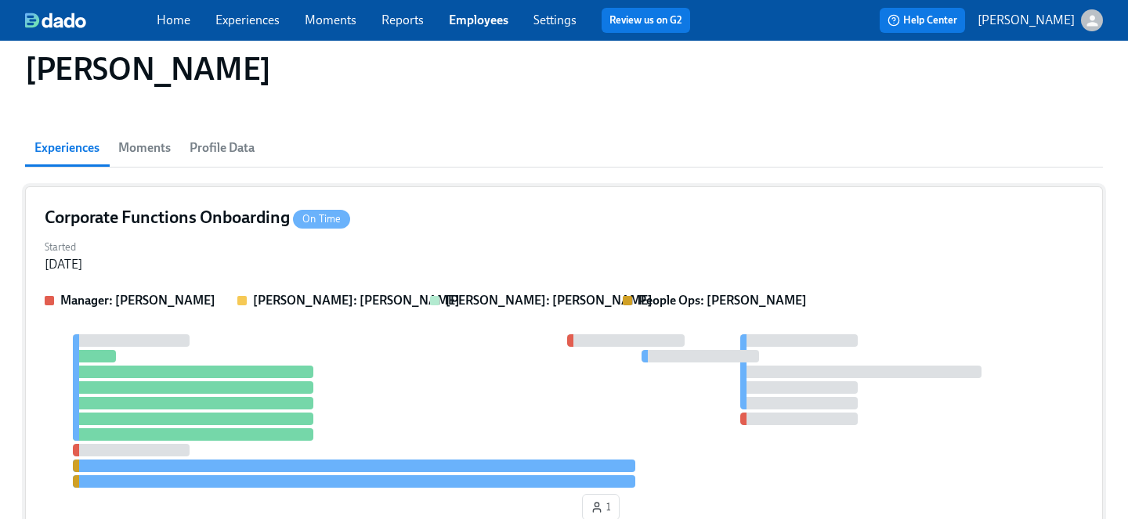
click at [381, 227] on div "Corporate Functions Onboarding On Time" at bounding box center [564, 217] width 1039 height 23
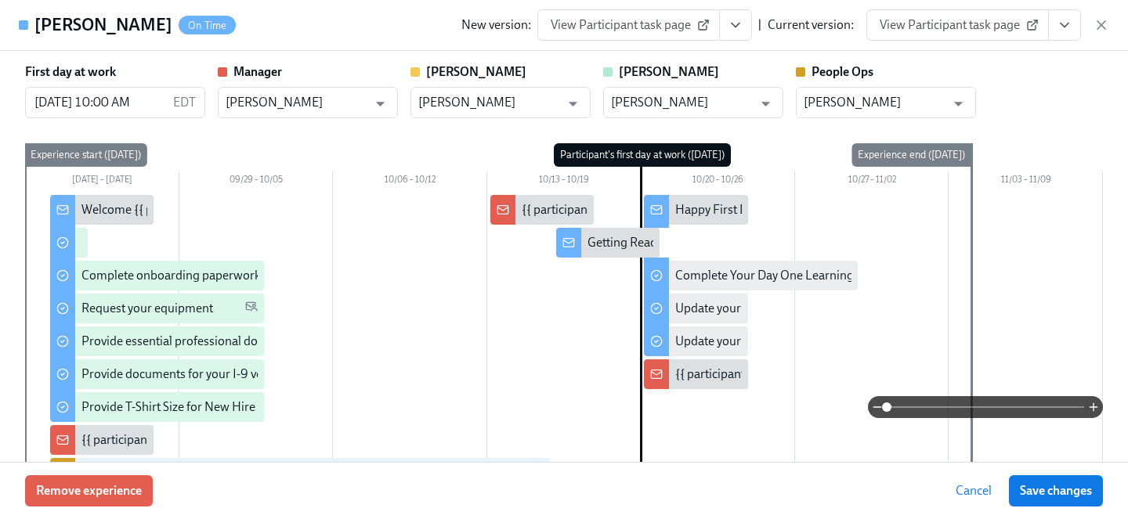
click at [1066, 23] on icon "View task page" at bounding box center [1065, 25] width 16 height 16
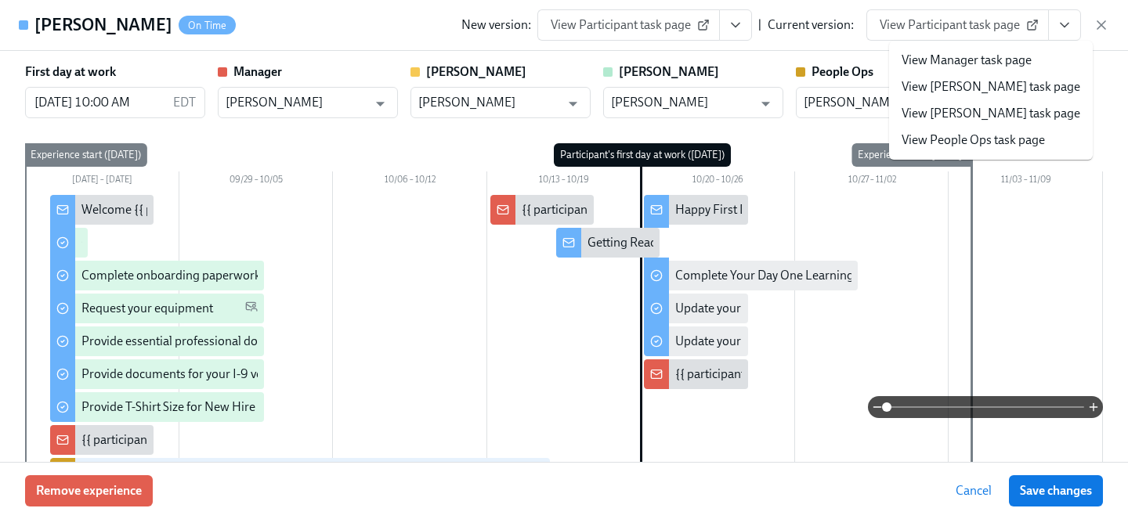
click at [919, 143] on link "View People Ops task page" at bounding box center [972, 140] width 143 height 17
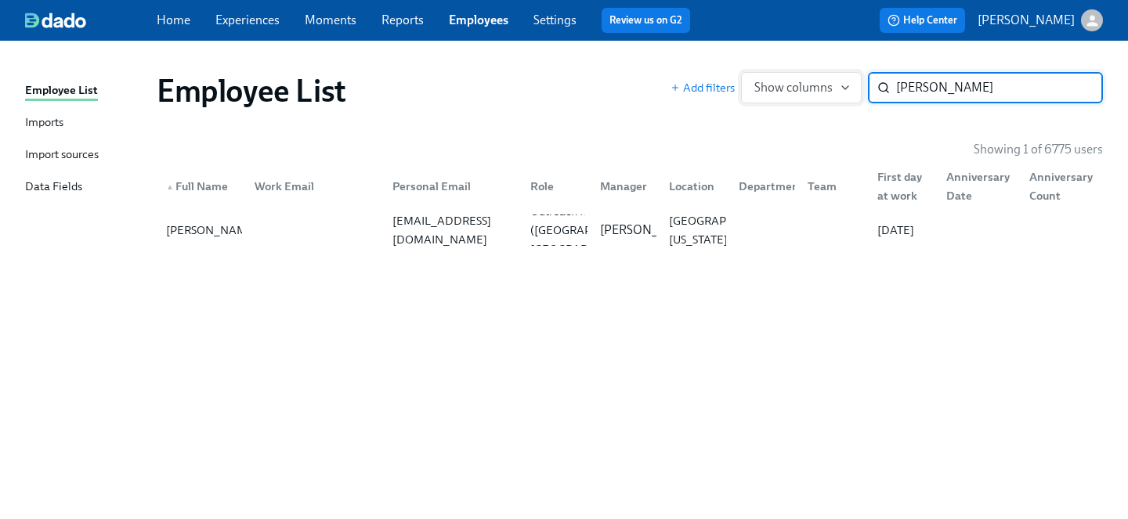
drag, startPoint x: 988, startPoint y: 98, endPoint x: 833, endPoint y: 97, distance: 155.1
click at [833, 97] on div "Add filters Show columns dney Sullivan ​" at bounding box center [886, 87] width 432 height 31
drag, startPoint x: 984, startPoint y: 91, endPoint x: 822, endPoint y: 86, distance: 162.2
click at [827, 88] on div "Add filters Show columns dney Sullivan ​" at bounding box center [886, 87] width 432 height 31
type input "Blake Henry"
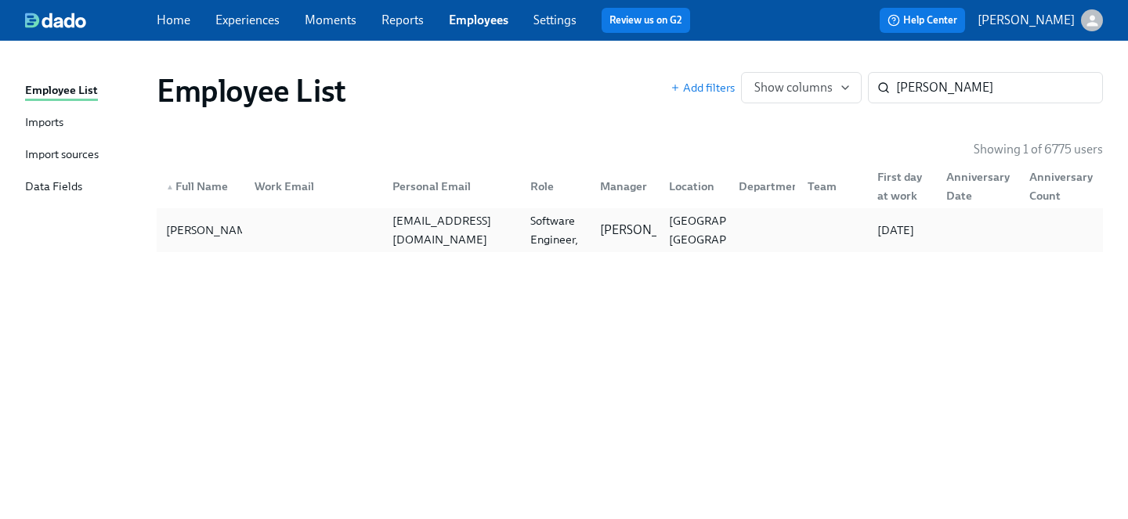
click at [479, 247] on div "Blake Henry blakebowie@gmail.com Senior/Lead Software Engineer, Mobile Alex Vrh…" at bounding box center [630, 230] width 946 height 44
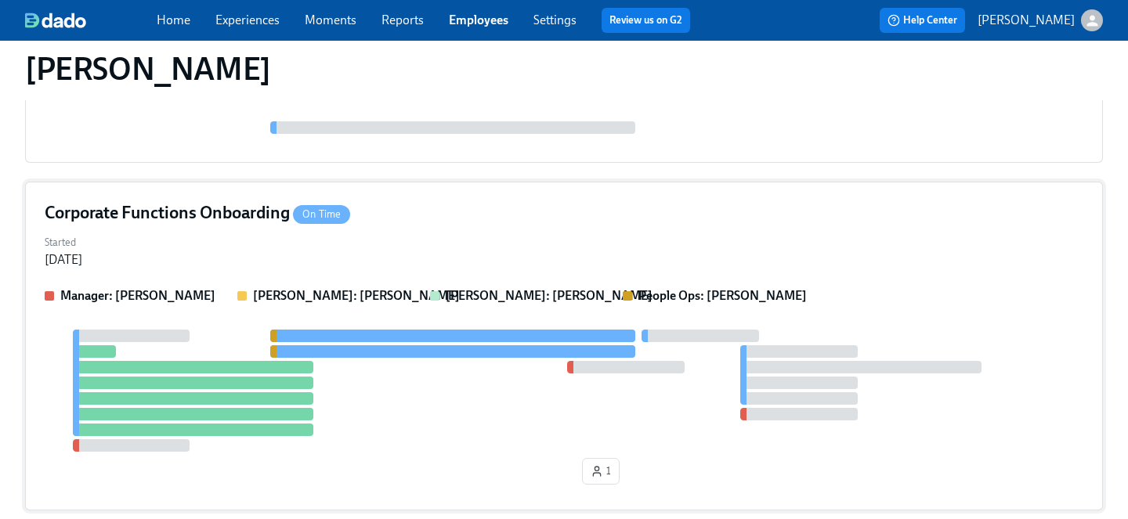
scroll to position [298, 0]
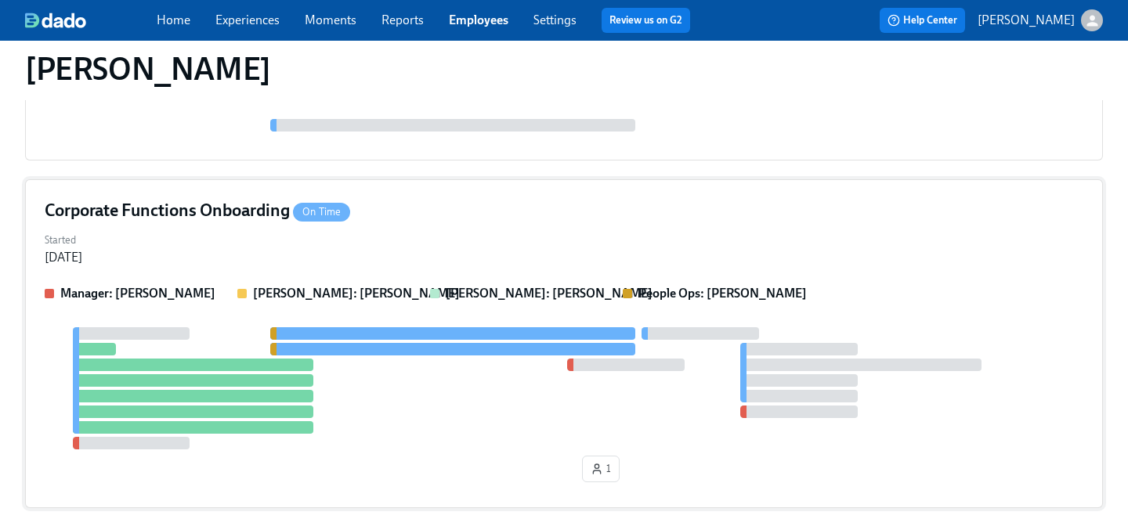
click at [398, 220] on div "Corporate Functions Onboarding On Time" at bounding box center [564, 210] width 1039 height 23
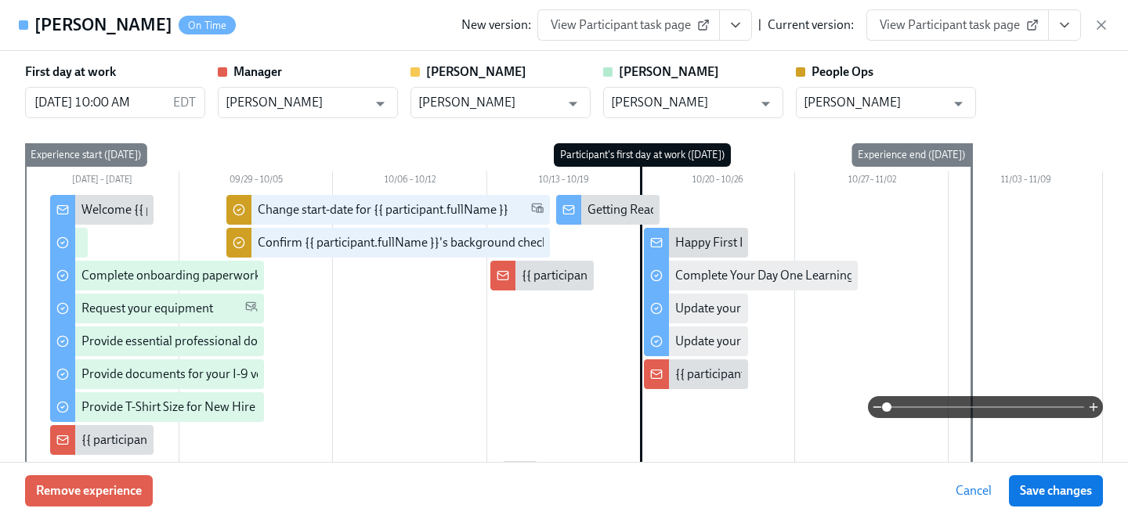
click at [1058, 37] on button "View task page" at bounding box center [1064, 24] width 33 height 31
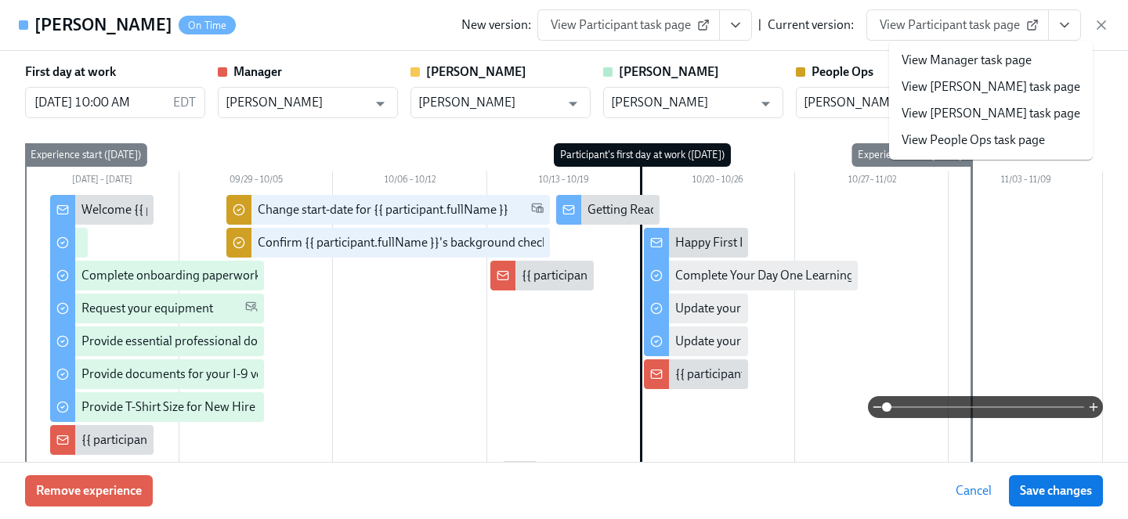
click at [991, 147] on link "View People Ops task page" at bounding box center [972, 140] width 143 height 17
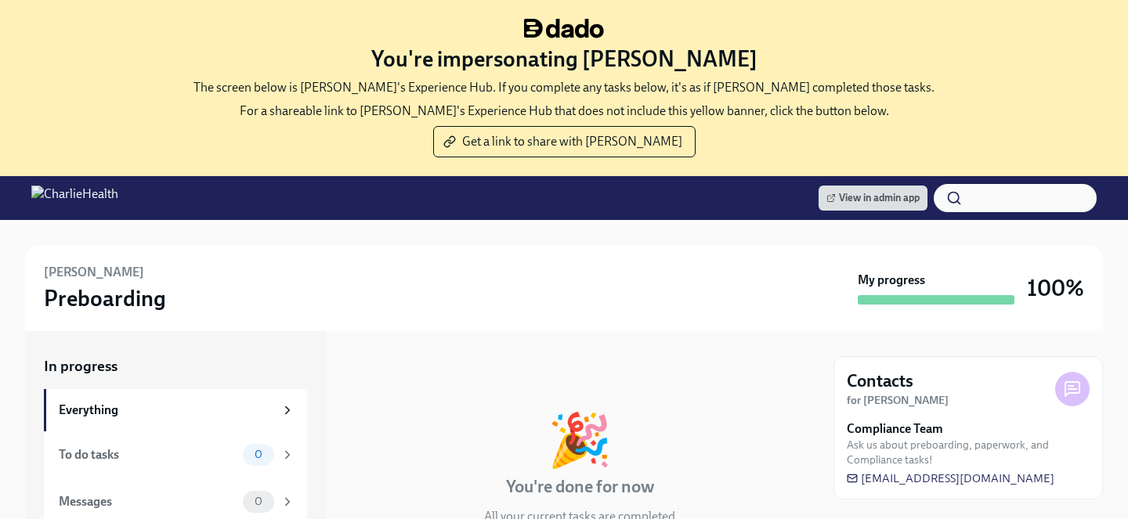
scroll to position [176, 0]
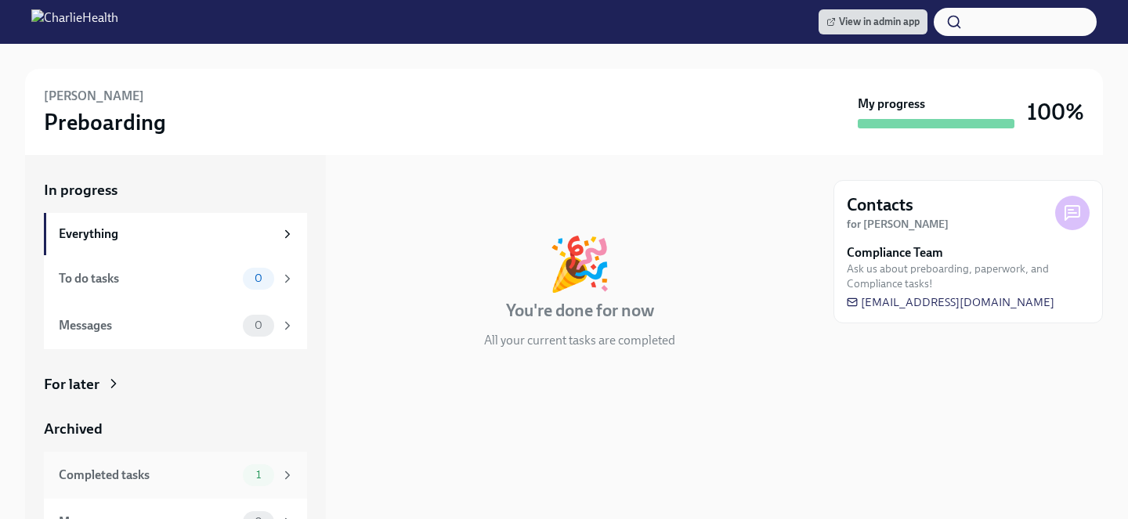
click at [269, 475] on span "1" at bounding box center [258, 475] width 23 height 12
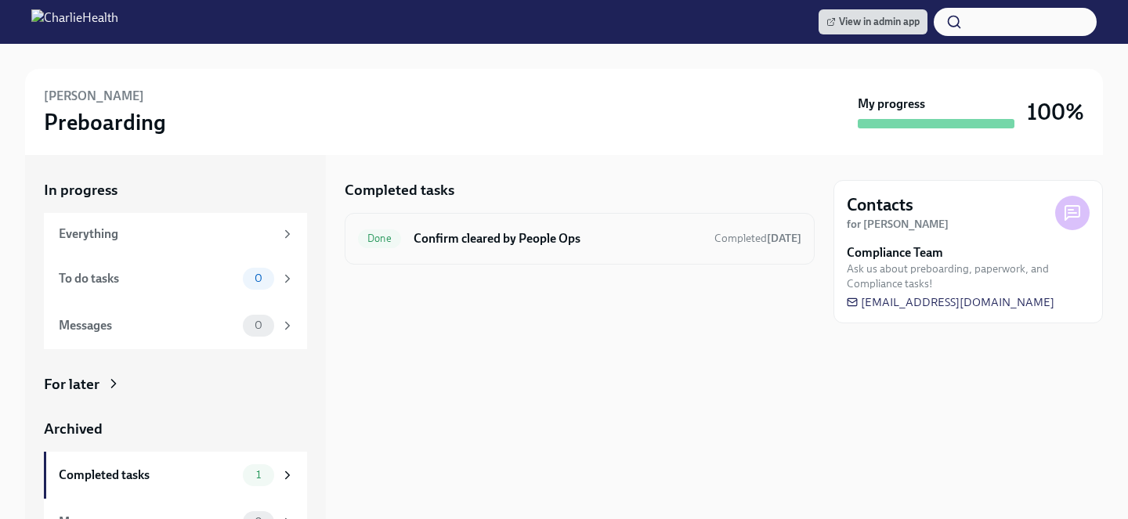
click at [448, 257] on div "Done Confirm cleared by People Ops Completed Aug 6th" at bounding box center [580, 239] width 470 height 52
click at [444, 233] on h6 "Confirm cleared by People Ops" at bounding box center [558, 238] width 288 height 17
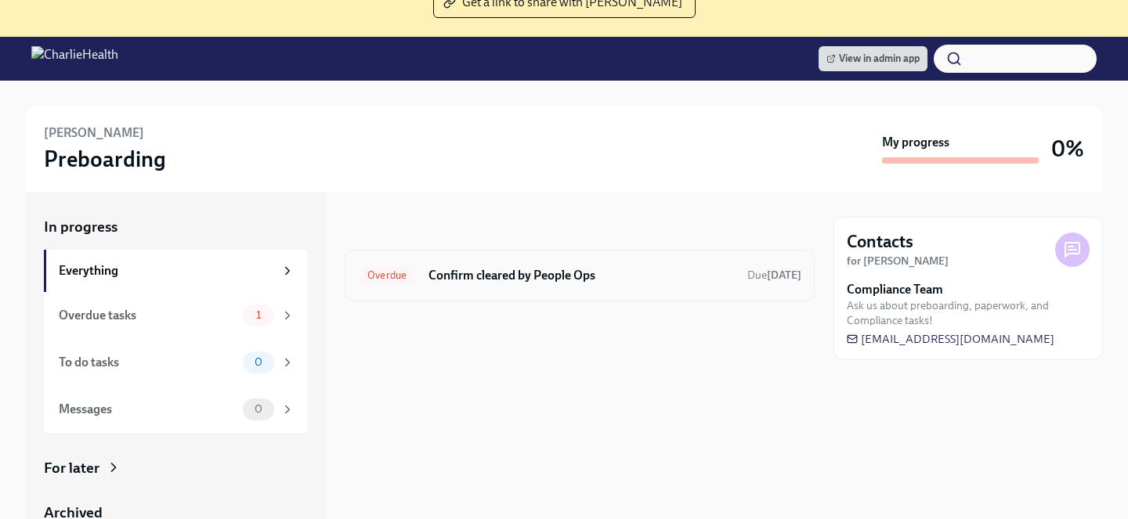
scroll to position [154, 0]
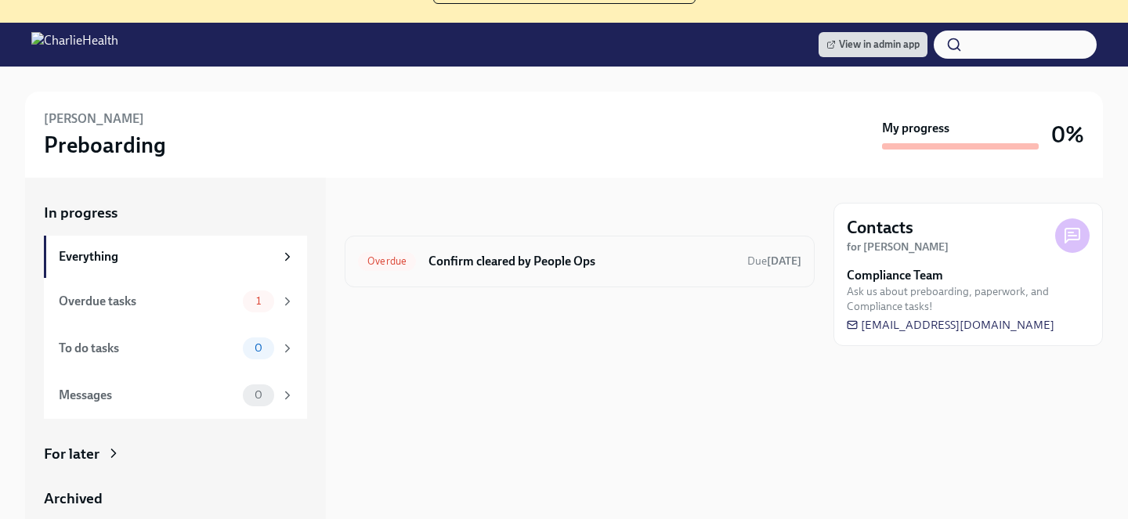
click at [532, 262] on h6 "Confirm cleared by People Ops" at bounding box center [581, 261] width 306 height 17
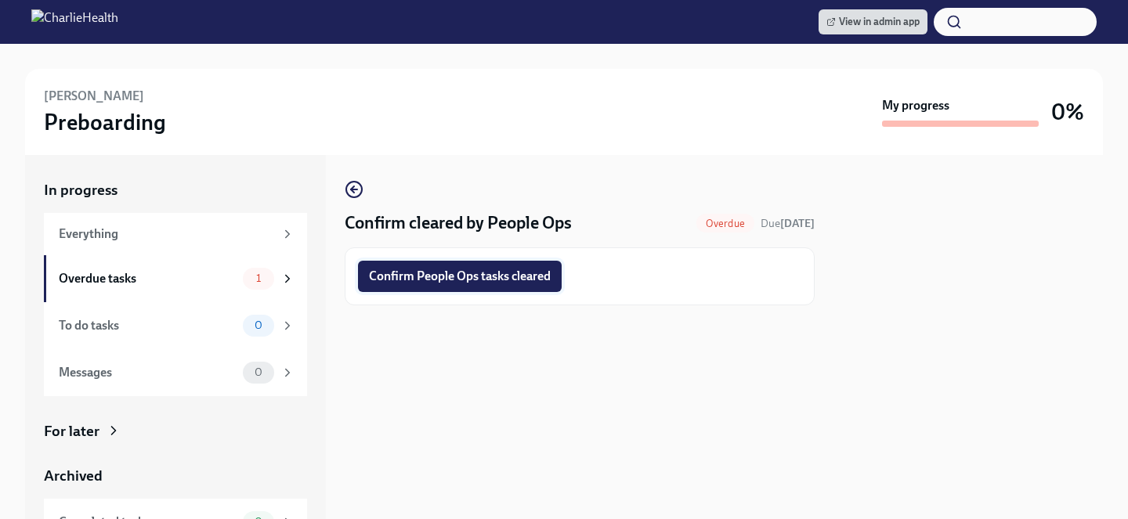
click at [502, 287] on button "Confirm People Ops tasks cleared" at bounding box center [460, 276] width 204 height 31
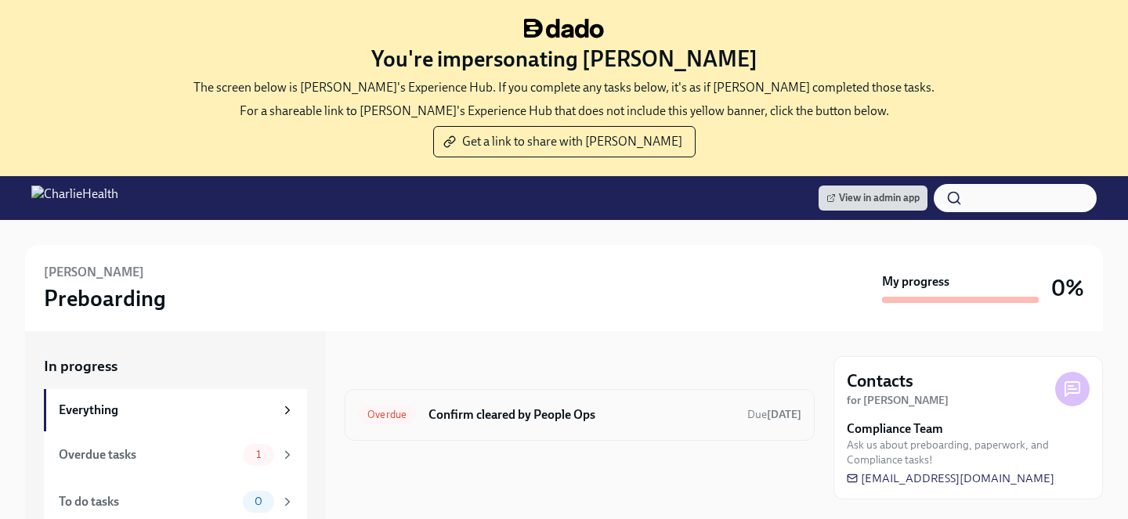
click at [460, 406] on h6 "Confirm cleared by People Ops" at bounding box center [581, 414] width 306 height 17
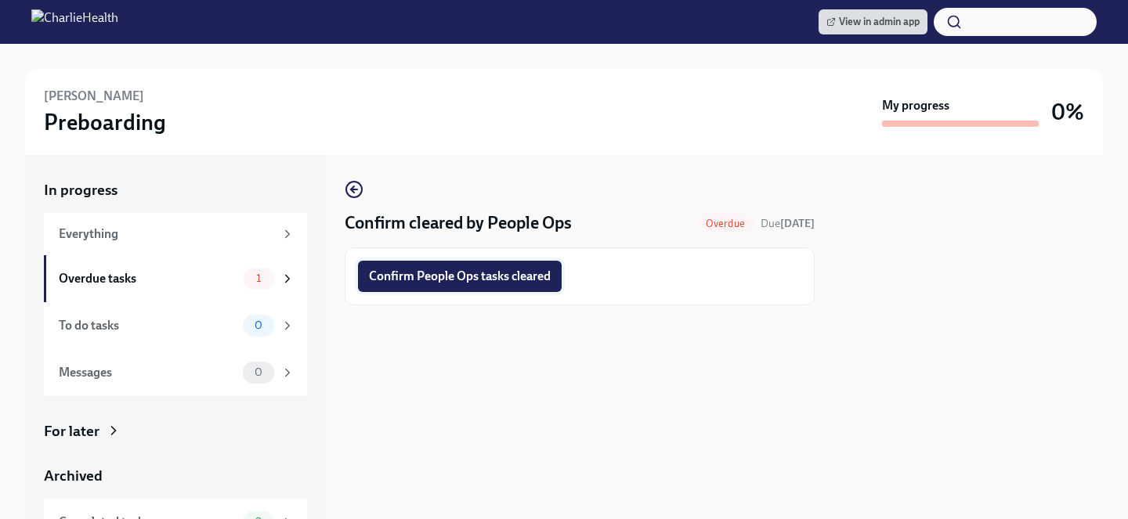
click at [453, 273] on span "Confirm People Ops tasks cleared" at bounding box center [460, 277] width 182 height 16
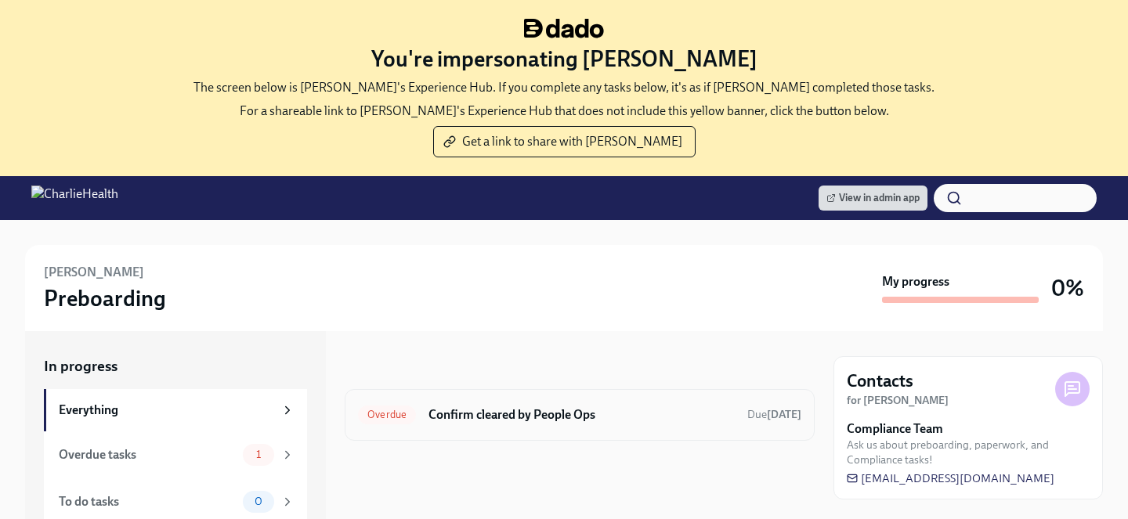
click at [509, 421] on h6 "Confirm cleared by People Ops" at bounding box center [581, 414] width 306 height 17
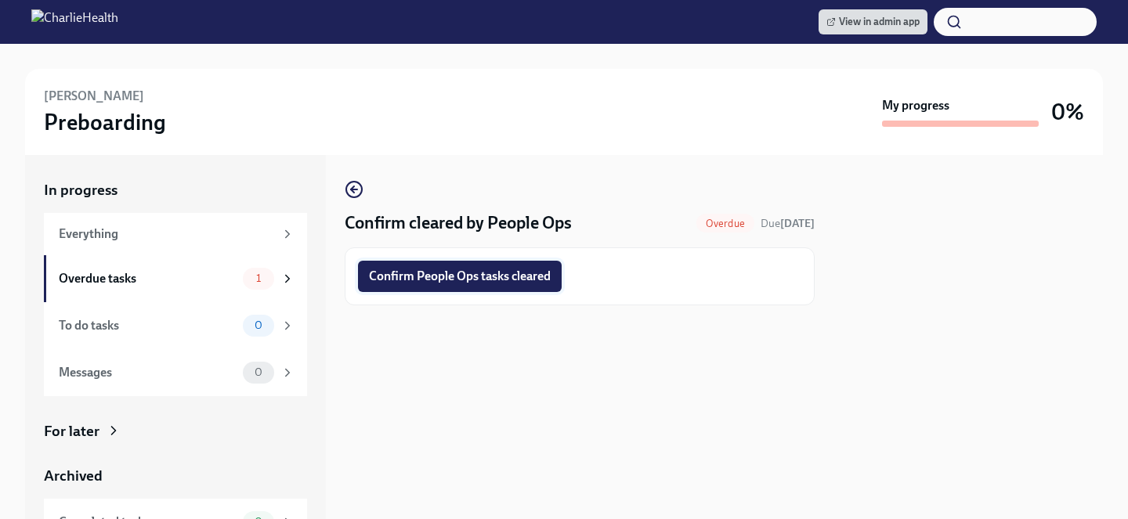
click at [461, 276] on span "Confirm People Ops tasks cleared" at bounding box center [460, 277] width 182 height 16
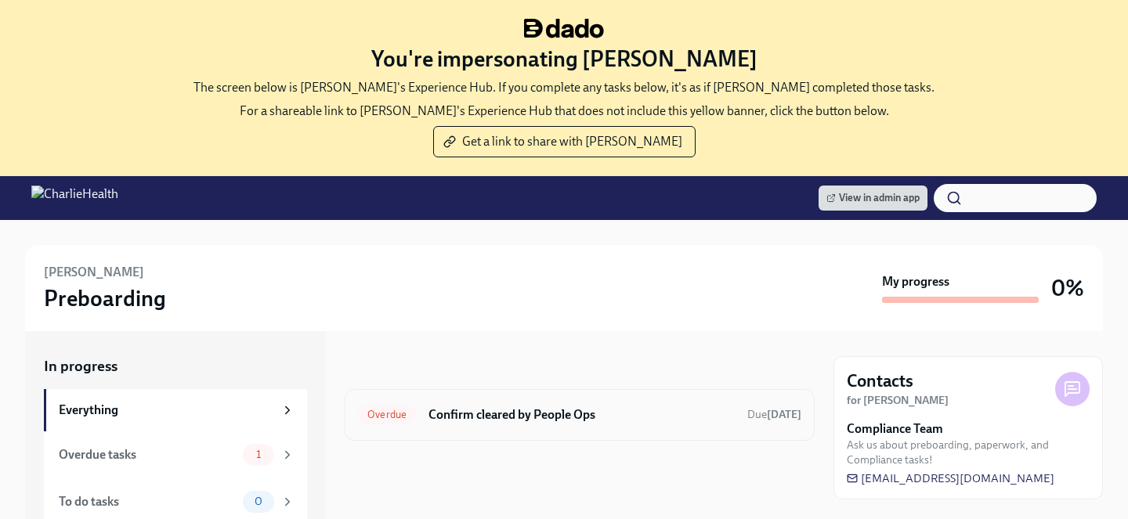
click at [513, 390] on div "Overdue Confirm cleared by People Ops Due [DATE]" at bounding box center [580, 415] width 470 height 52
click at [505, 403] on div "Overdue Confirm cleared by People Ops Due [DATE]" at bounding box center [579, 415] width 443 height 25
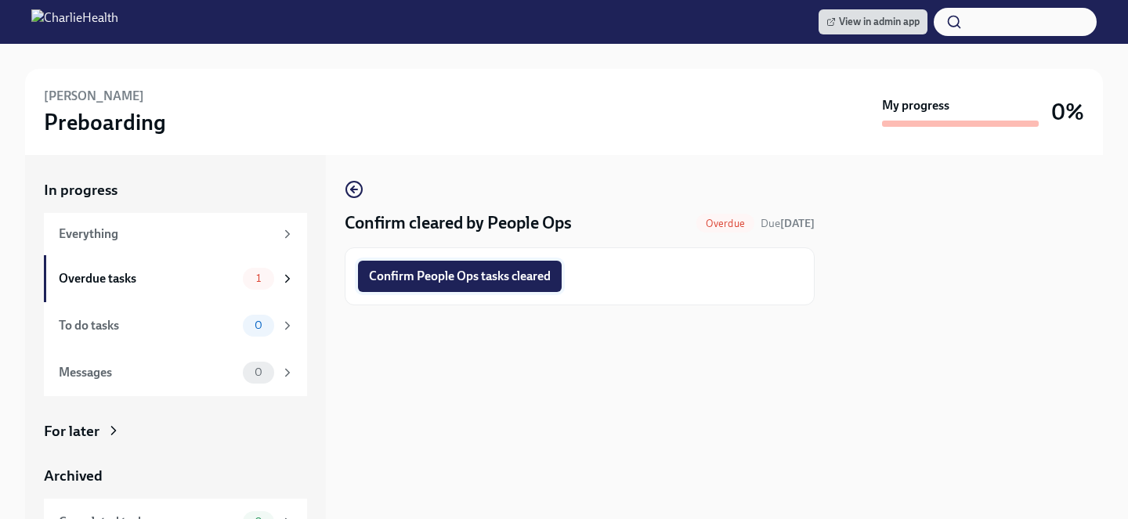
click at [461, 280] on span "Confirm People Ops tasks cleared" at bounding box center [460, 277] width 182 height 16
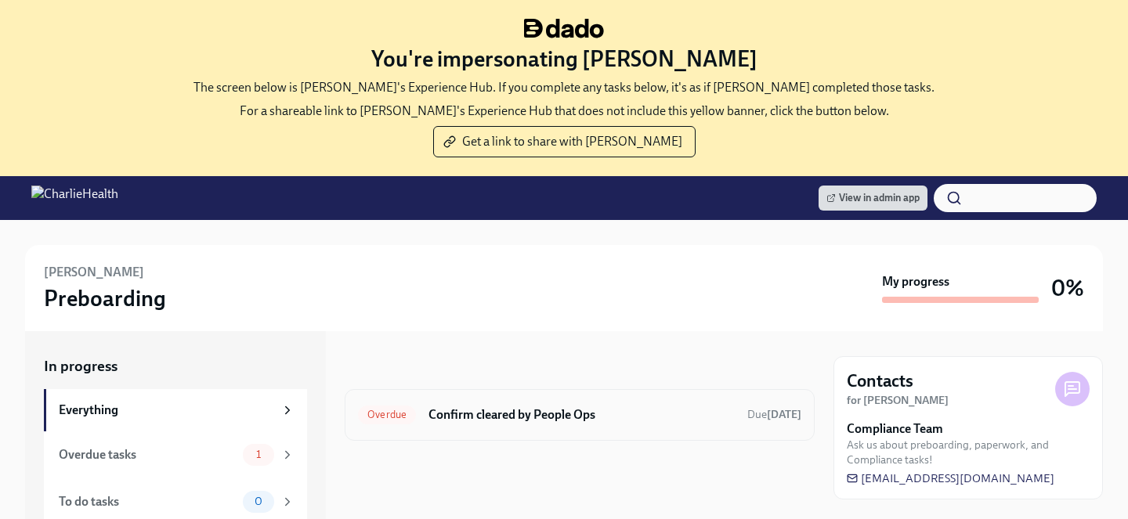
click at [475, 414] on h6 "Confirm cleared by People Ops" at bounding box center [581, 414] width 306 height 17
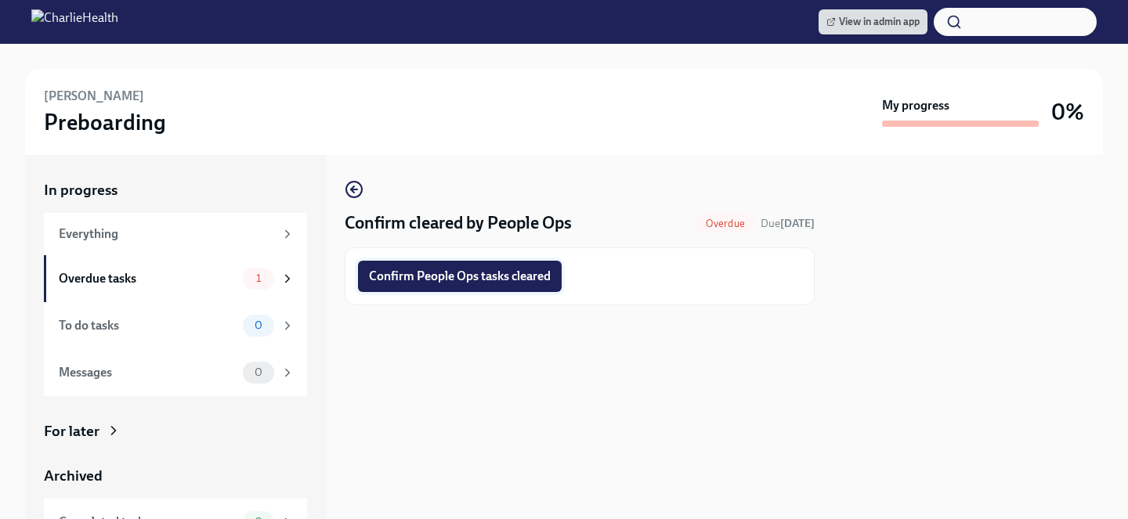
click at [447, 268] on button "Confirm People Ops tasks cleared" at bounding box center [460, 276] width 204 height 31
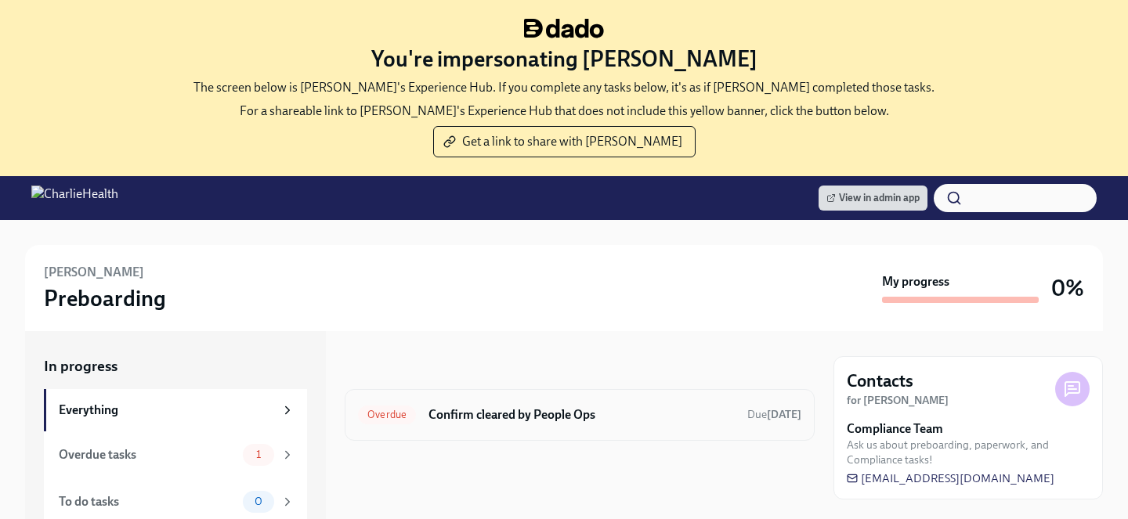
click at [516, 414] on h6 "Confirm cleared by People Ops" at bounding box center [581, 414] width 306 height 17
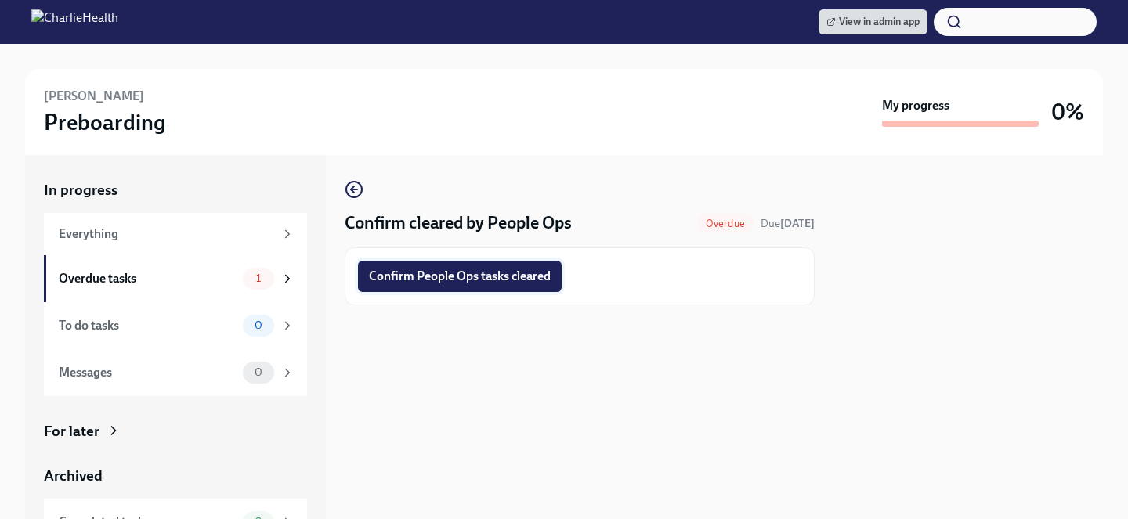
click at [467, 280] on span "Confirm People Ops tasks cleared" at bounding box center [460, 277] width 182 height 16
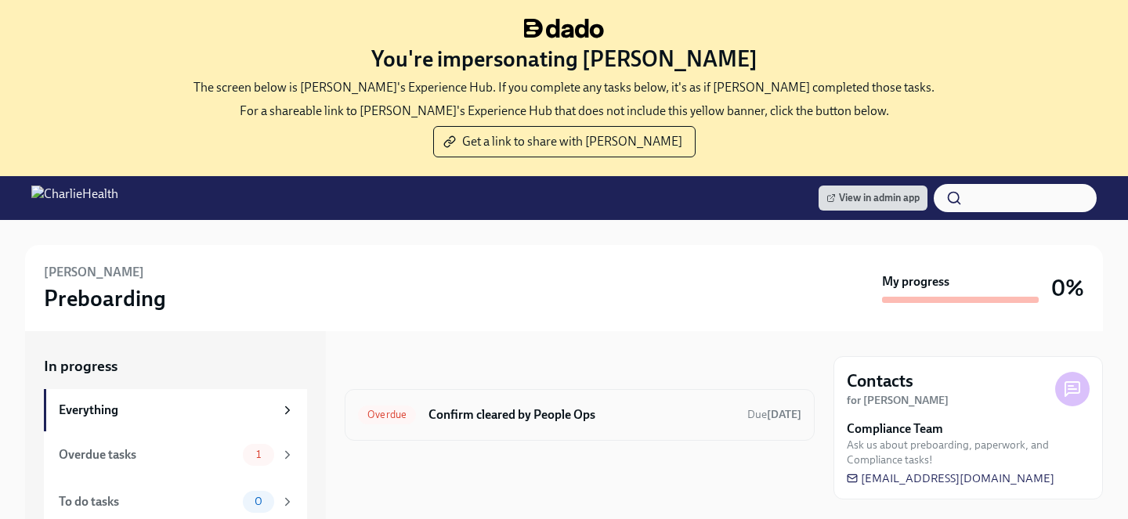
click at [558, 401] on div "Overdue Confirm cleared by People Ops Due [DATE]" at bounding box center [580, 415] width 470 height 52
click at [499, 421] on h6 "Confirm cleared by People Ops" at bounding box center [581, 414] width 306 height 17
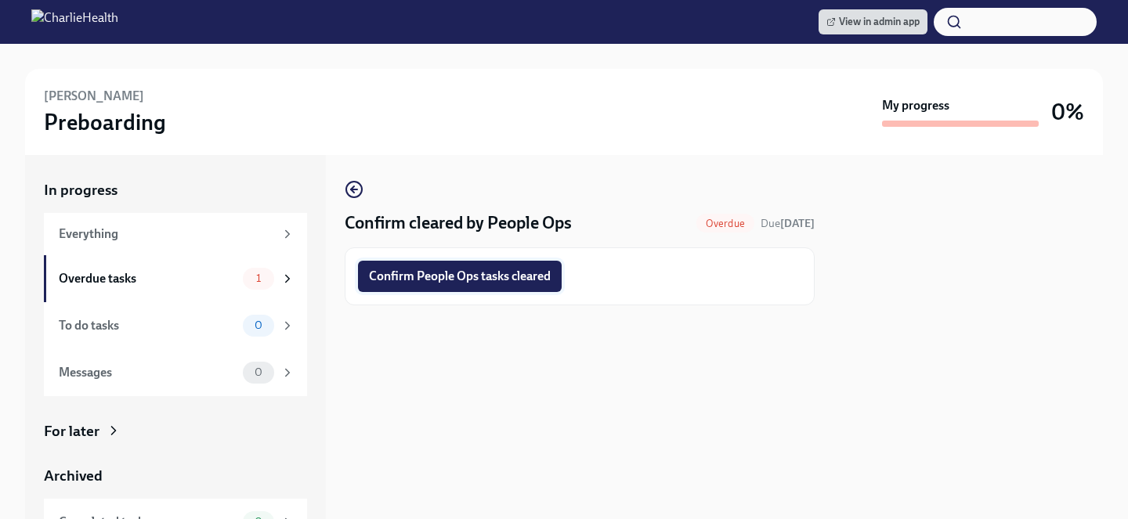
click at [471, 287] on button "Confirm People Ops tasks cleared" at bounding box center [460, 276] width 204 height 31
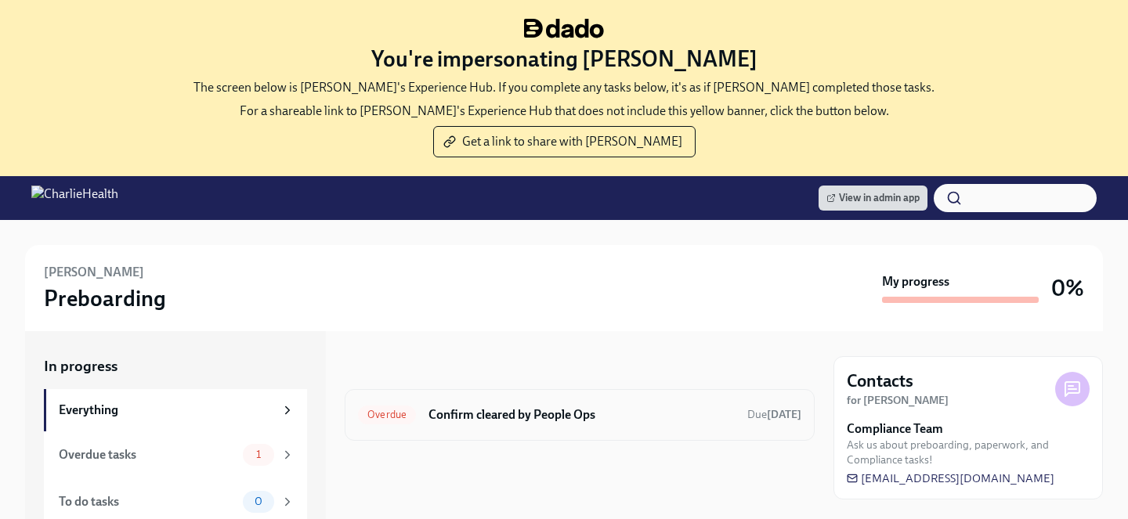
click at [468, 406] on div "Overdue Confirm cleared by People Ops Due [DATE]" at bounding box center [579, 415] width 443 height 25
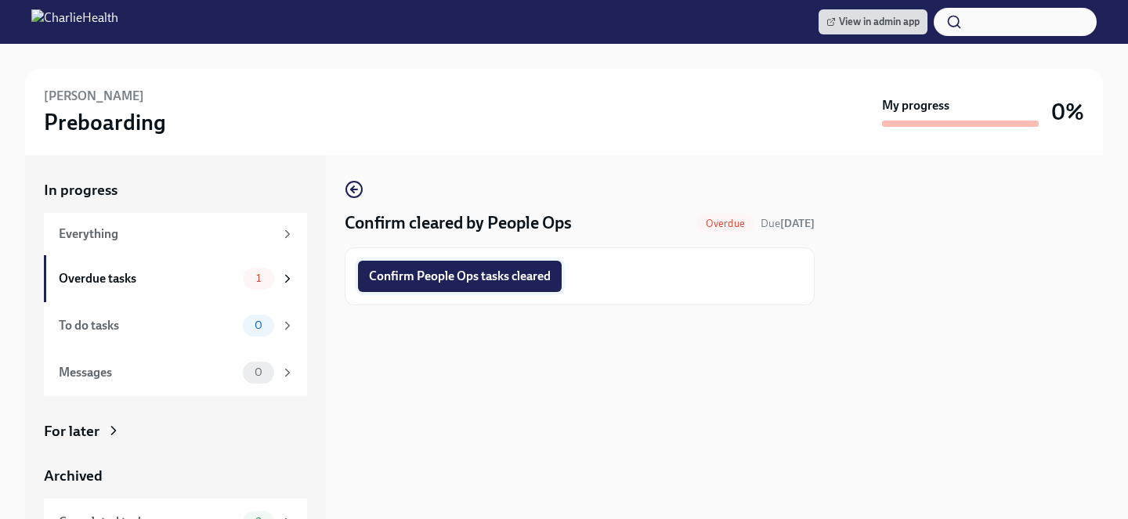
click at [427, 291] on button "Confirm People Ops tasks cleared" at bounding box center [460, 276] width 204 height 31
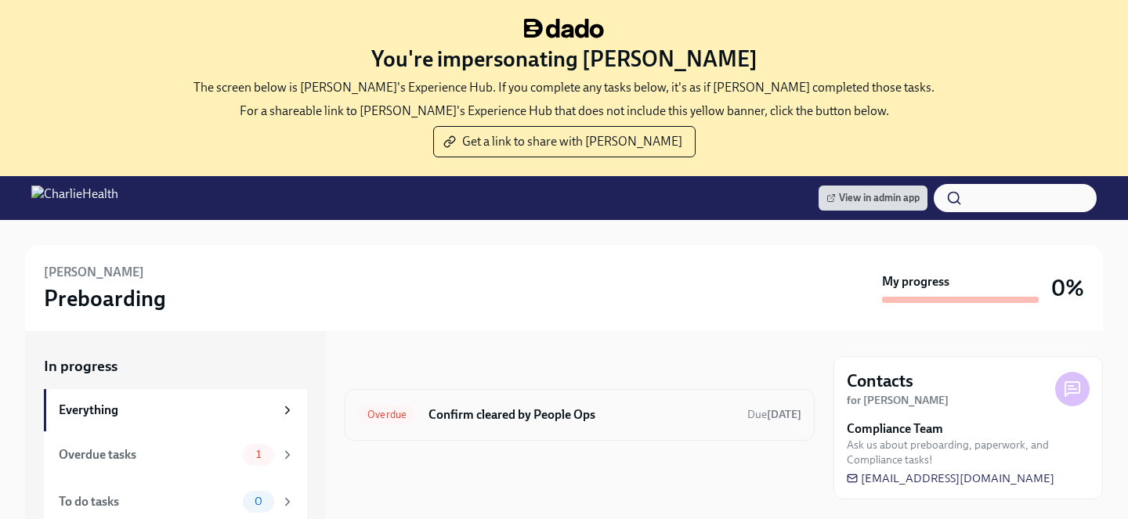
click at [536, 412] on h6 "Confirm cleared by People Ops" at bounding box center [581, 414] width 306 height 17
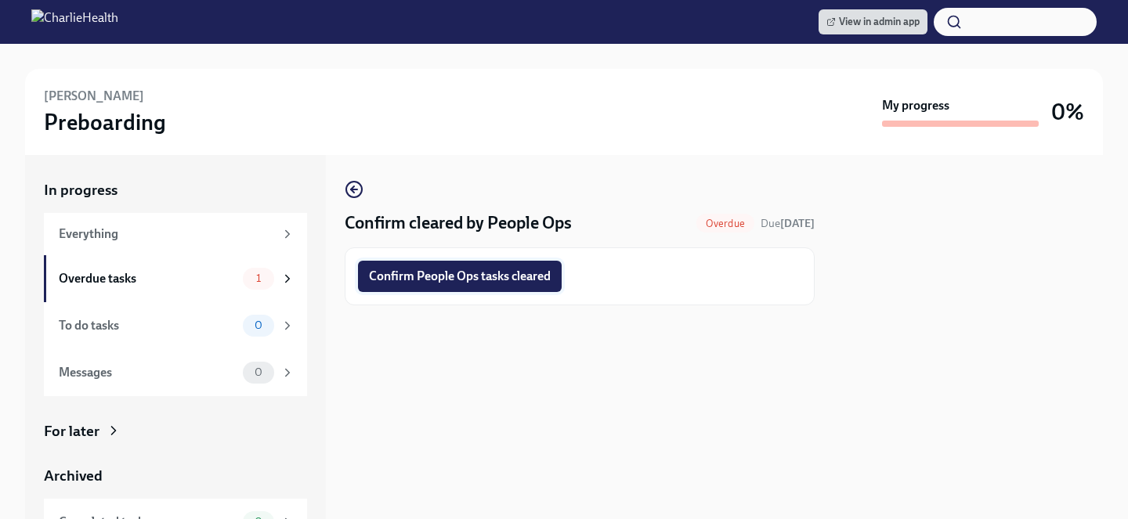
click at [501, 286] on button "Confirm People Ops tasks cleared" at bounding box center [460, 276] width 204 height 31
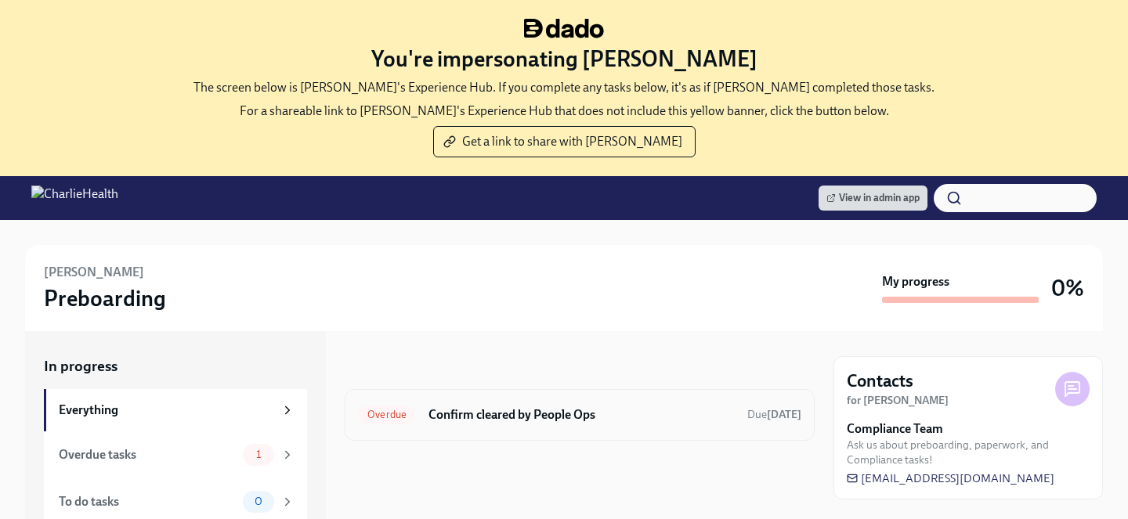
click at [513, 405] on div "Overdue Confirm cleared by People Ops Due [DATE]" at bounding box center [579, 415] width 443 height 25
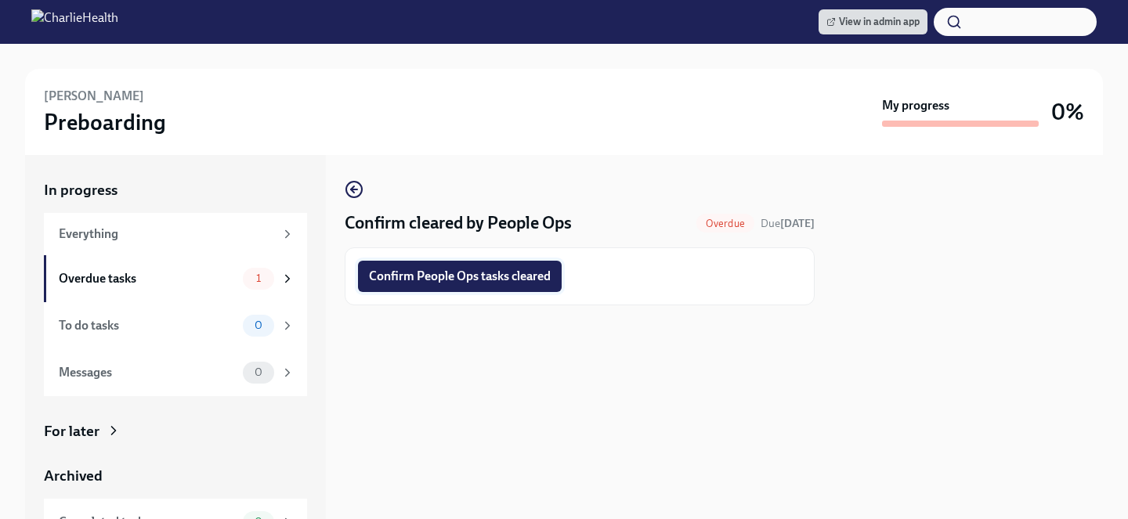
click at [475, 287] on button "Confirm People Ops tasks cleared" at bounding box center [460, 276] width 204 height 31
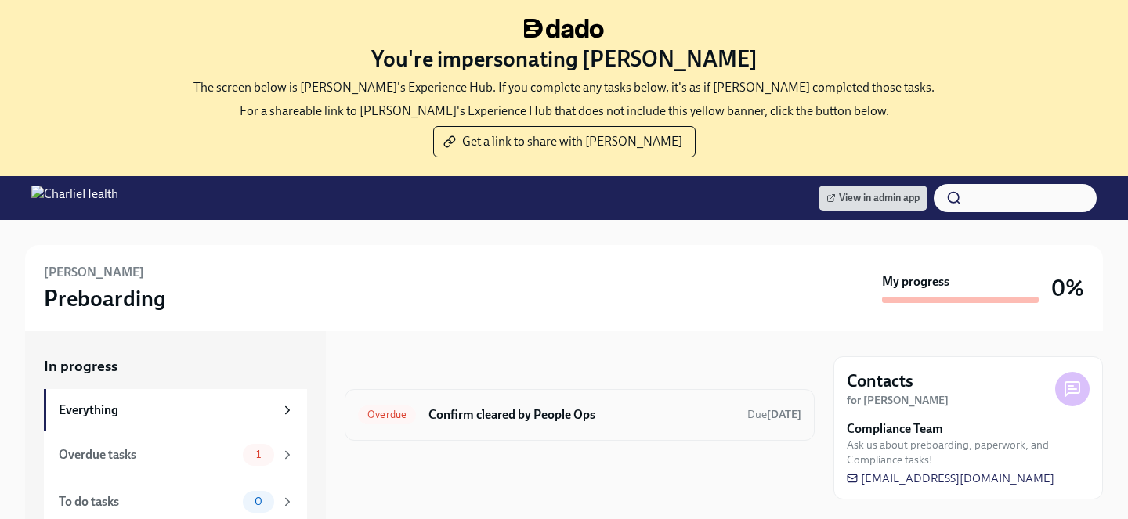
click at [522, 406] on div "Overdue Confirm cleared by People Ops Due [DATE]" at bounding box center [579, 415] width 443 height 25
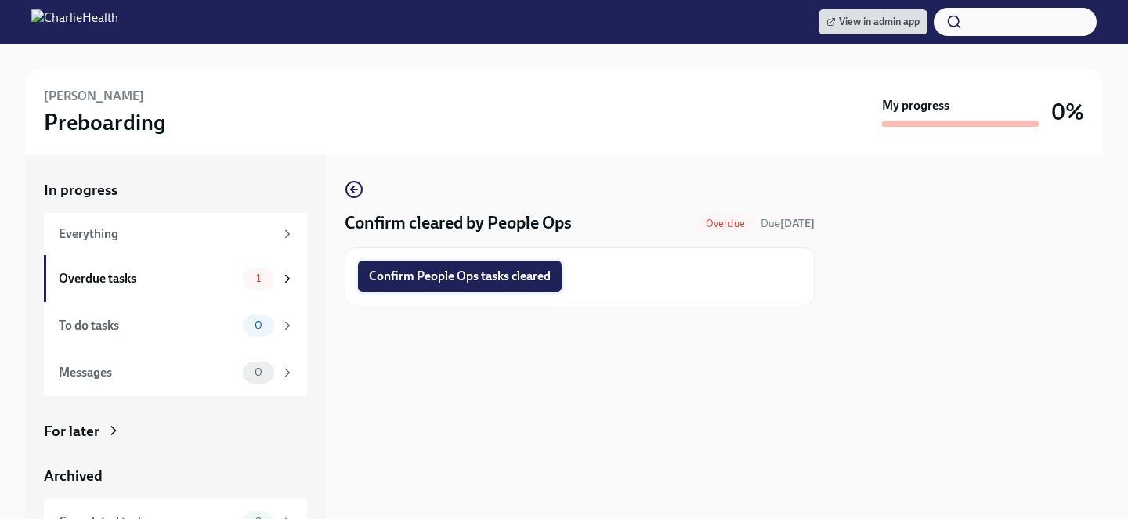
click at [483, 284] on span "Confirm People Ops tasks cleared" at bounding box center [460, 277] width 182 height 16
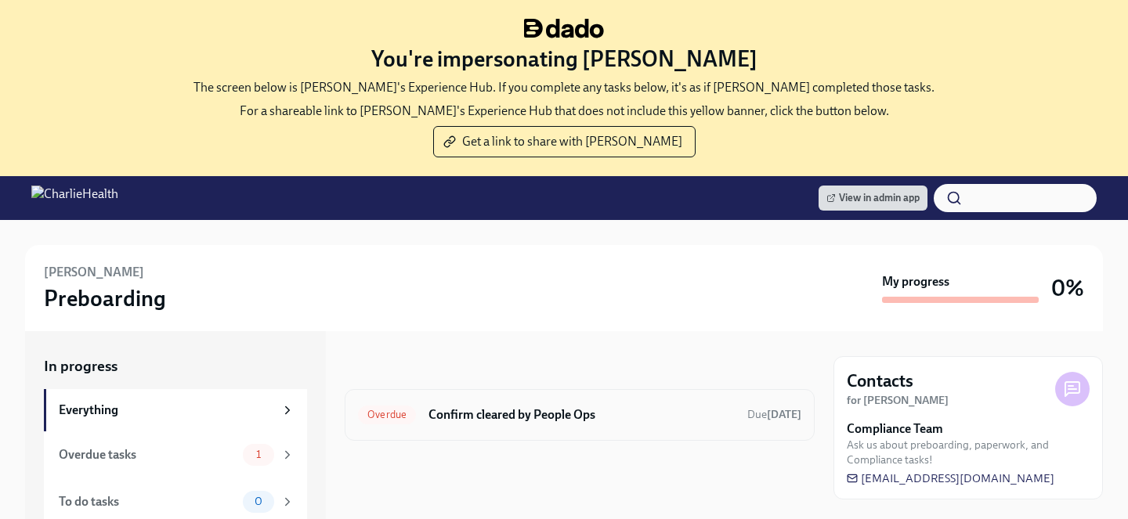
click at [472, 408] on h6 "Confirm cleared by People Ops" at bounding box center [581, 414] width 306 height 17
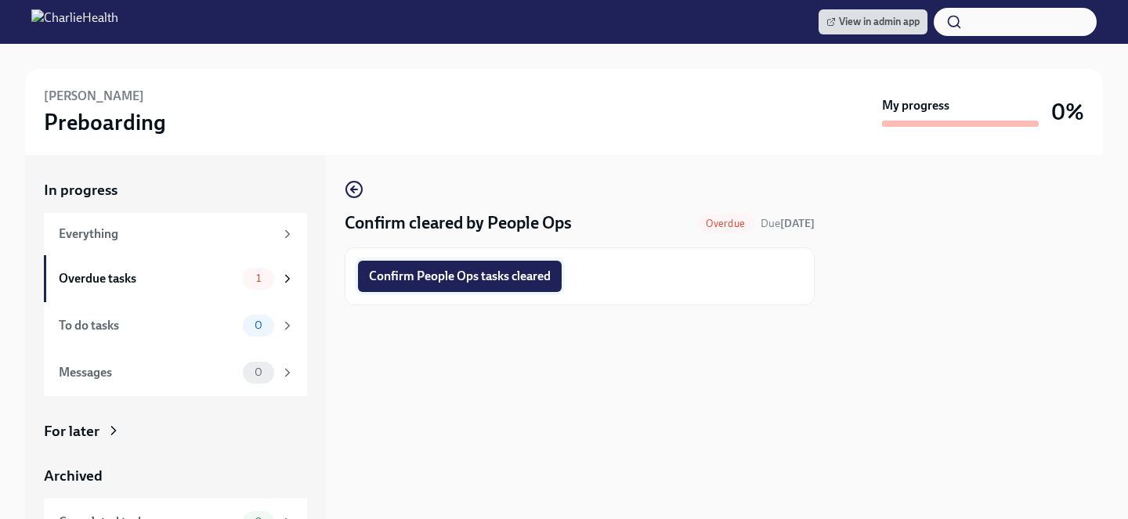
click at [441, 275] on span "Confirm People Ops tasks cleared" at bounding box center [460, 277] width 182 height 16
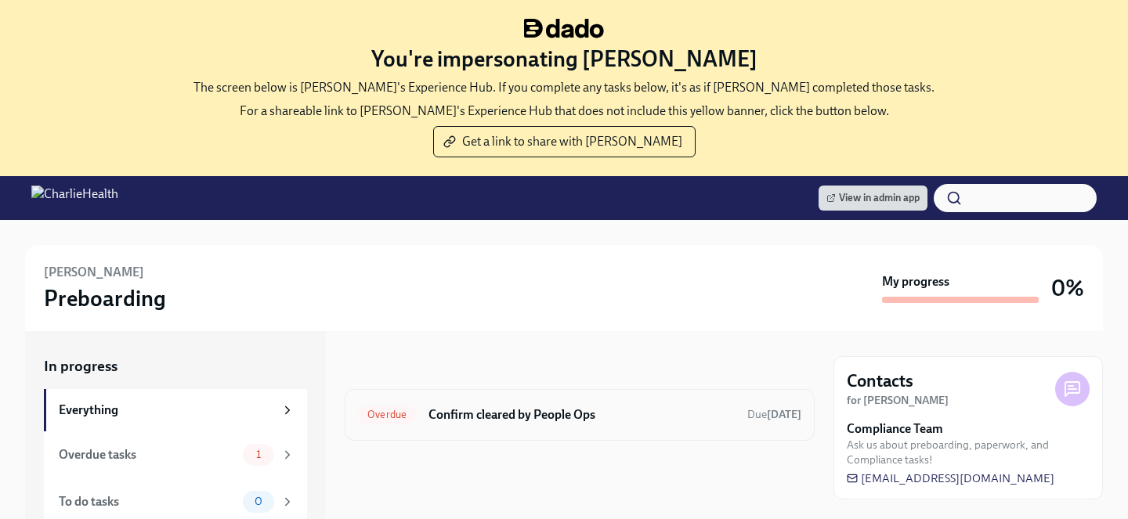
click at [511, 409] on h6 "Confirm cleared by People Ops" at bounding box center [581, 414] width 306 height 17
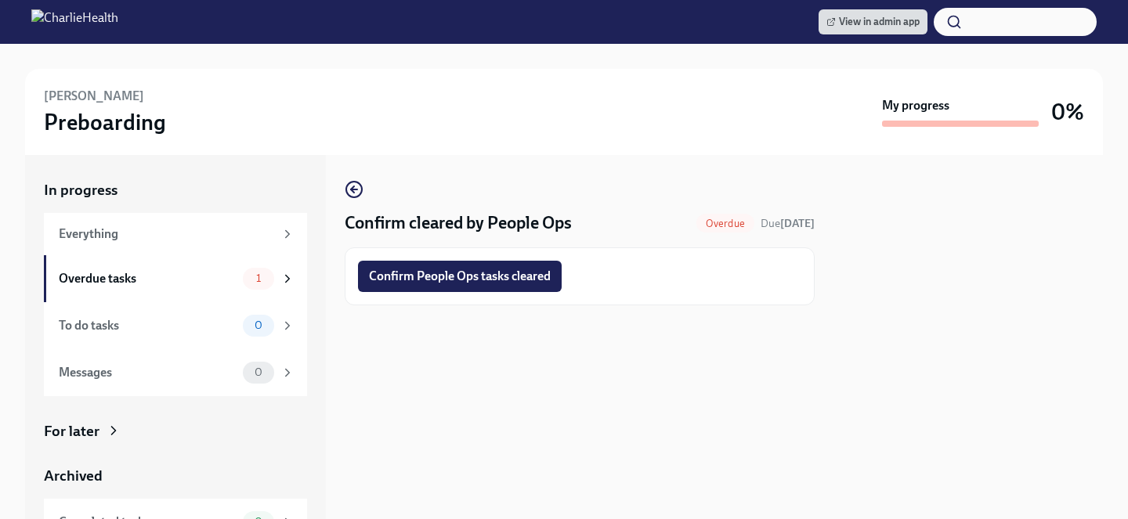
click at [475, 294] on div "Confirm People Ops tasks cleared" at bounding box center [580, 276] width 470 height 58
click at [466, 284] on span "Confirm People Ops tasks cleared" at bounding box center [460, 277] width 182 height 16
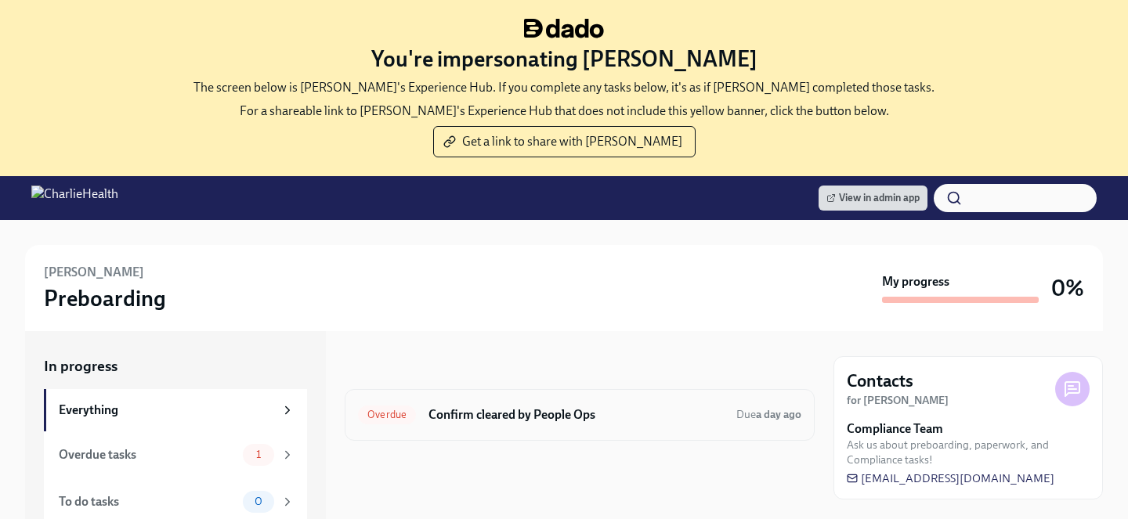
click at [471, 421] on h6 "Confirm cleared by People Ops" at bounding box center [575, 414] width 295 height 17
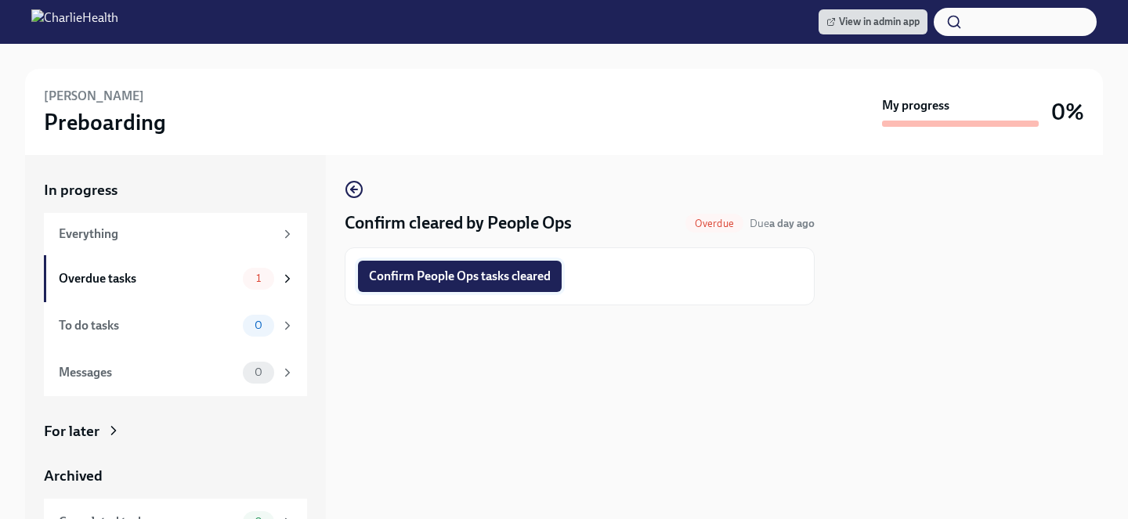
click at [441, 267] on button "Confirm People Ops tasks cleared" at bounding box center [460, 276] width 204 height 31
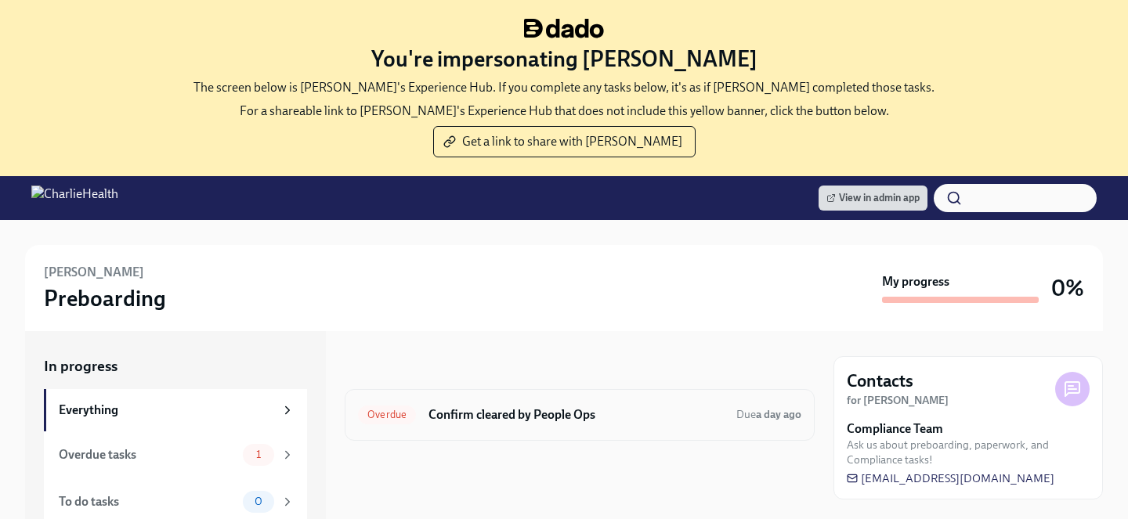
click at [510, 409] on h6 "Confirm cleared by People Ops" at bounding box center [575, 414] width 295 height 17
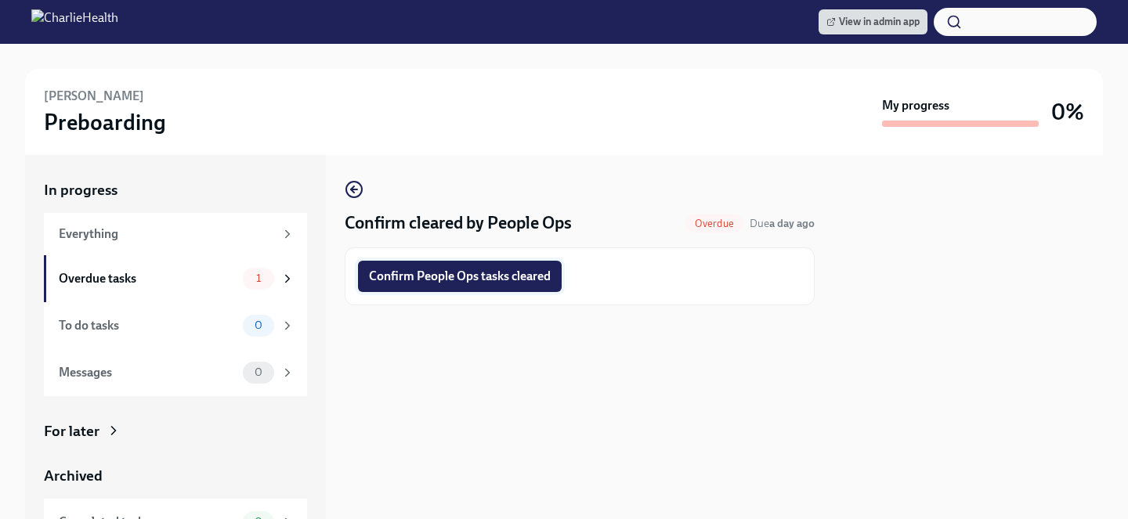
click at [457, 287] on button "Confirm People Ops tasks cleared" at bounding box center [460, 276] width 204 height 31
